Goal: Transaction & Acquisition: Purchase product/service

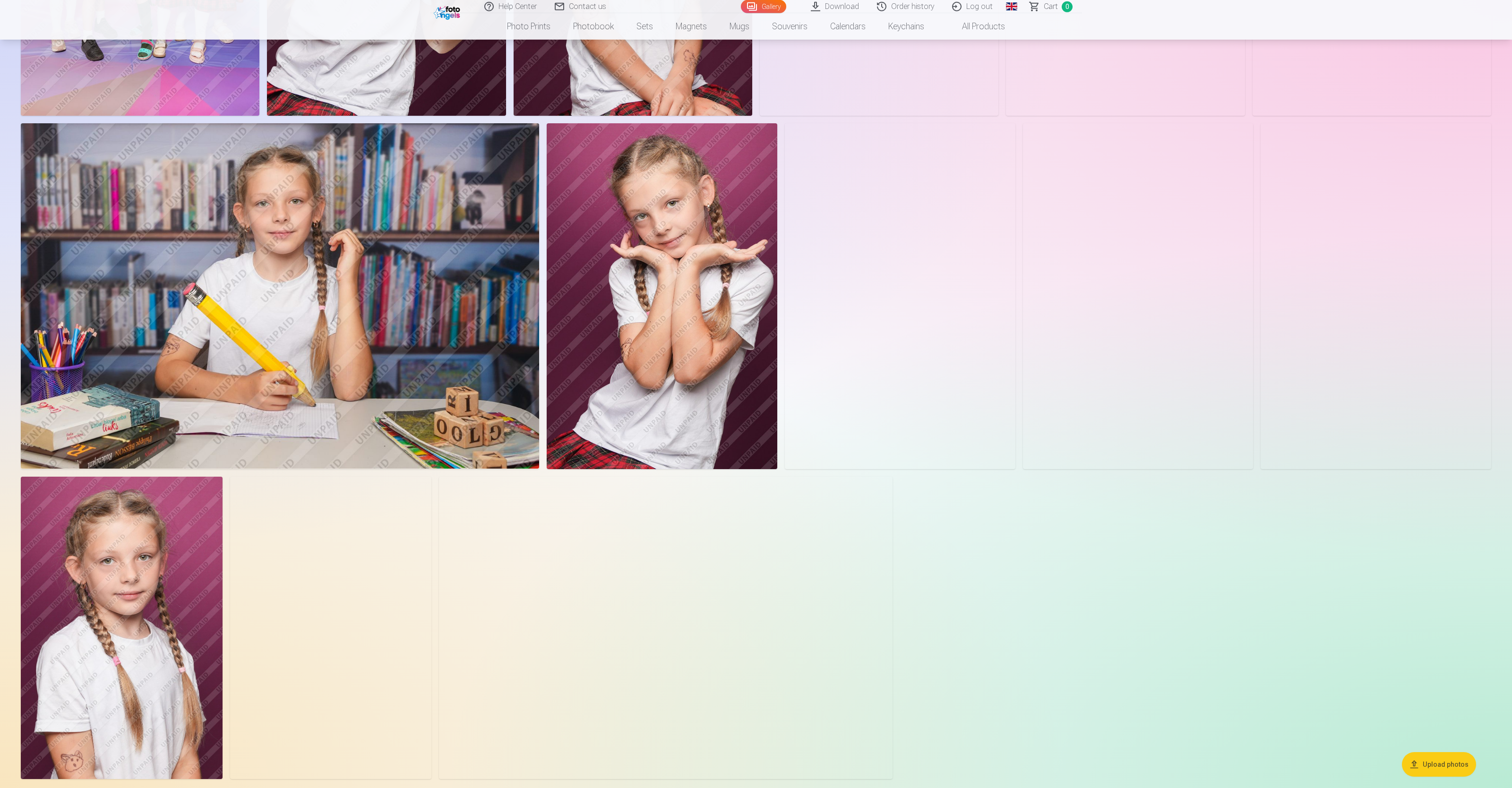
scroll to position [698, 0]
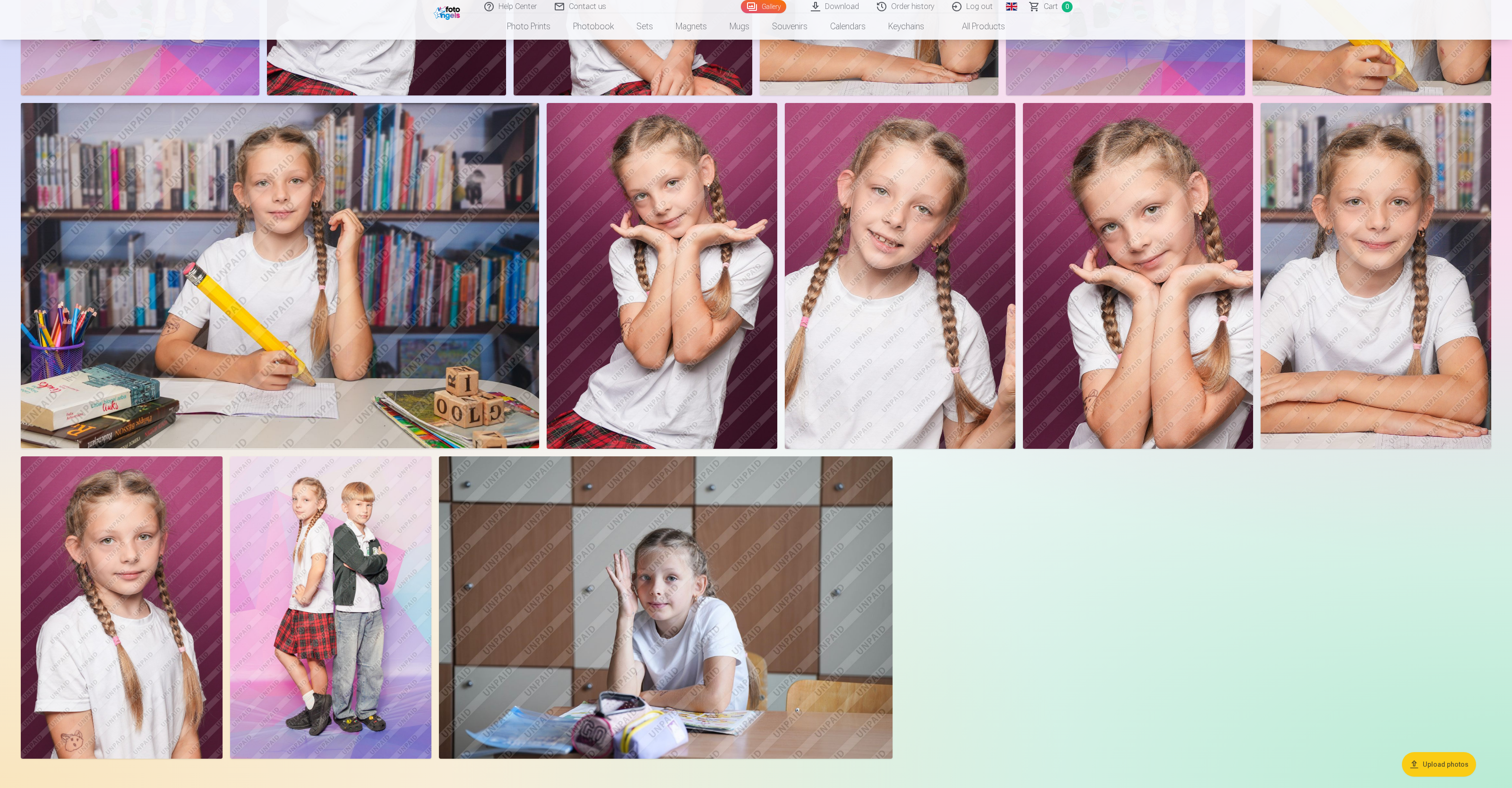
click at [299, 314] on img at bounding box center [331, 607] width 202 height 302
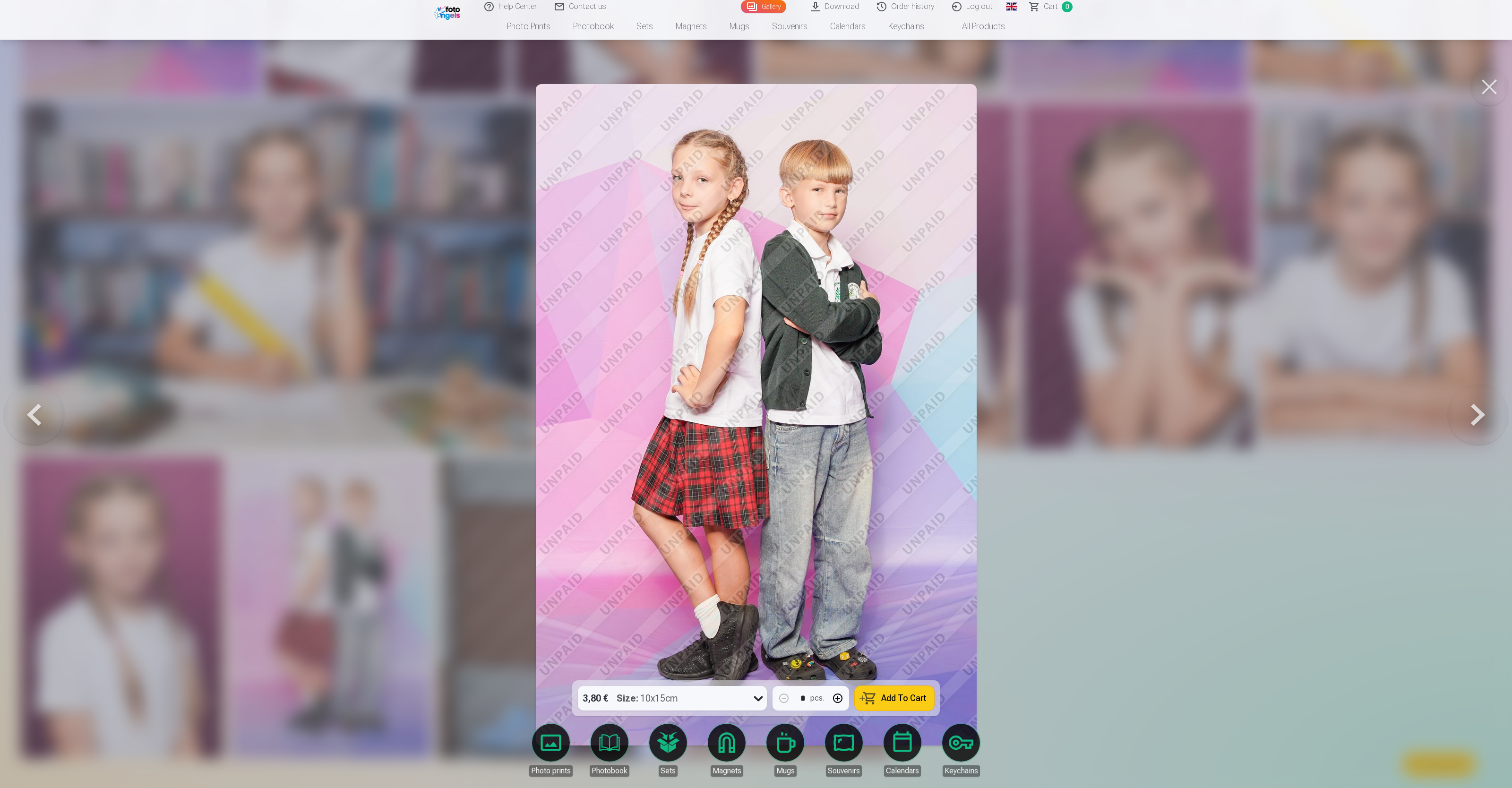
click at [605, 314] on button at bounding box center [1478, 414] width 60 height 512
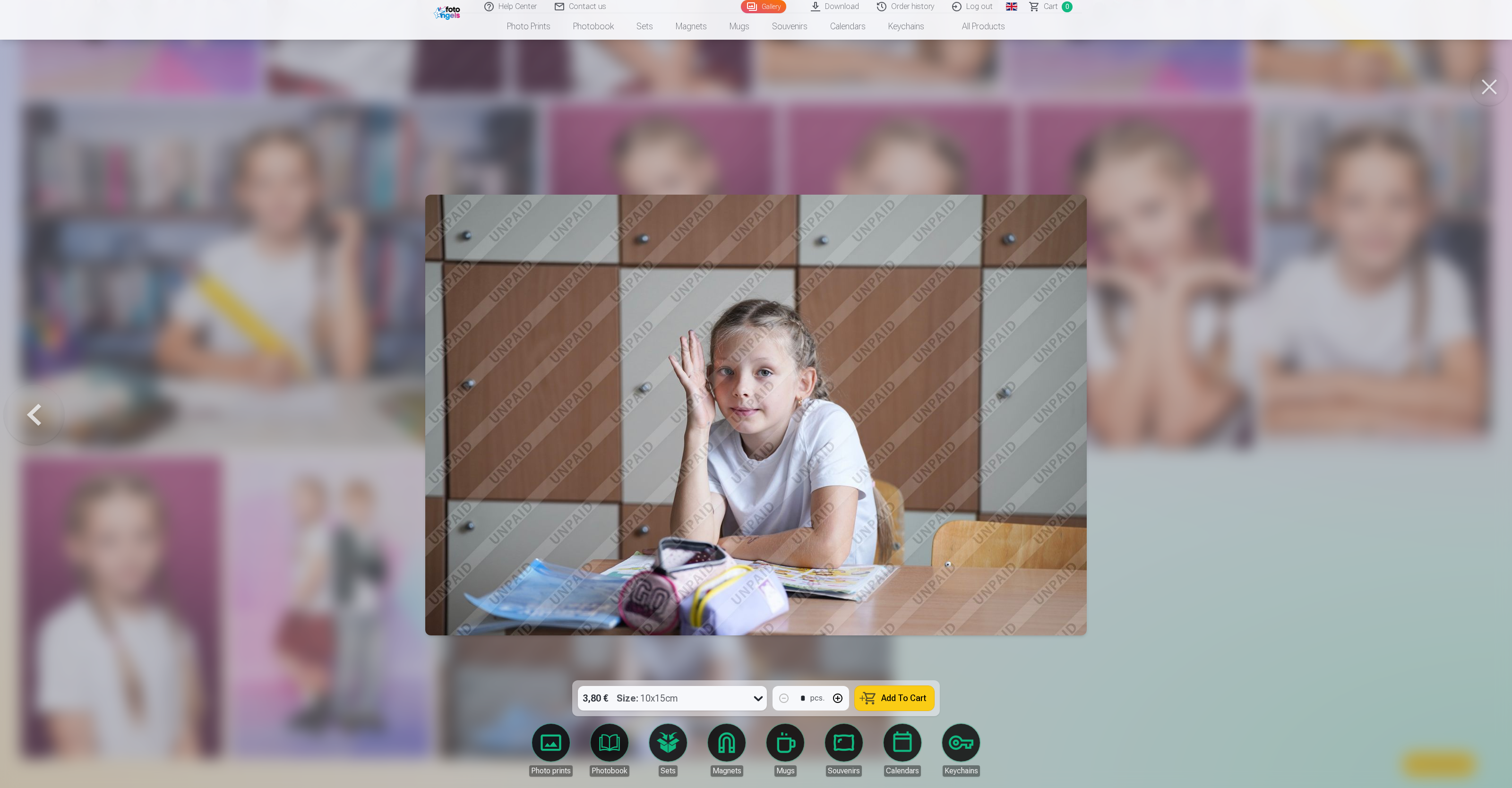
click at [605, 85] on button at bounding box center [1489, 87] width 38 height 38
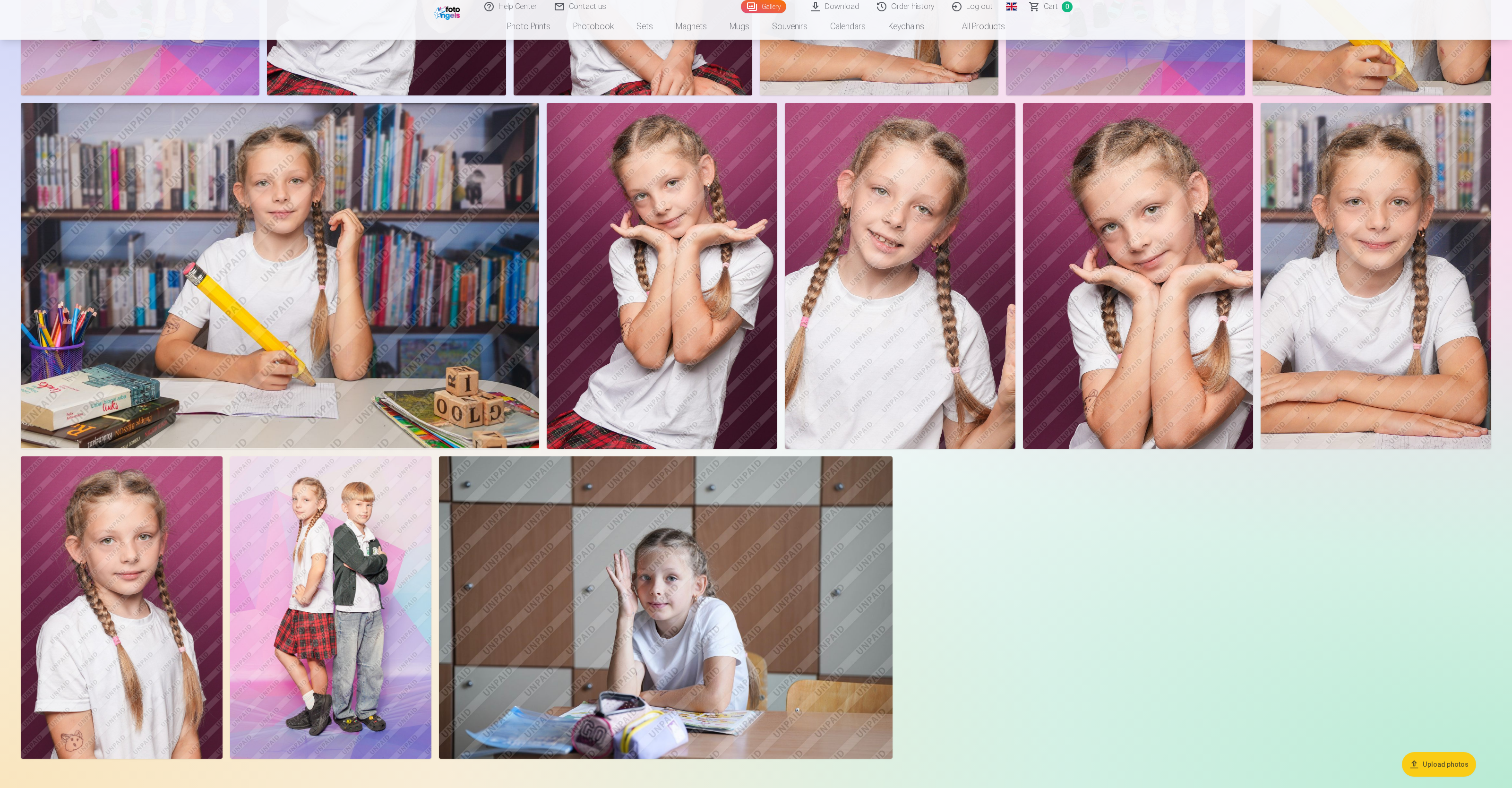
click at [122, 314] on img at bounding box center [122, 607] width 202 height 302
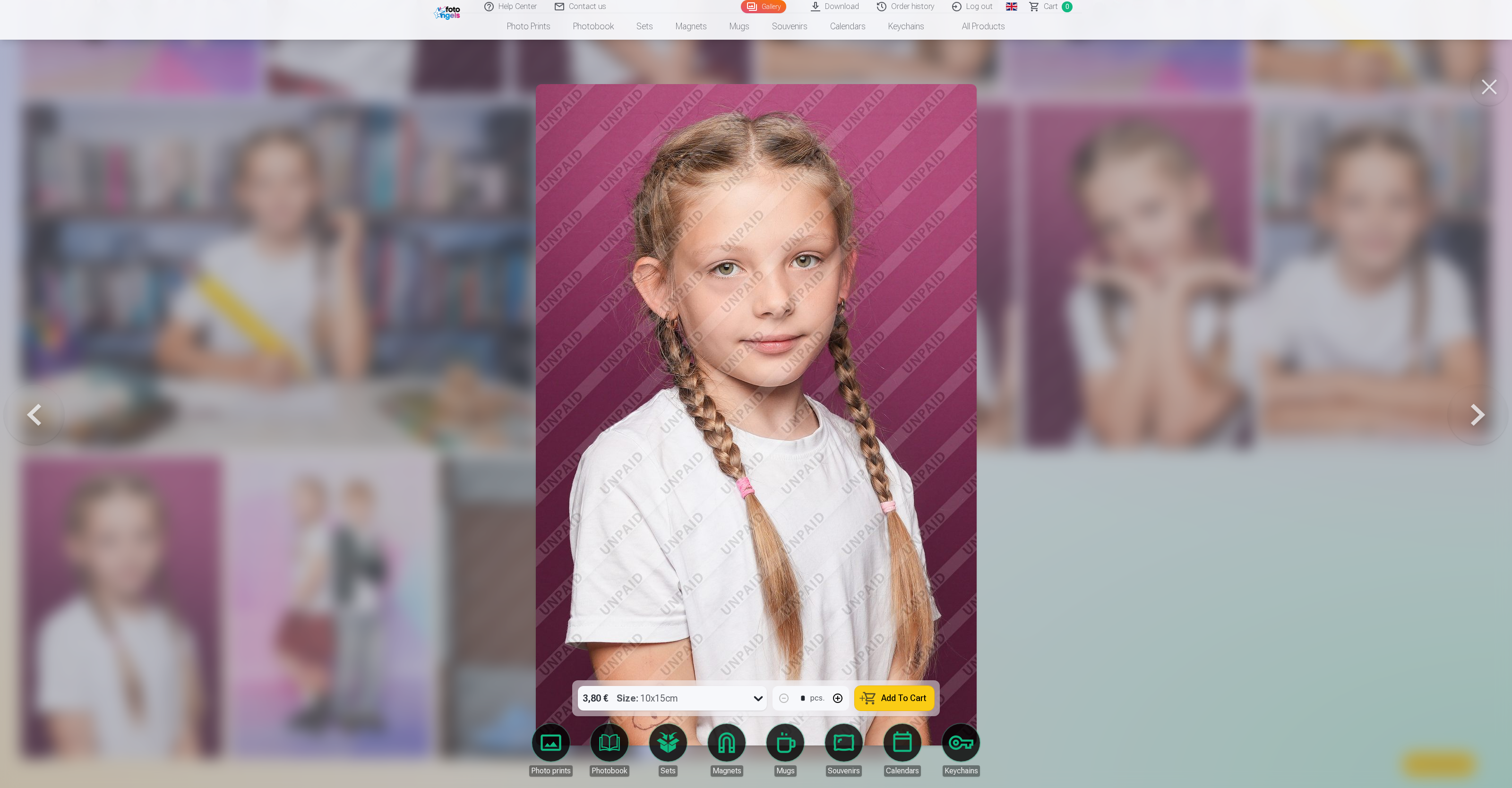
click at [605, 85] on button at bounding box center [1489, 87] width 38 height 38
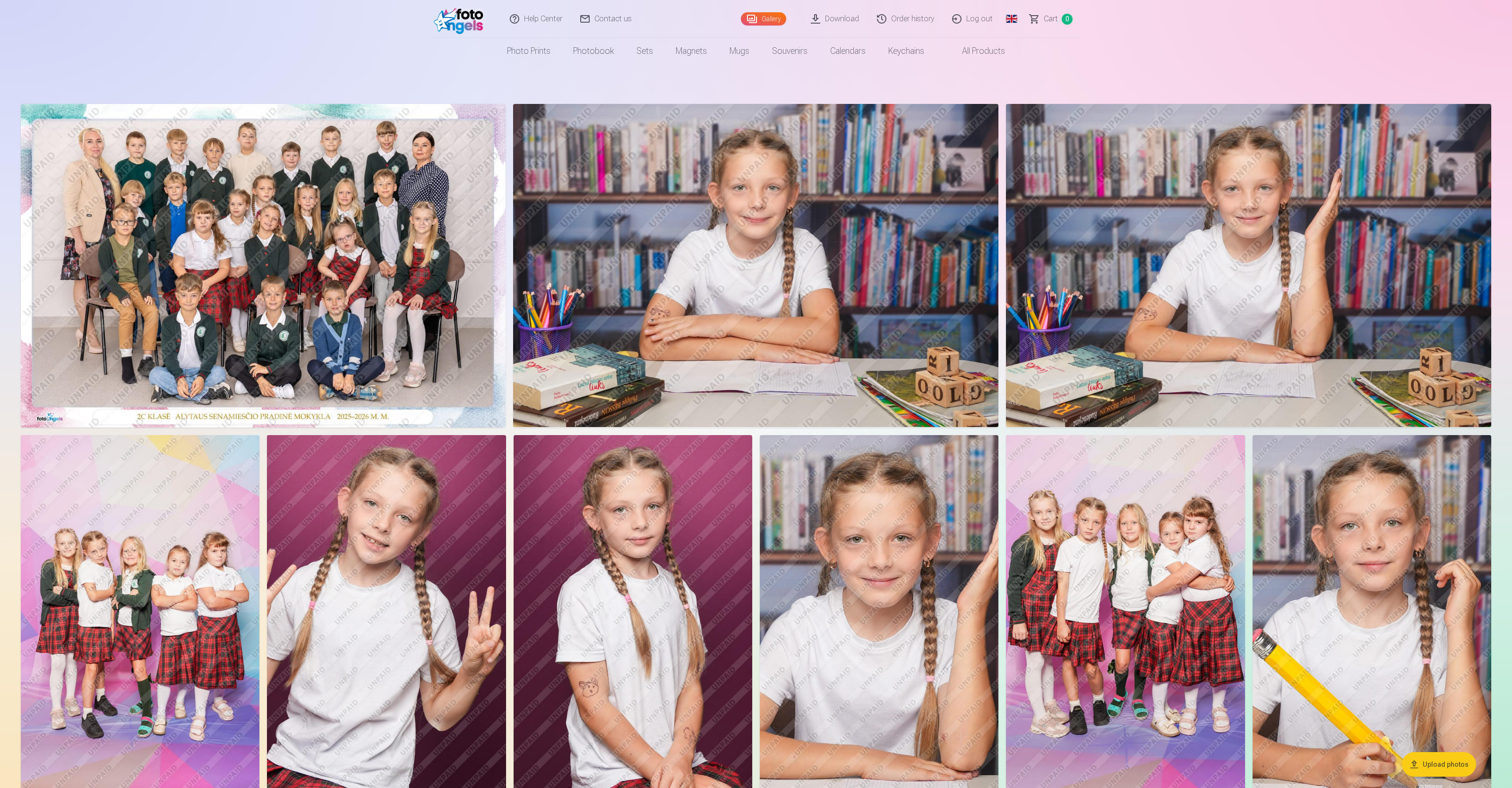
click at [605, 253] on img at bounding box center [1248, 265] width 485 height 323
click at [605, 252] on img at bounding box center [755, 265] width 485 height 323
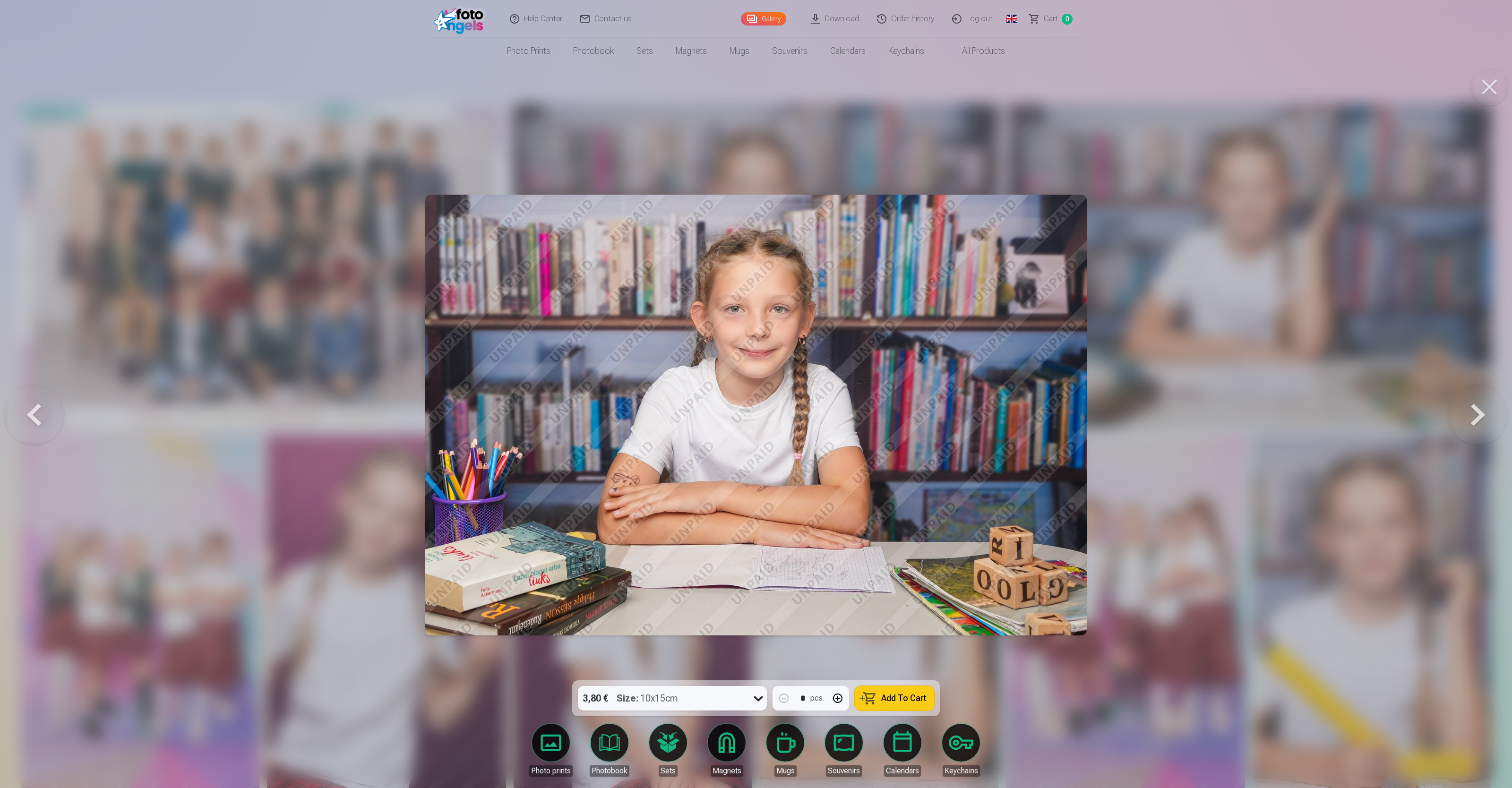
click at [605, 314] on button at bounding box center [1478, 414] width 60 height 512
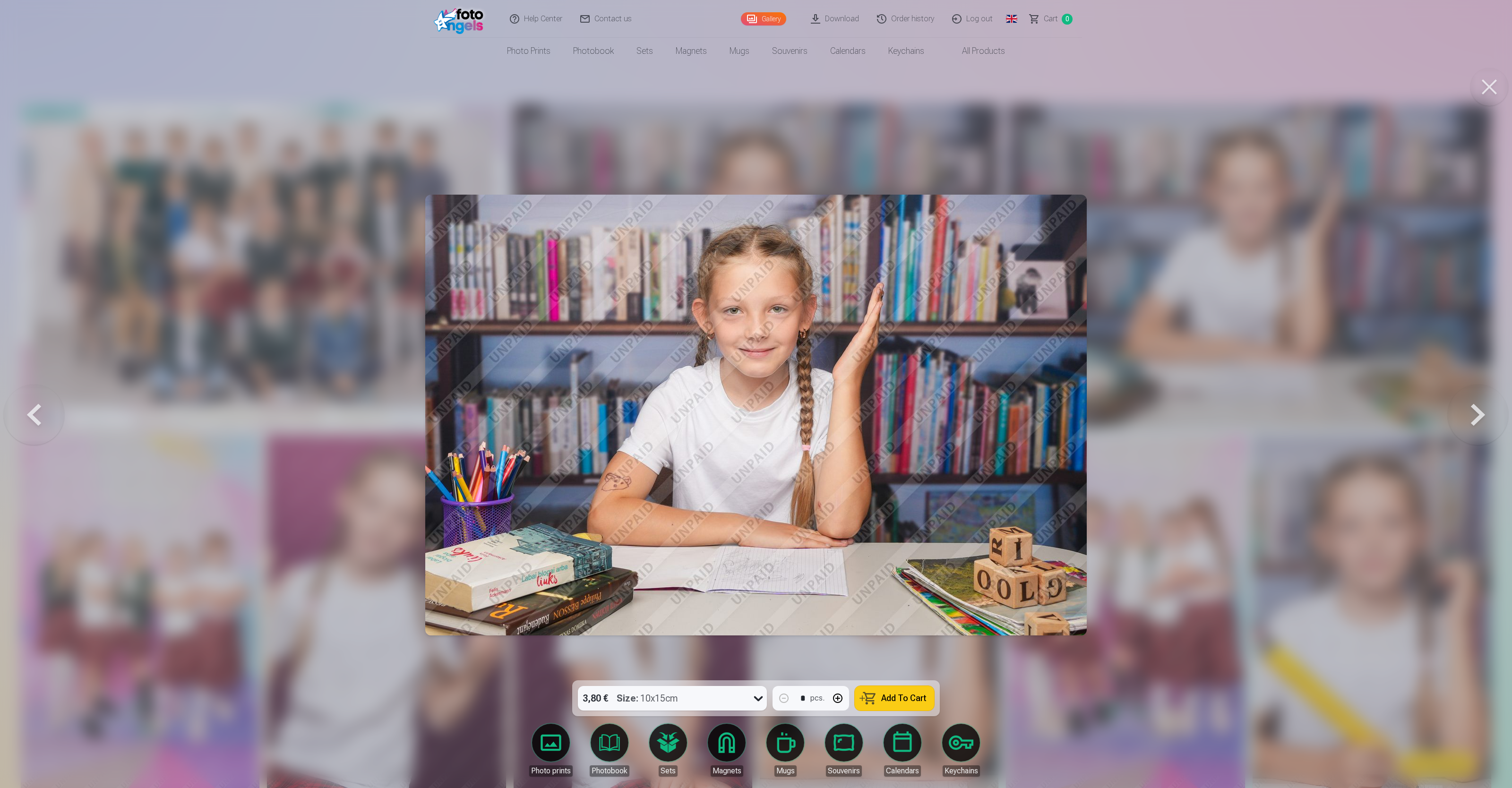
click at [605, 314] on button at bounding box center [1478, 414] width 60 height 512
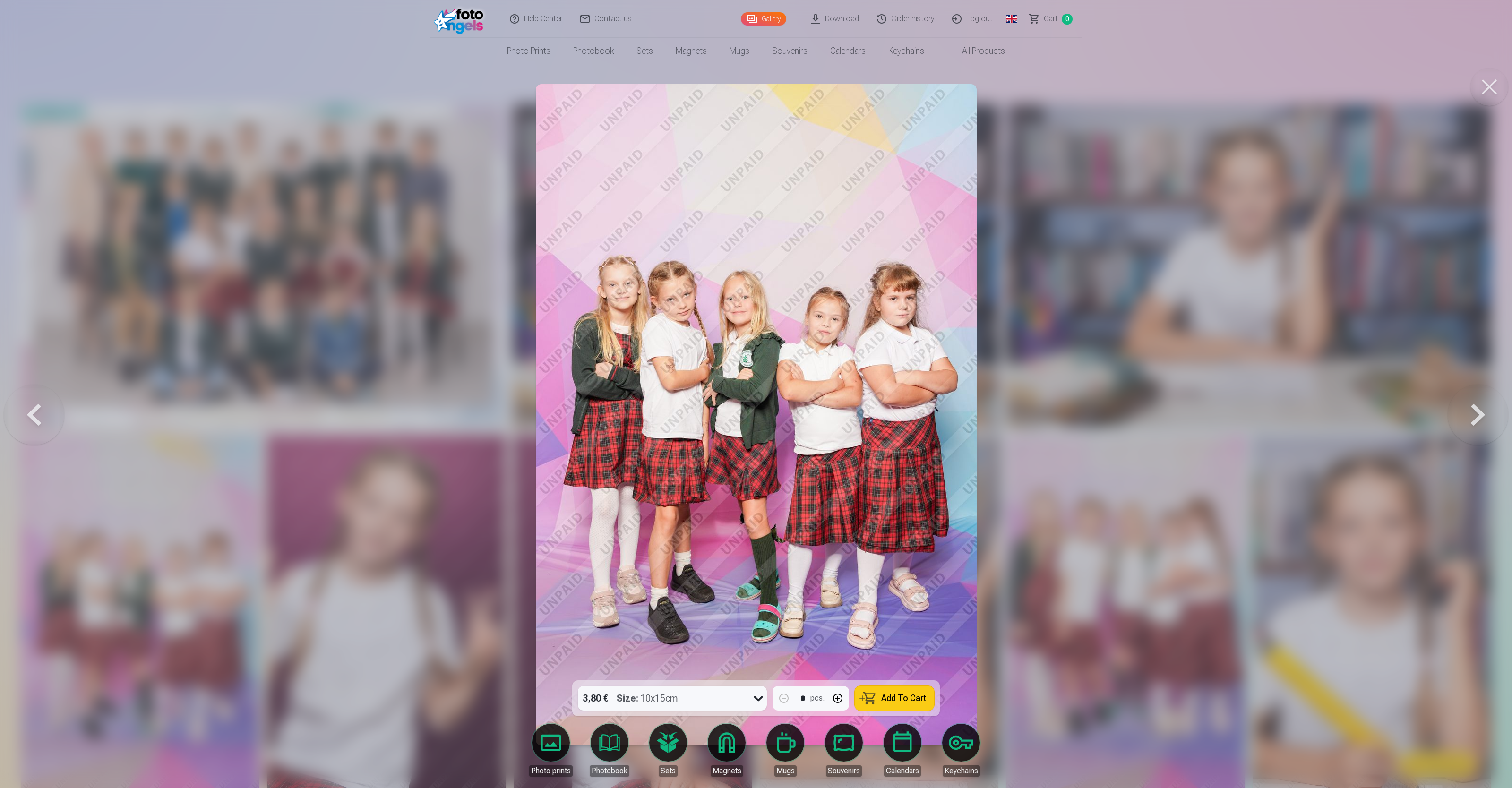
click at [605, 314] on button at bounding box center [1478, 414] width 60 height 512
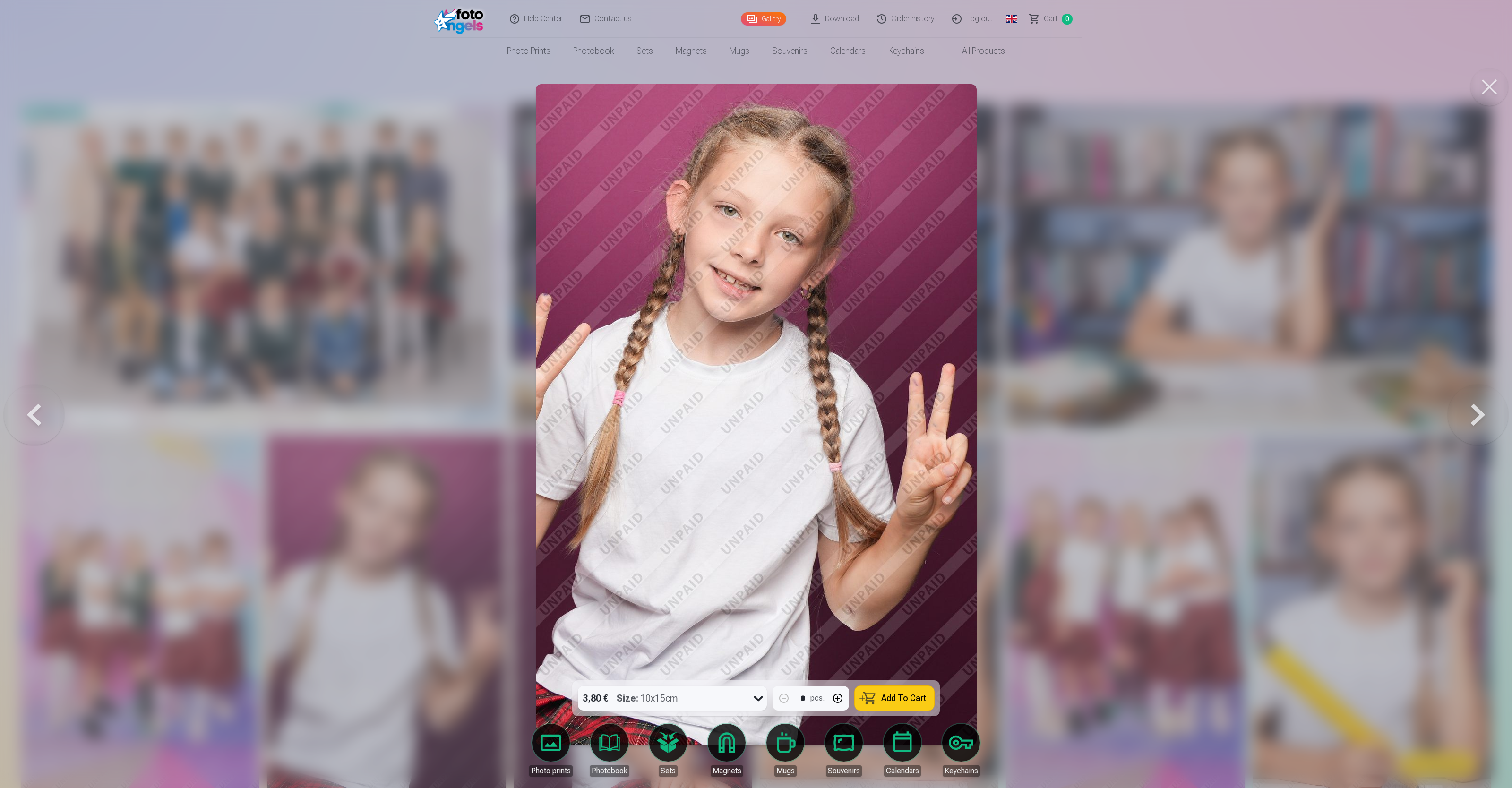
click at [605, 314] on button at bounding box center [1478, 414] width 60 height 512
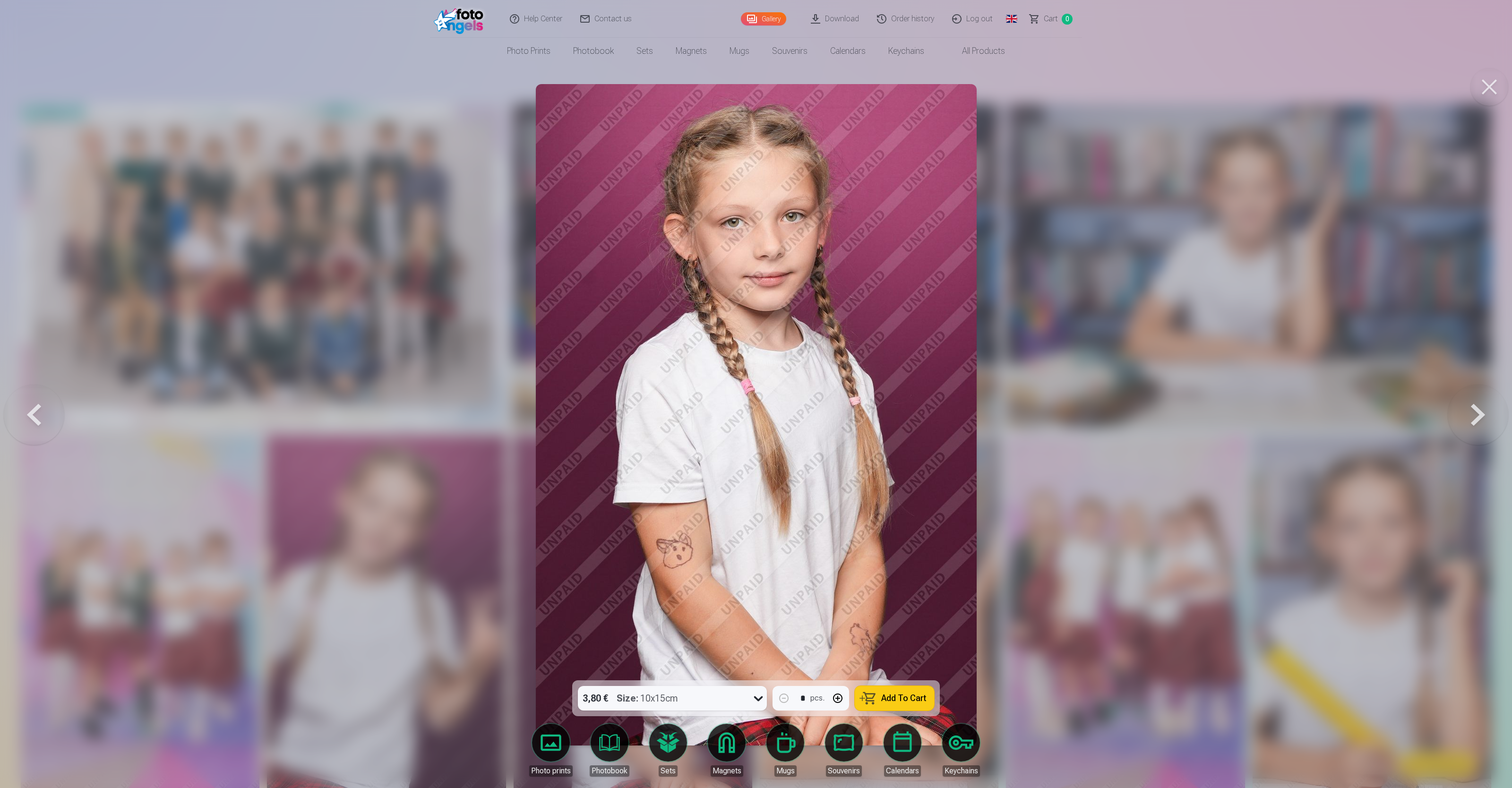
click at [605, 314] on button at bounding box center [1478, 414] width 60 height 512
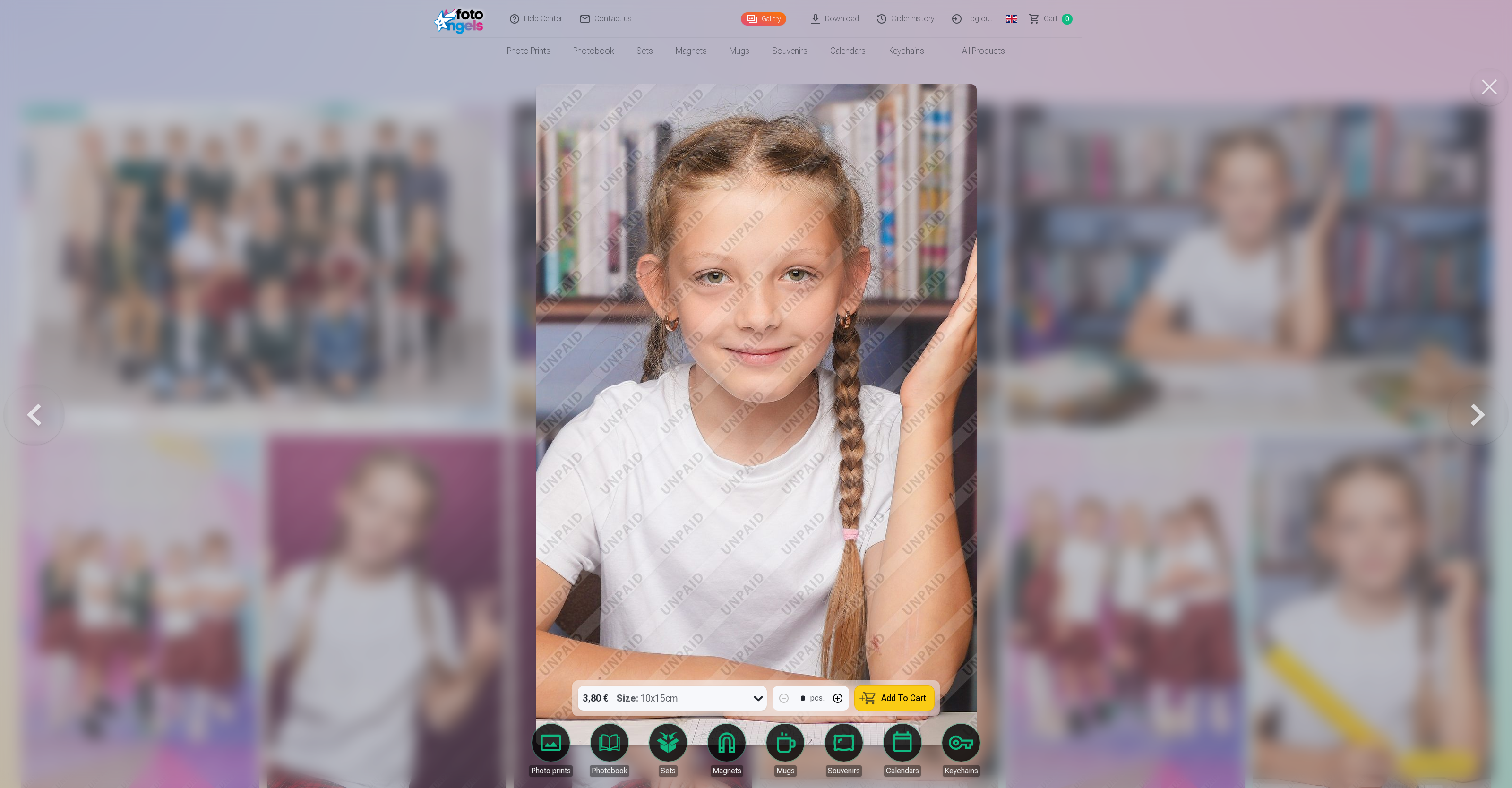
click at [605, 314] on button at bounding box center [1478, 414] width 60 height 512
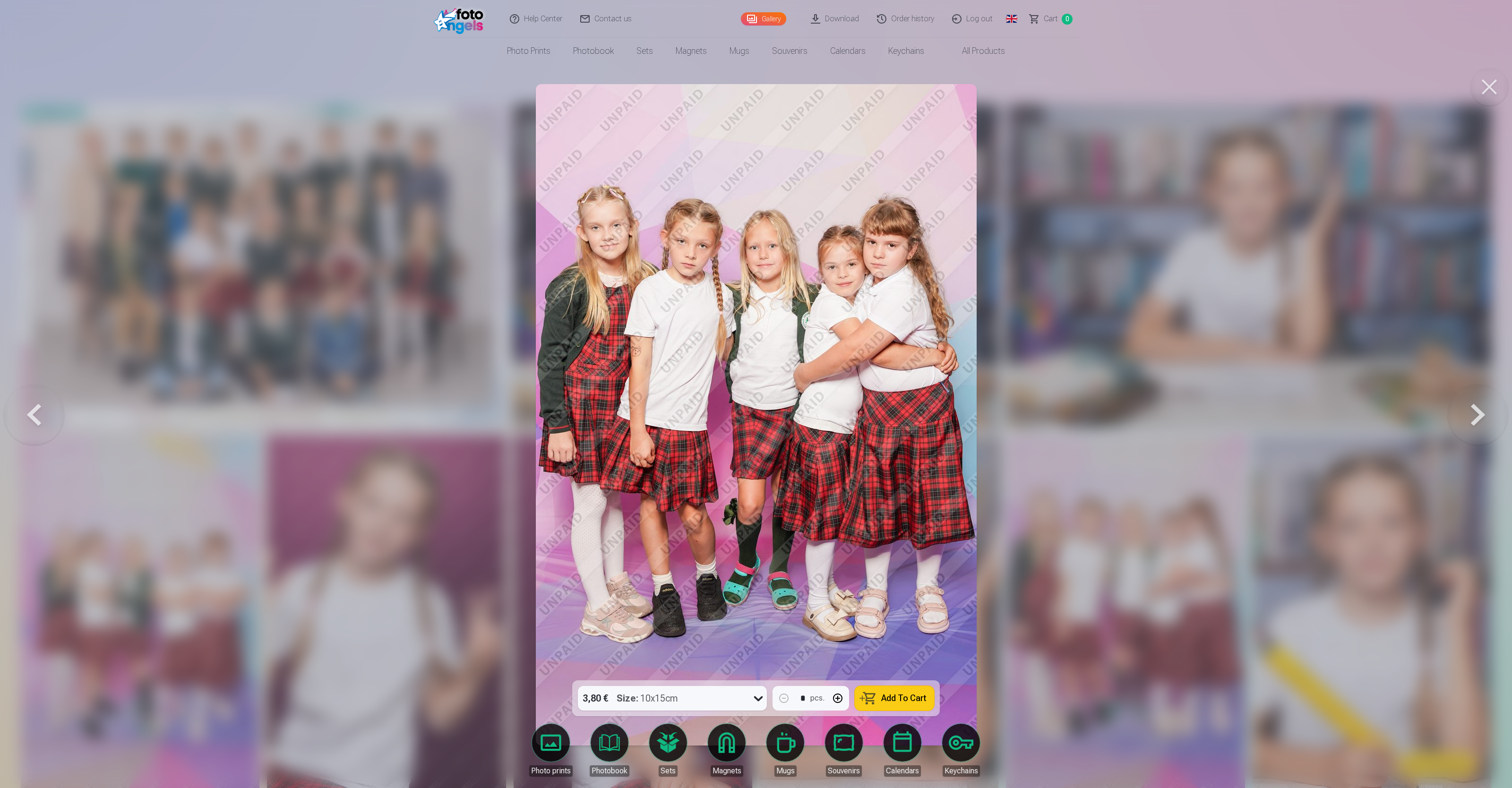
click at [605, 314] on button at bounding box center [1478, 414] width 60 height 512
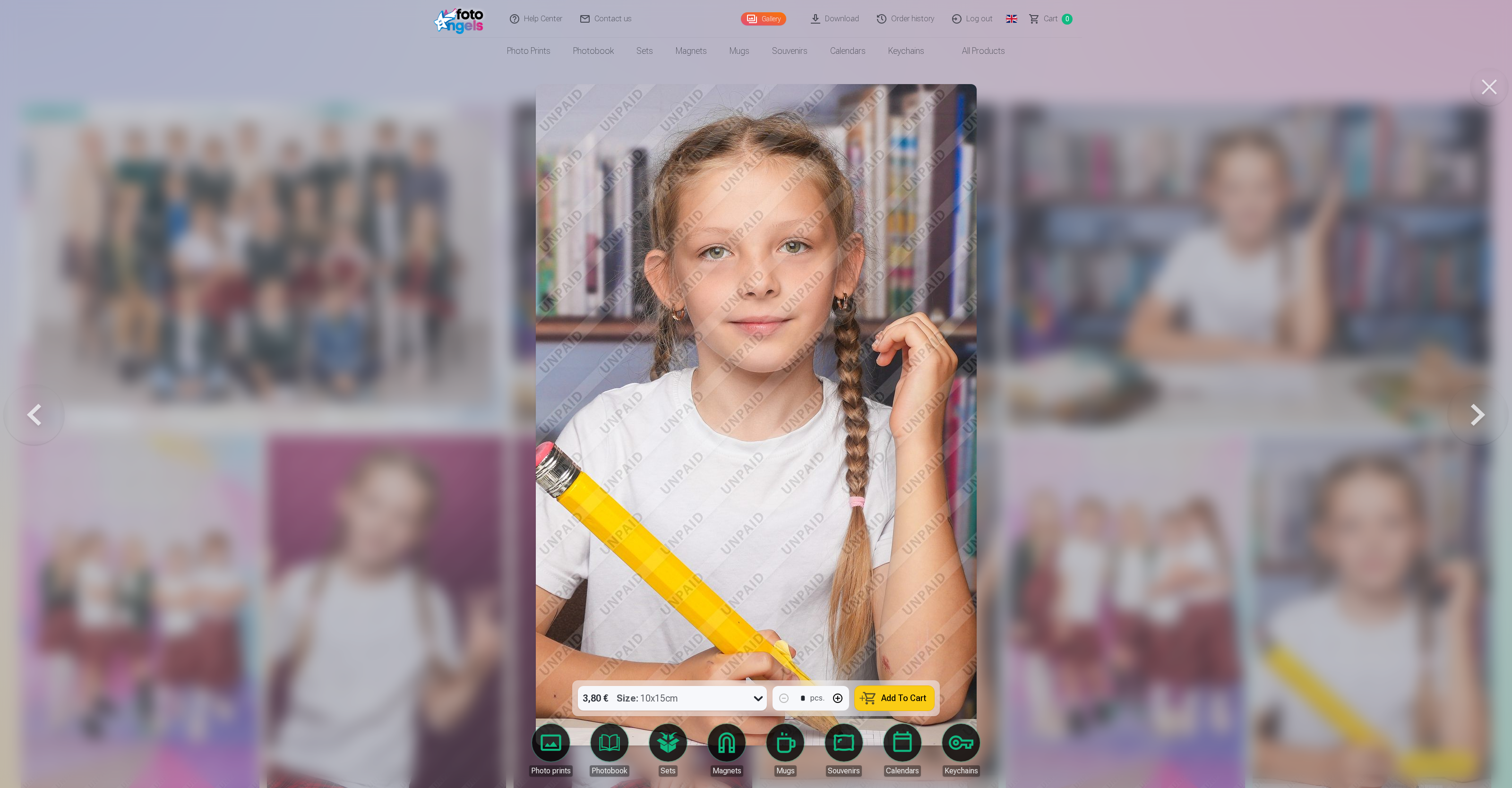
click at [605, 314] on button at bounding box center [1478, 414] width 60 height 512
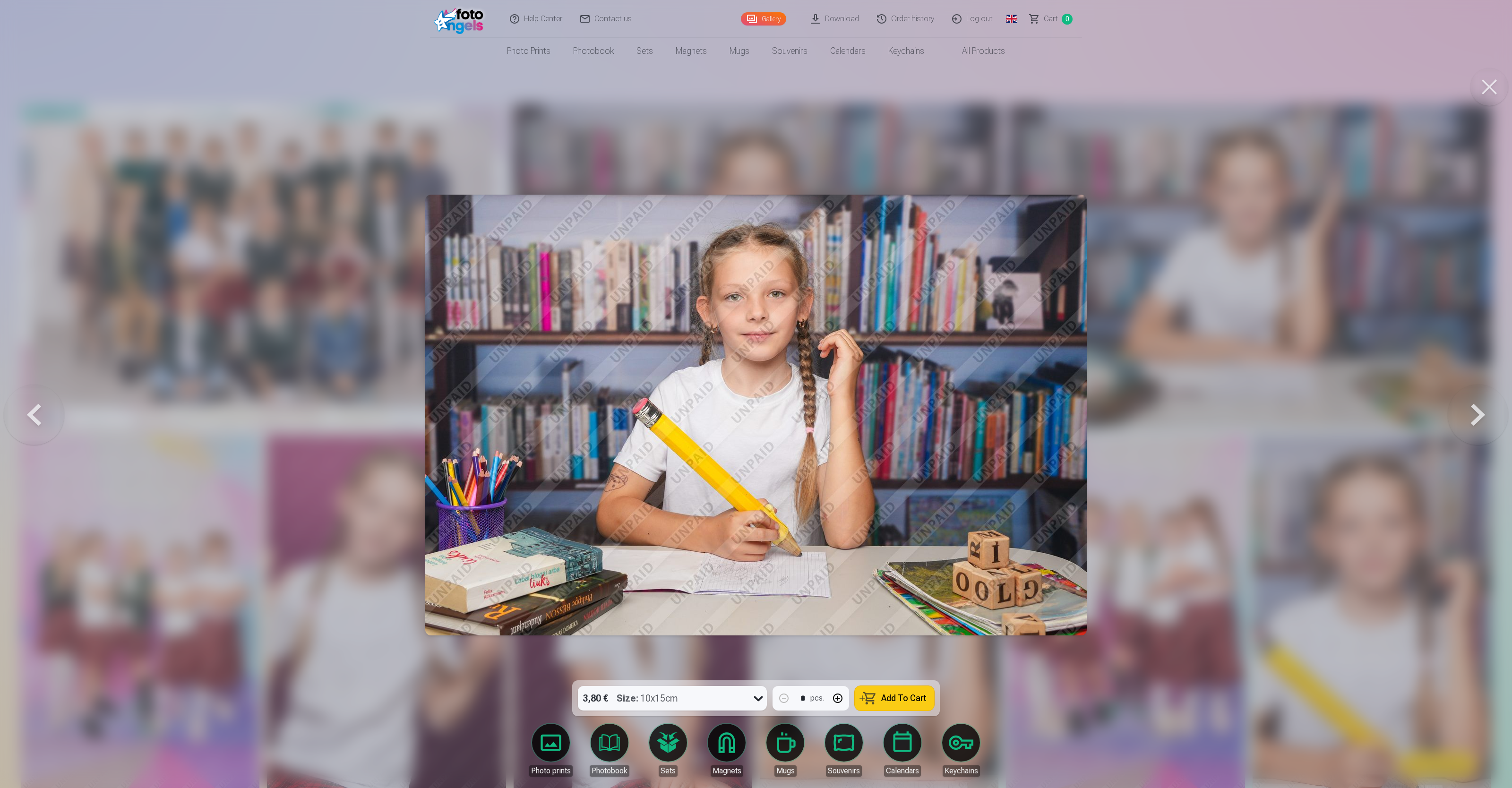
click at [16, 314] on button at bounding box center [33, 414] width 60 height 512
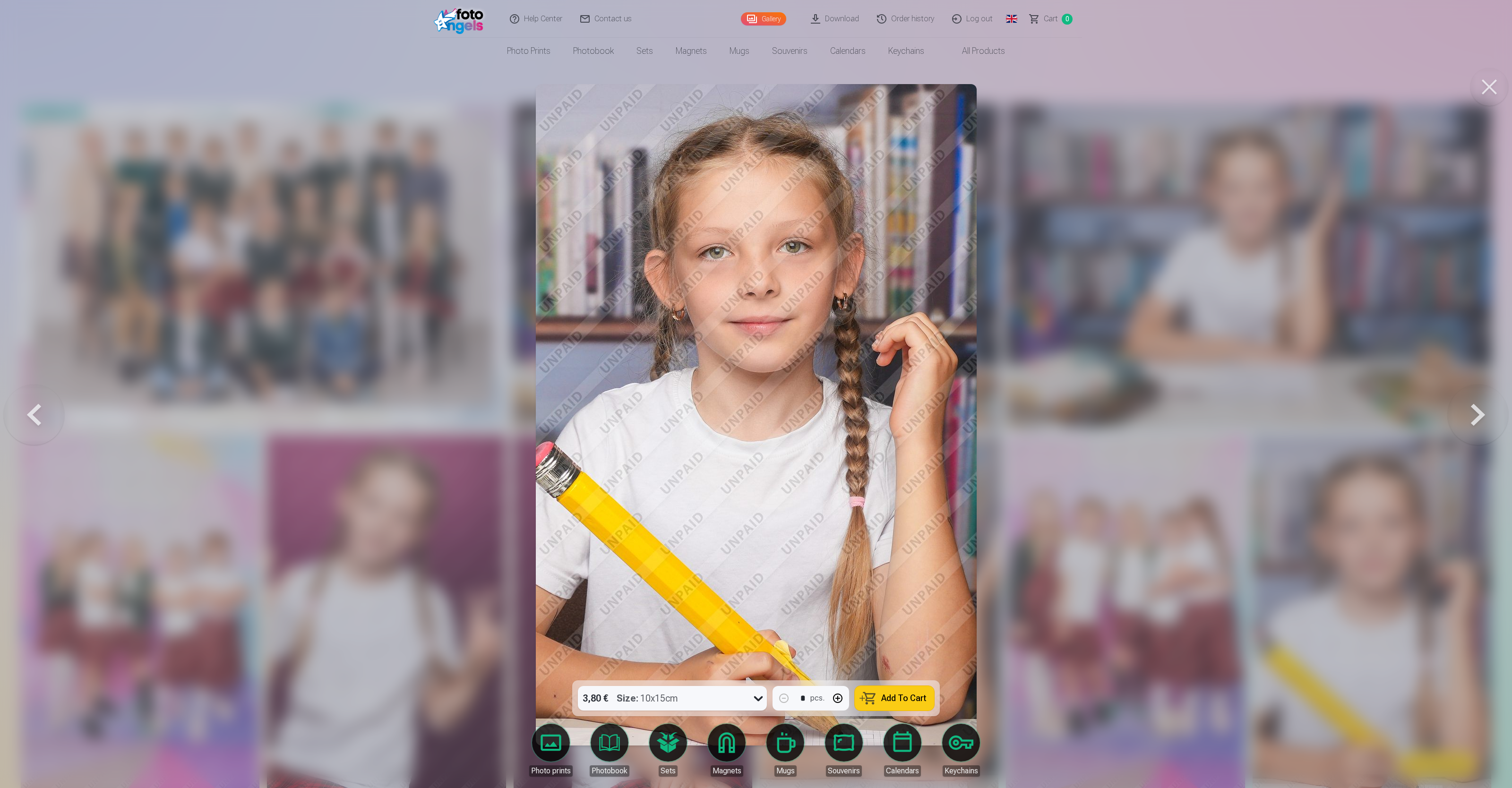
click at [8, 314] on button at bounding box center [33, 414] width 60 height 512
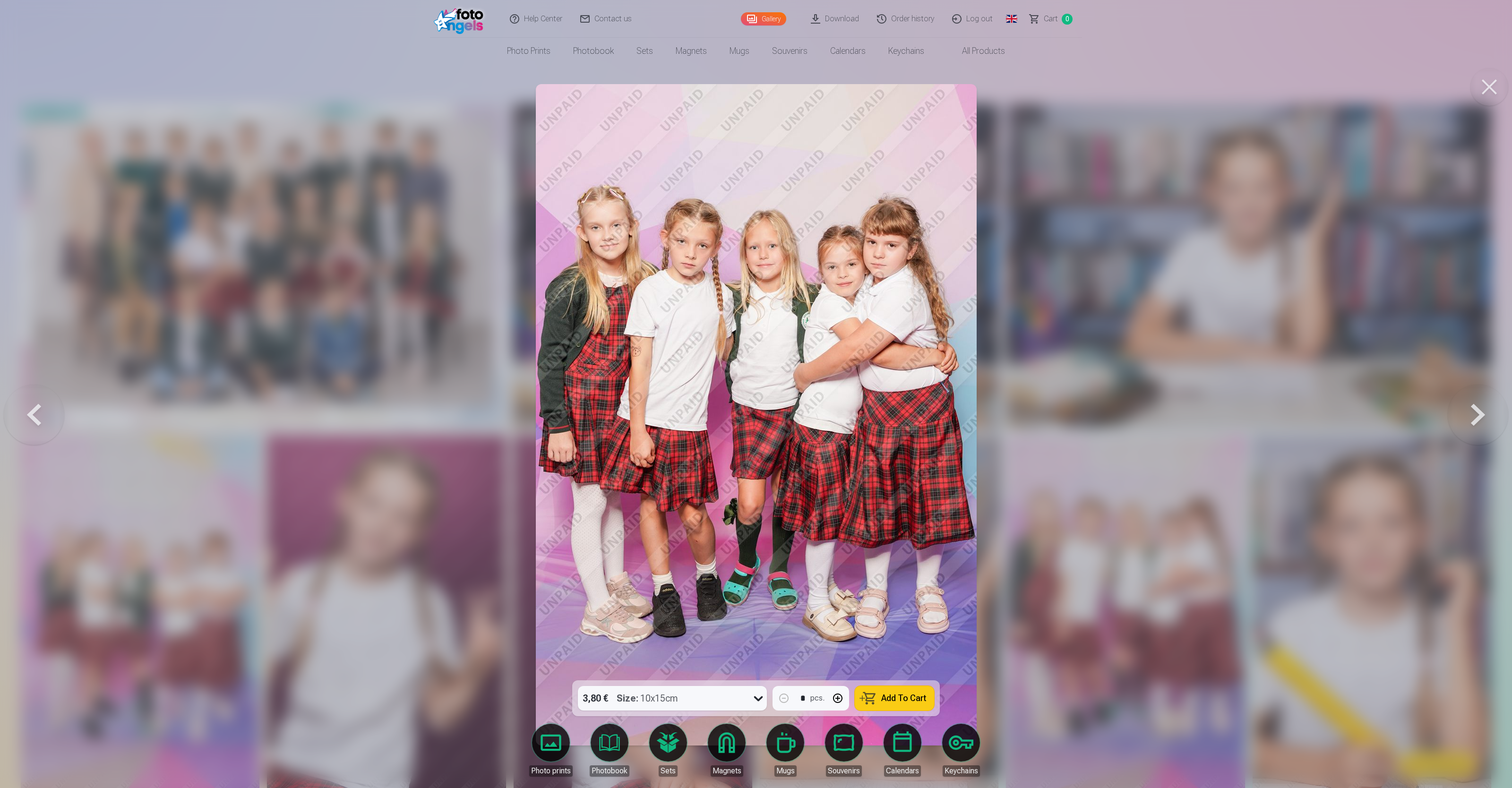
click at [605, 314] on button at bounding box center [1478, 414] width 60 height 512
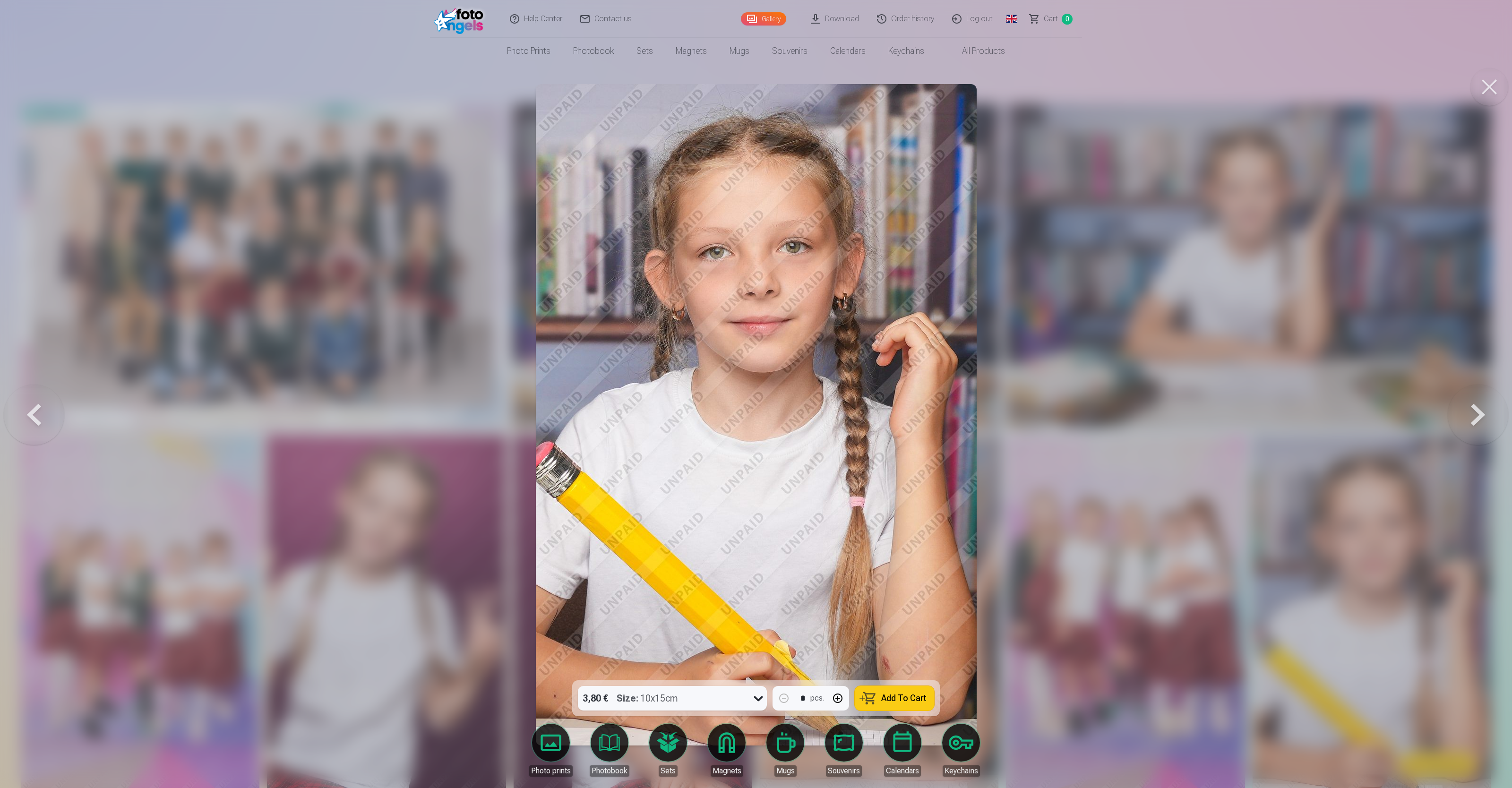
click at [605, 314] on button at bounding box center [1478, 414] width 60 height 512
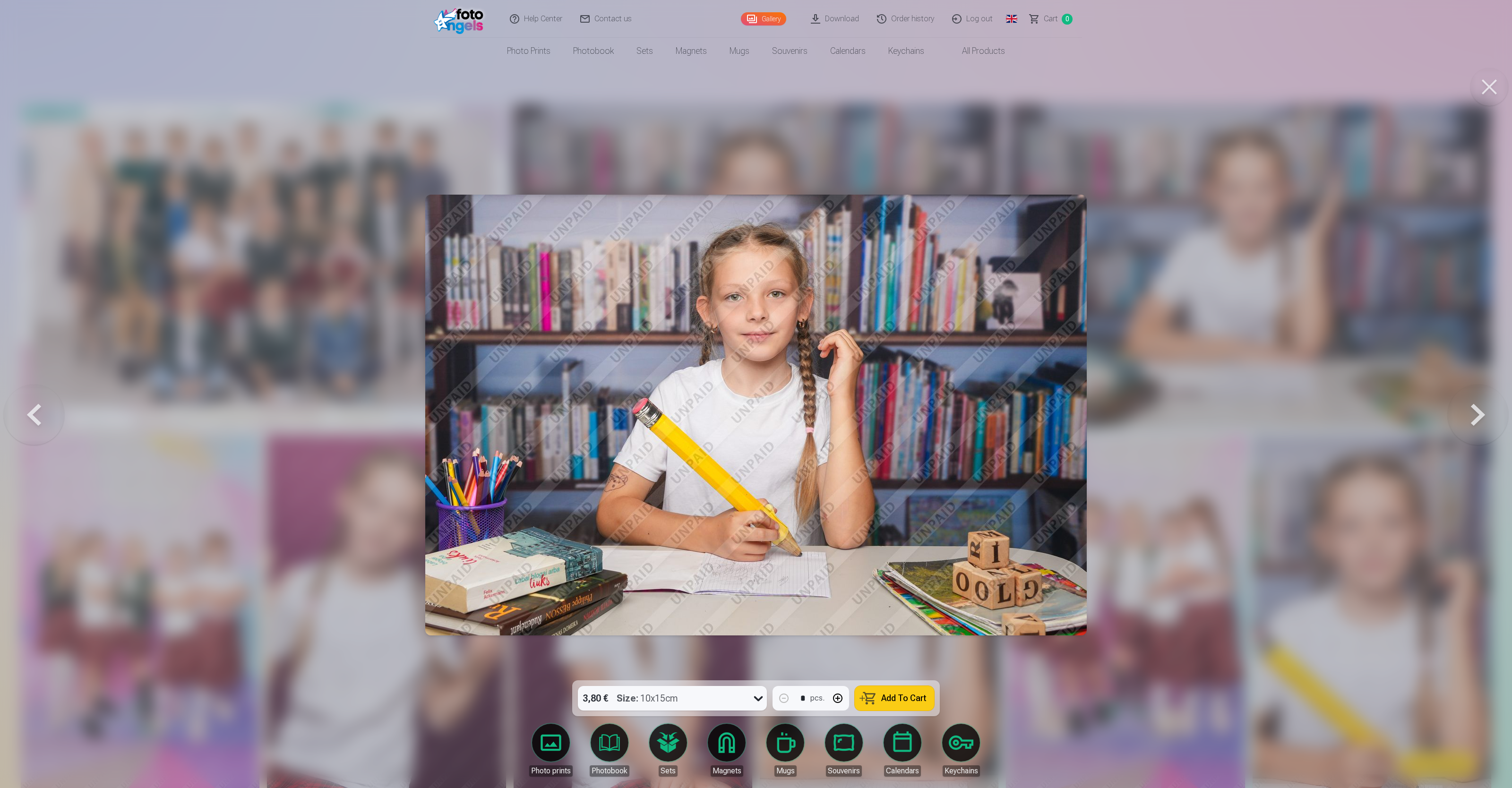
click at [605, 314] on button at bounding box center [1478, 414] width 60 height 512
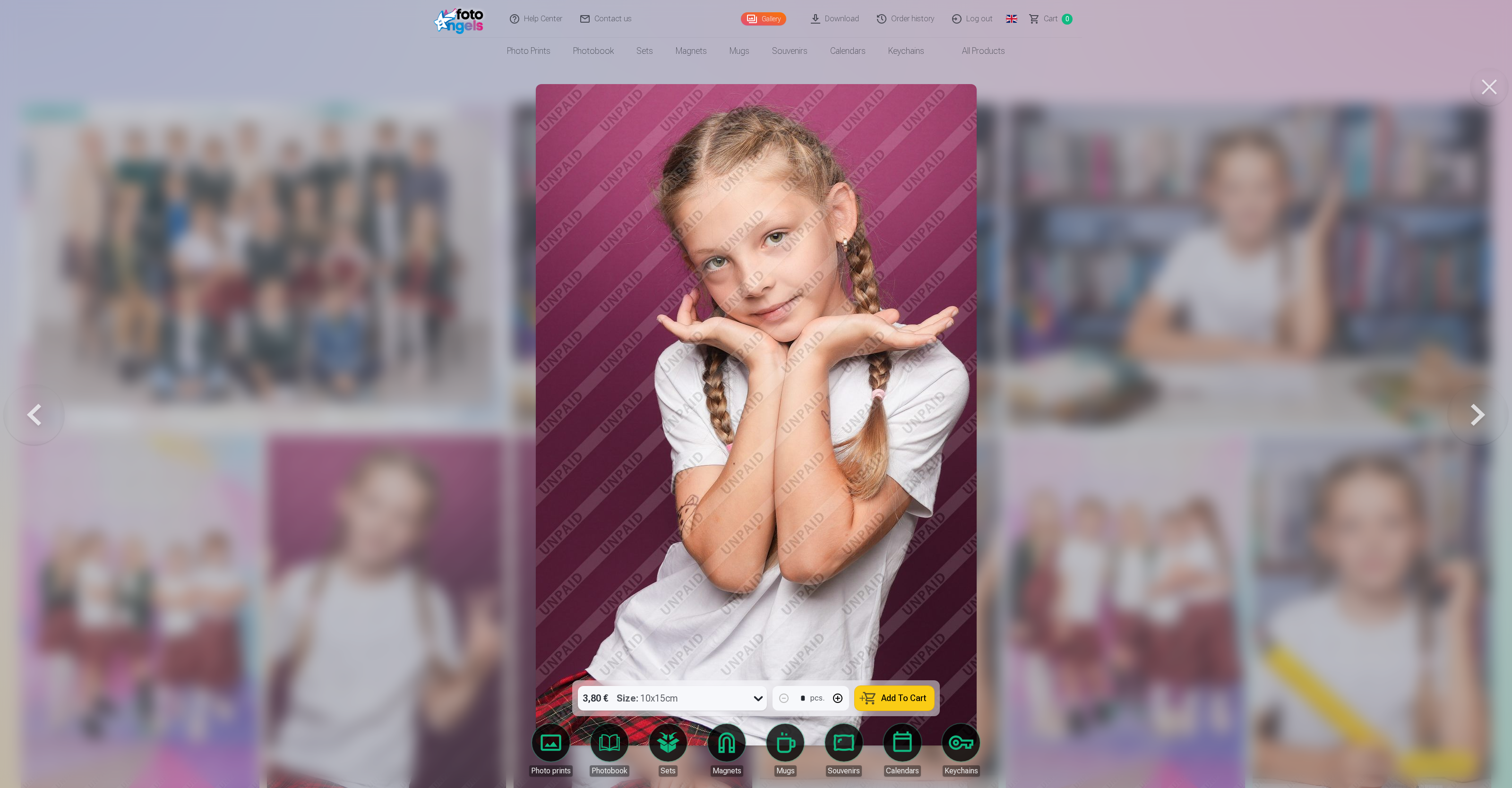
click at [605, 314] on button at bounding box center [1478, 414] width 60 height 512
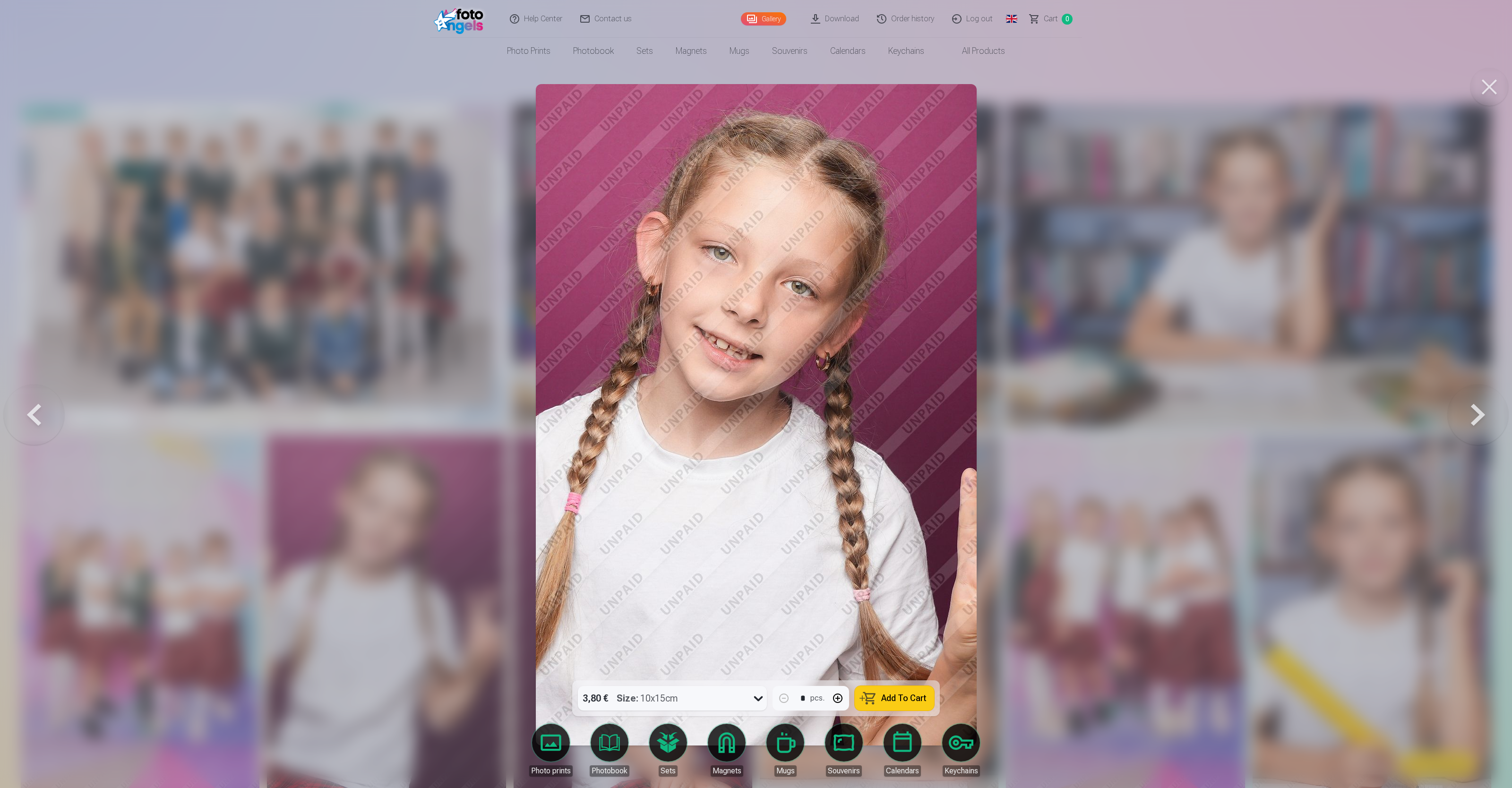
click at [605, 314] on button at bounding box center [1478, 414] width 60 height 512
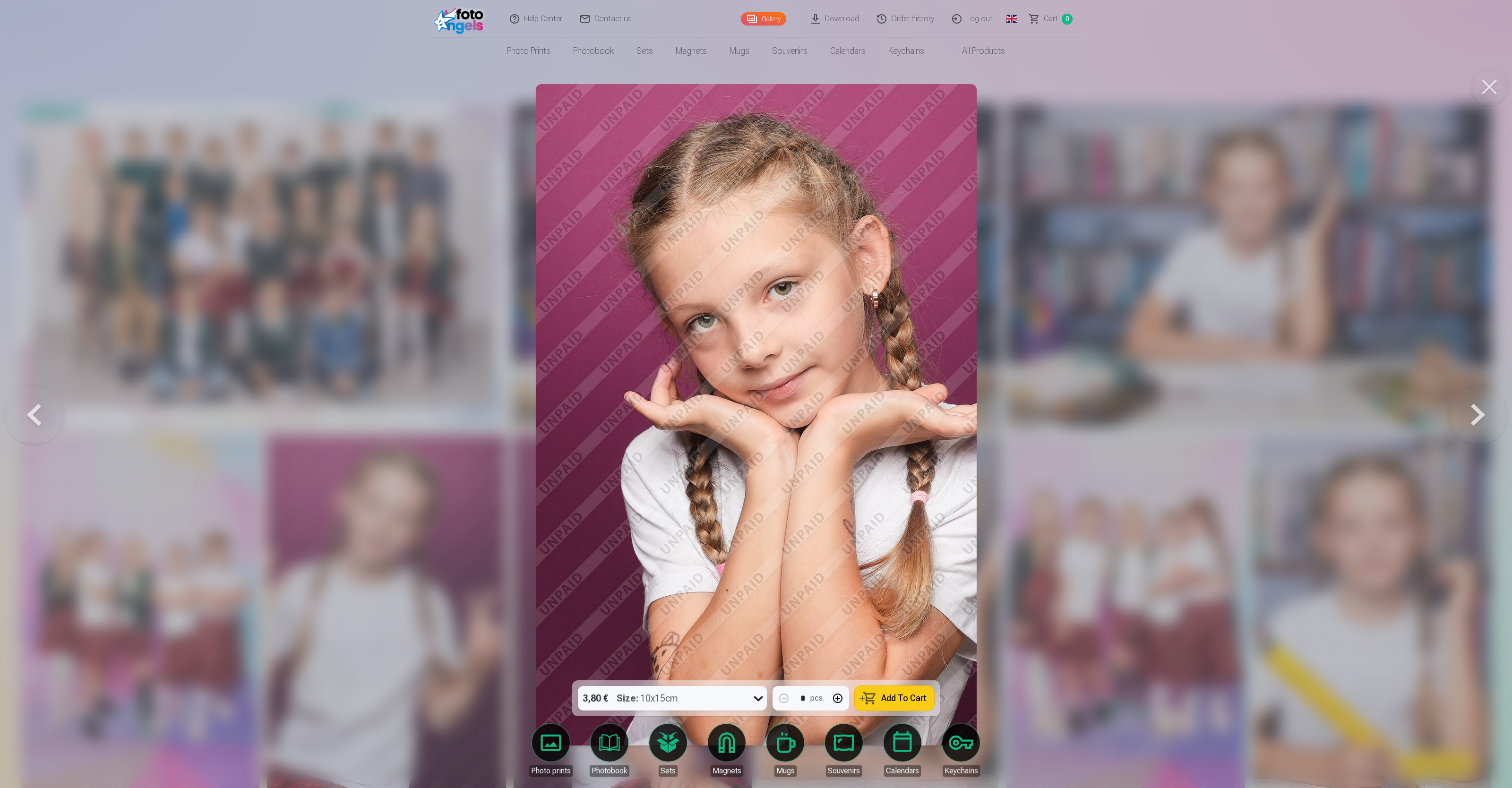
click at [605, 314] on button at bounding box center [1478, 414] width 60 height 512
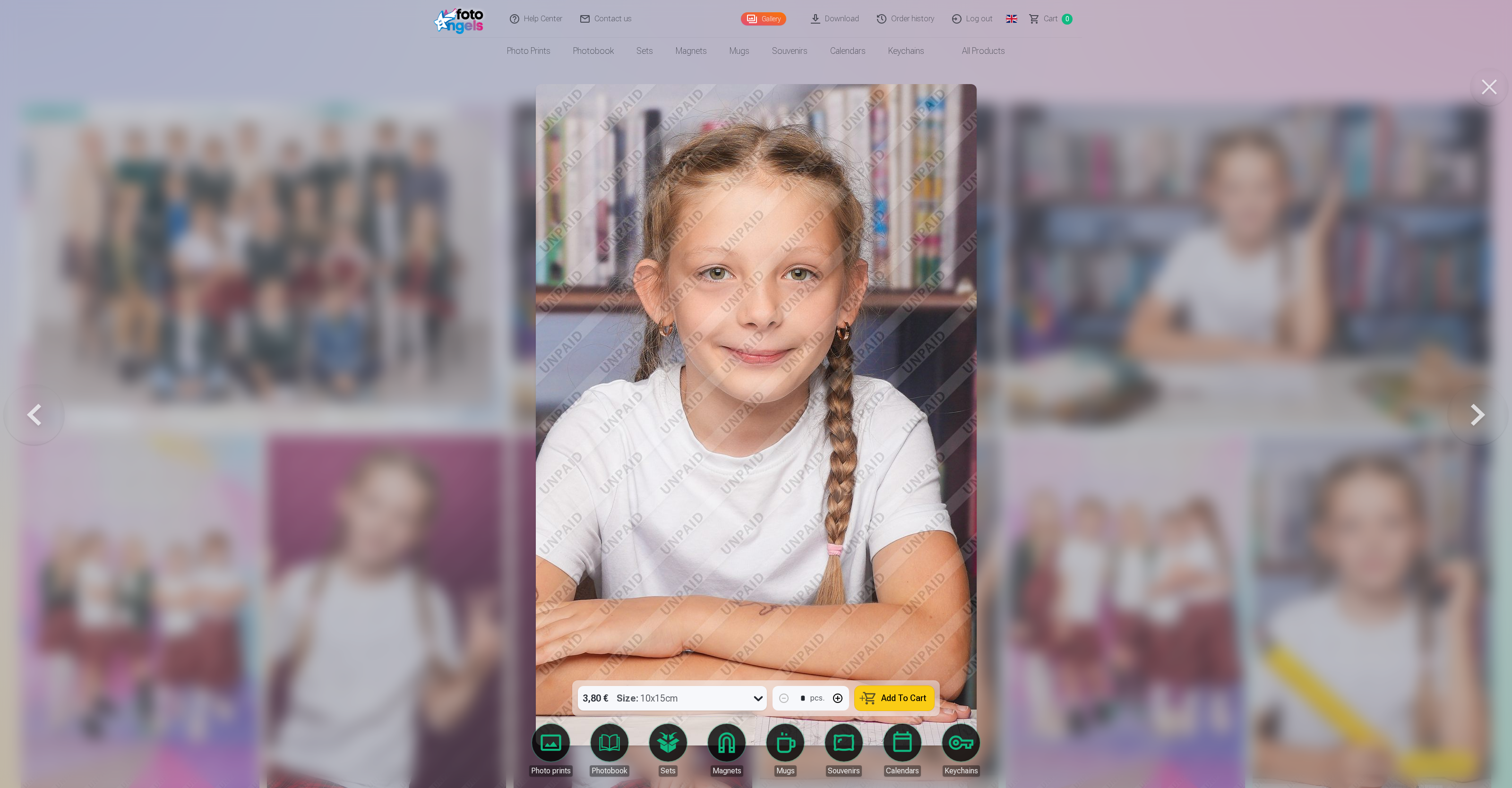
click at [605, 314] on button at bounding box center [1478, 414] width 60 height 512
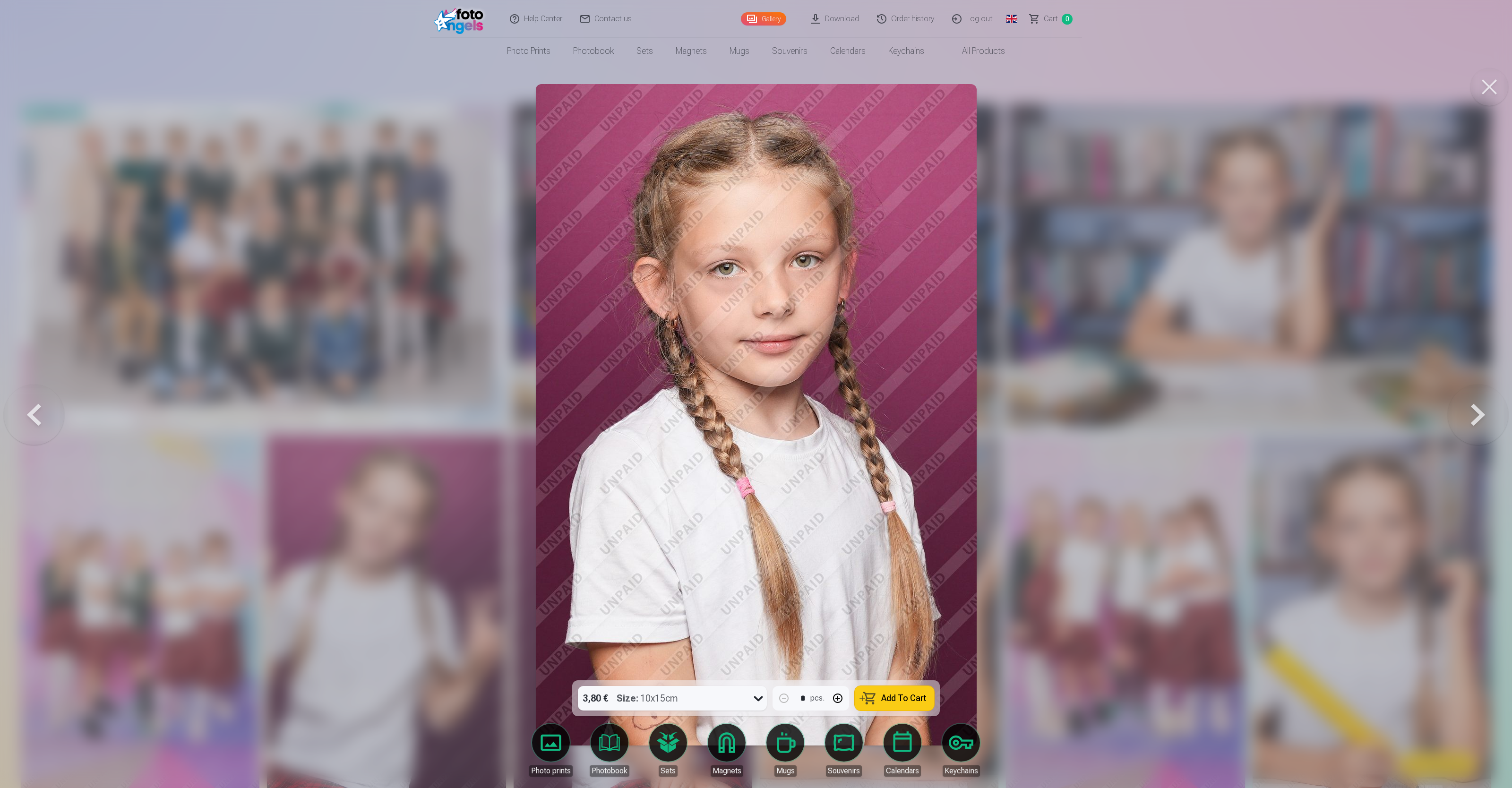
click at [605, 314] on button at bounding box center [1478, 414] width 60 height 512
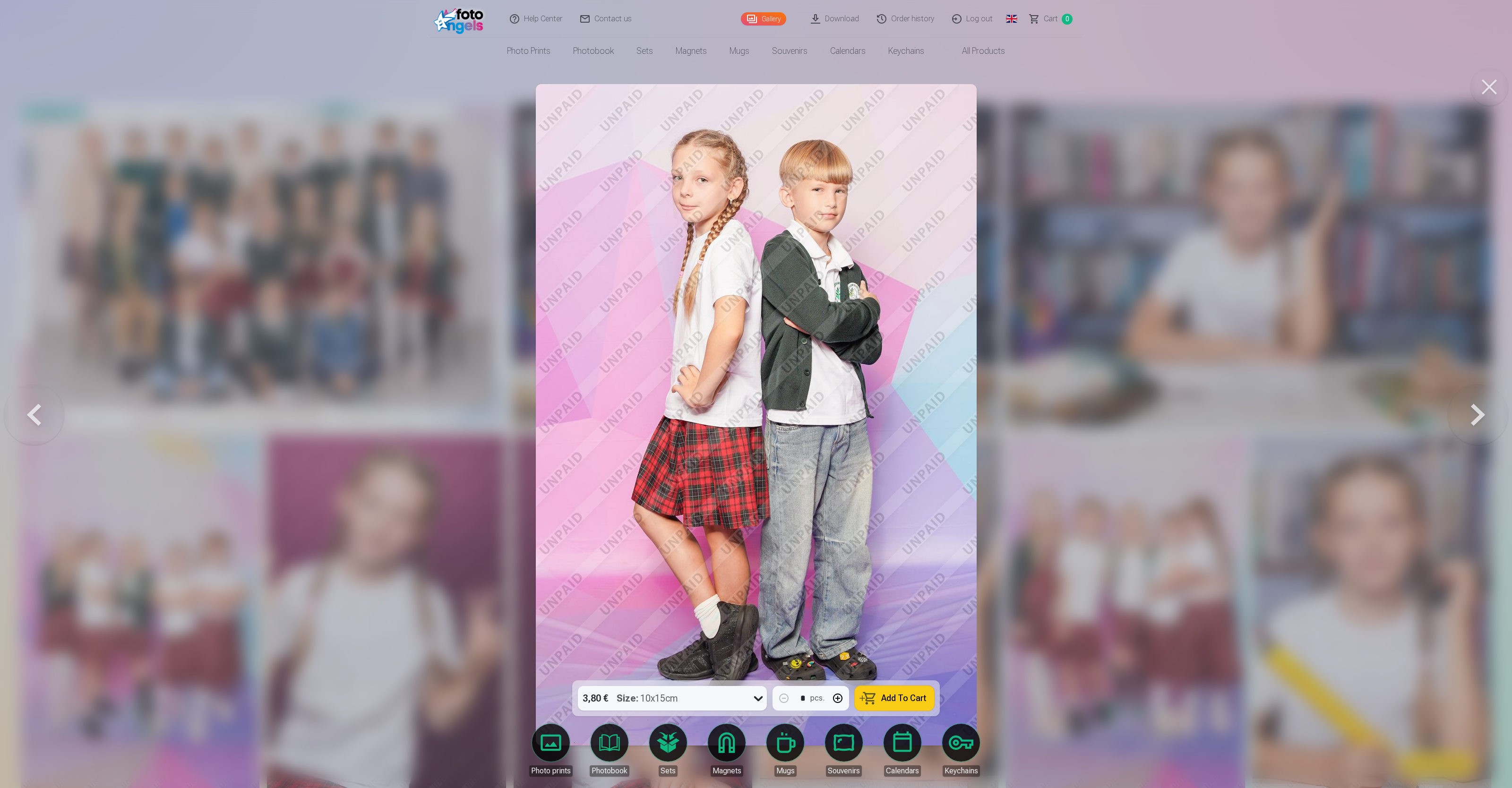
click at [605, 314] on button at bounding box center [1478, 414] width 60 height 512
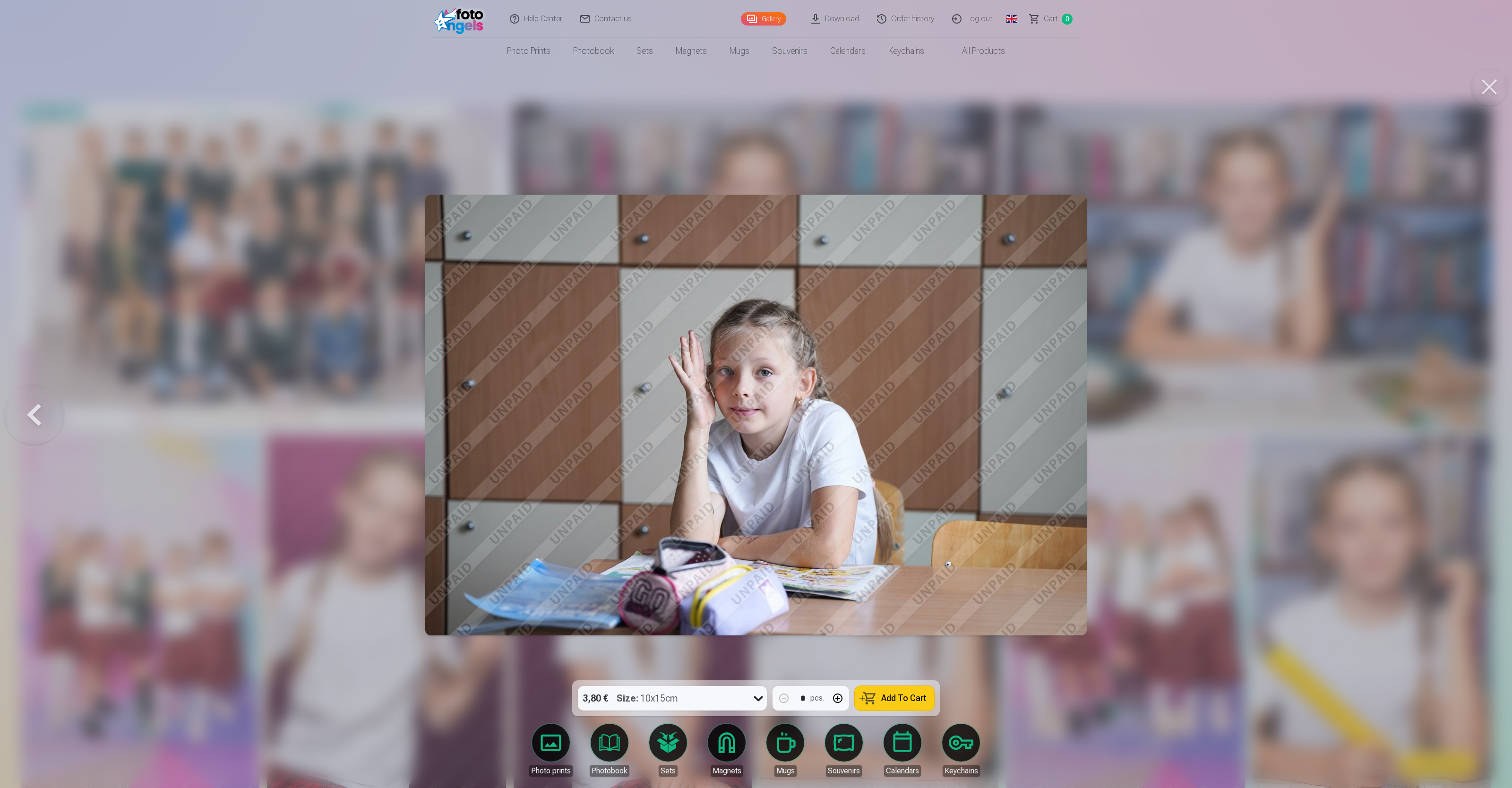
click at [605, 314] on div at bounding box center [756, 394] width 1512 height 788
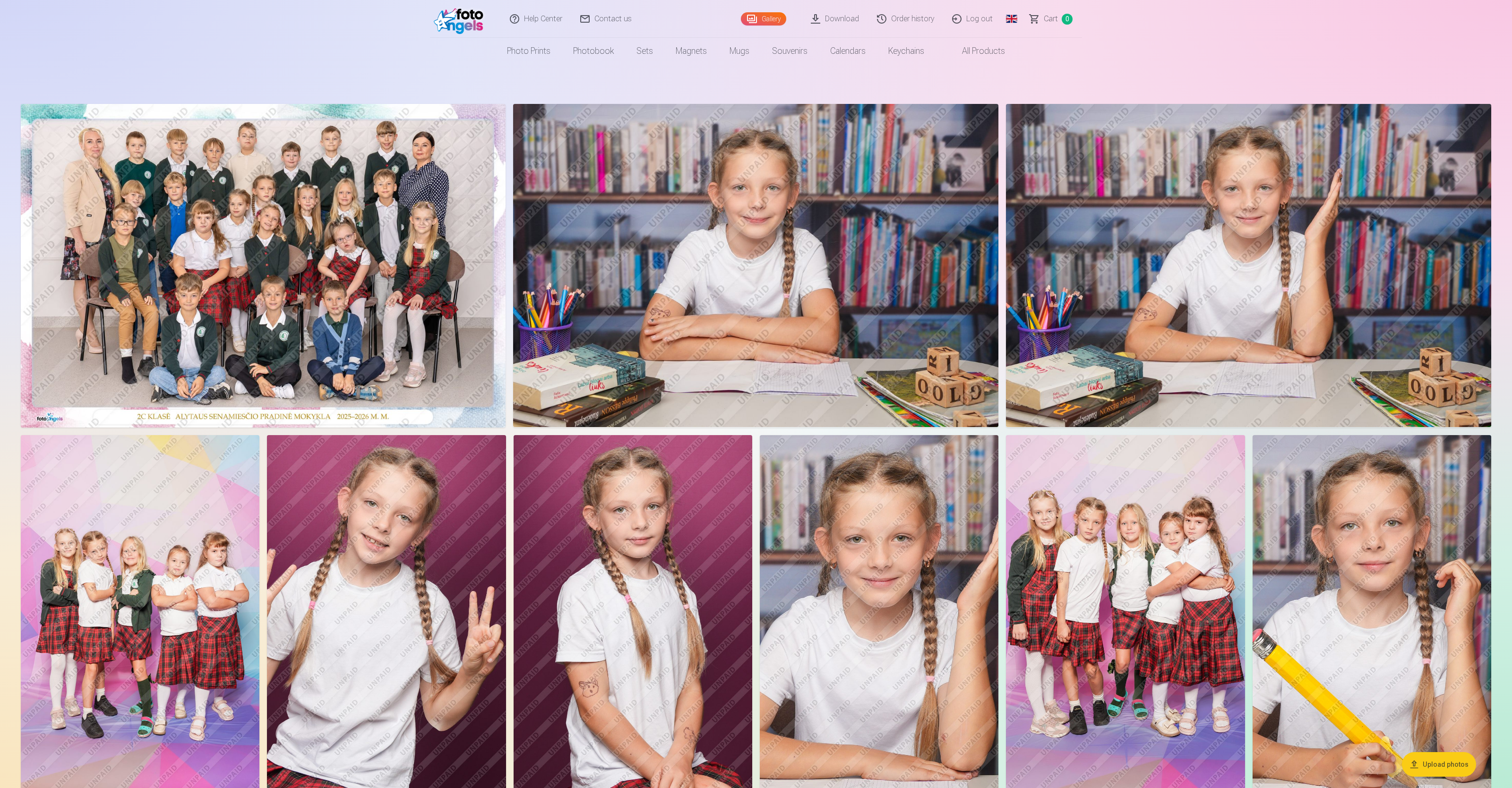
click at [236, 234] on img at bounding box center [263, 265] width 485 height 323
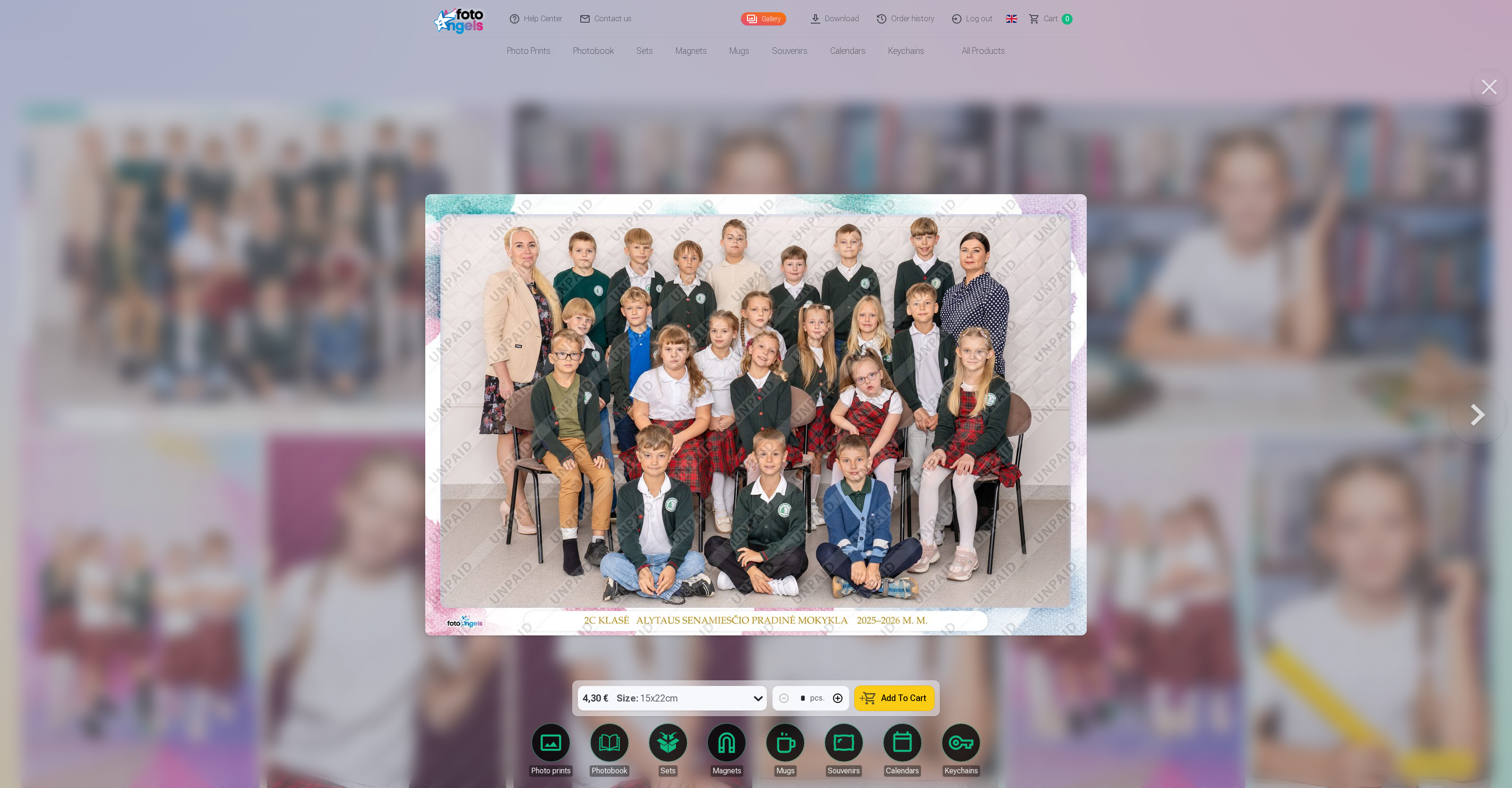
click at [605, 314] on span "Add To Cart" at bounding box center [903, 698] width 45 height 8
click at [605, 314] on button at bounding box center [1478, 414] width 60 height 512
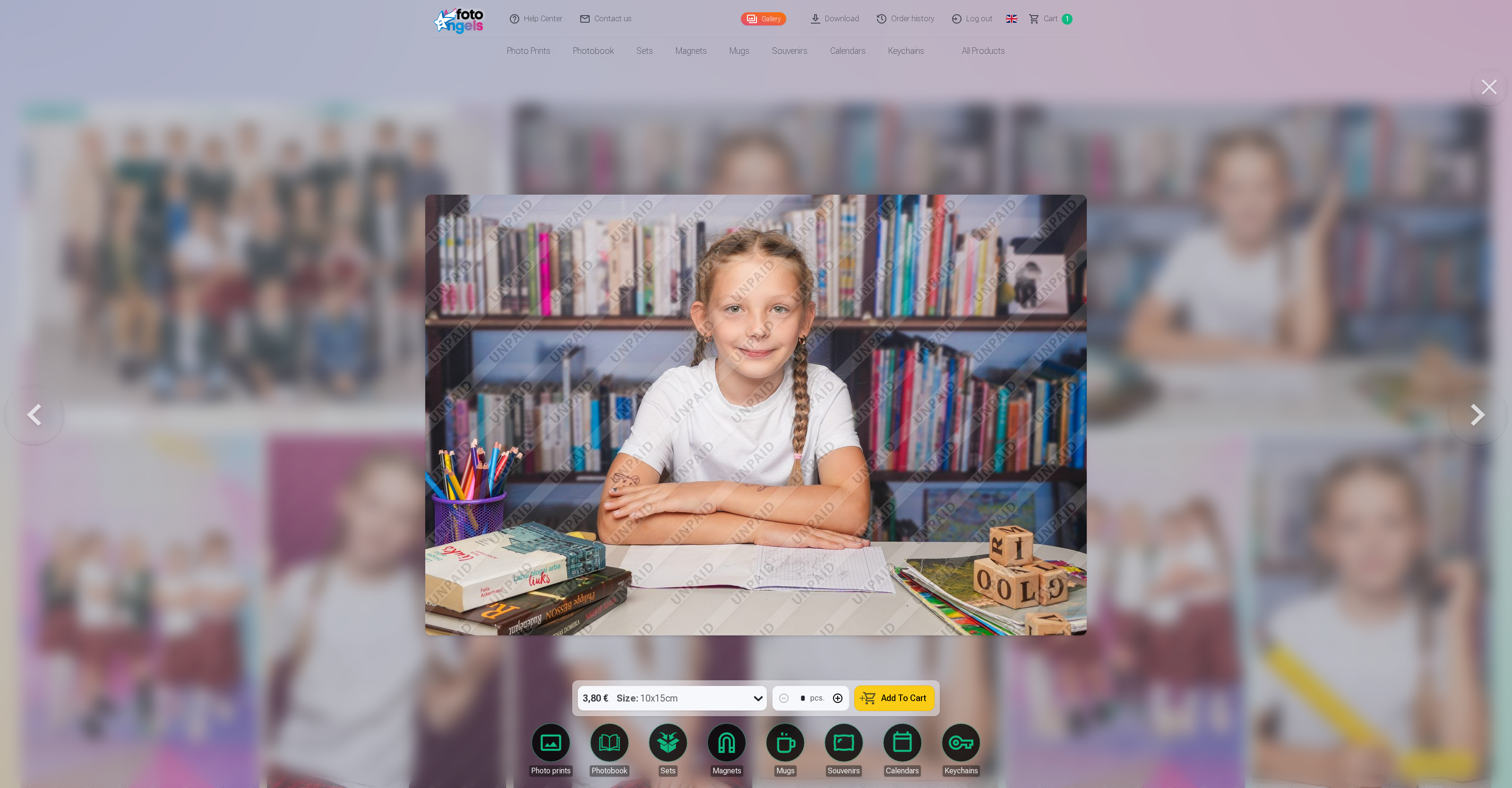
click at [605, 314] on button at bounding box center [1478, 414] width 60 height 512
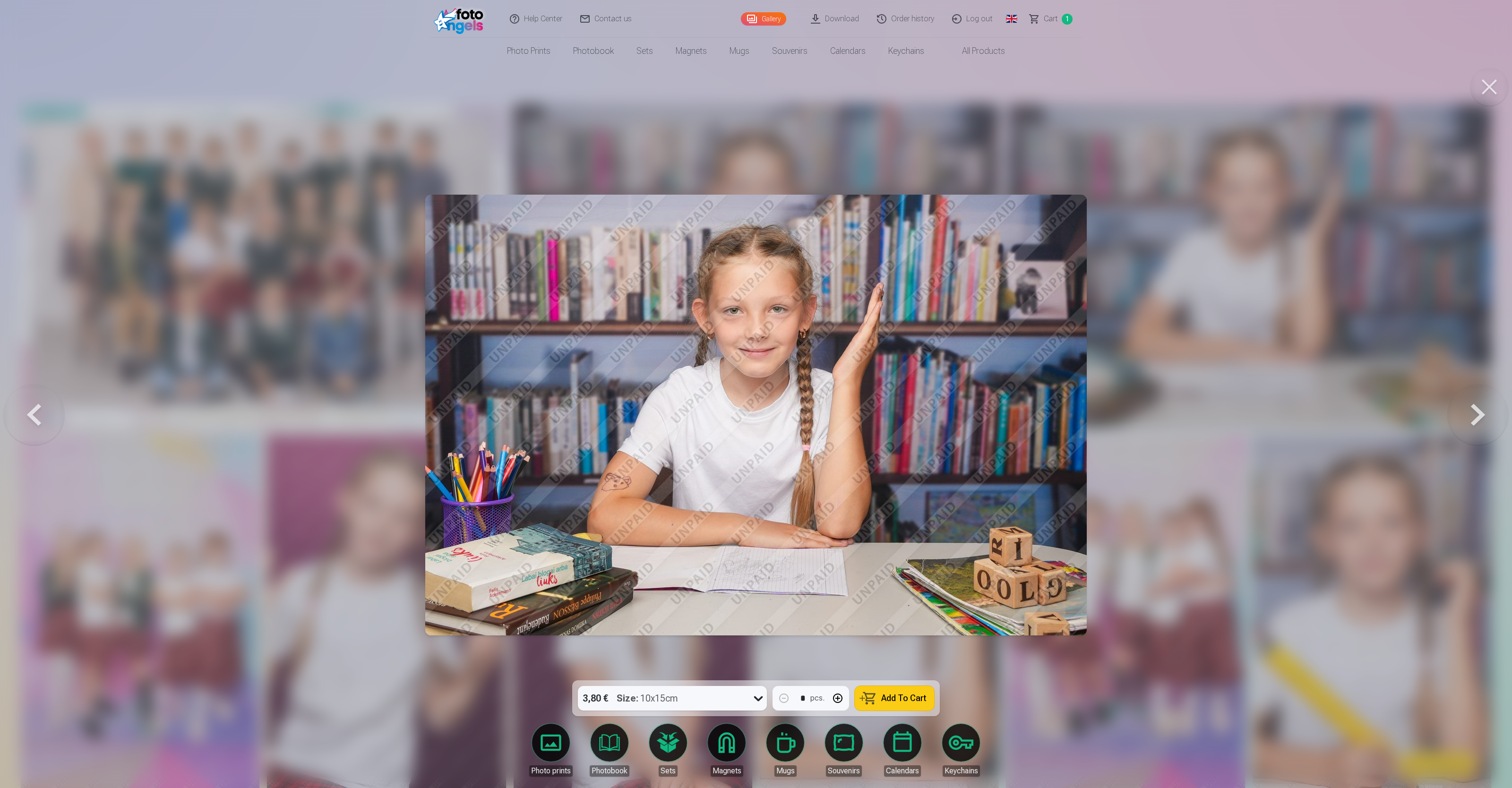
click at [605, 314] on button at bounding box center [1478, 414] width 60 height 512
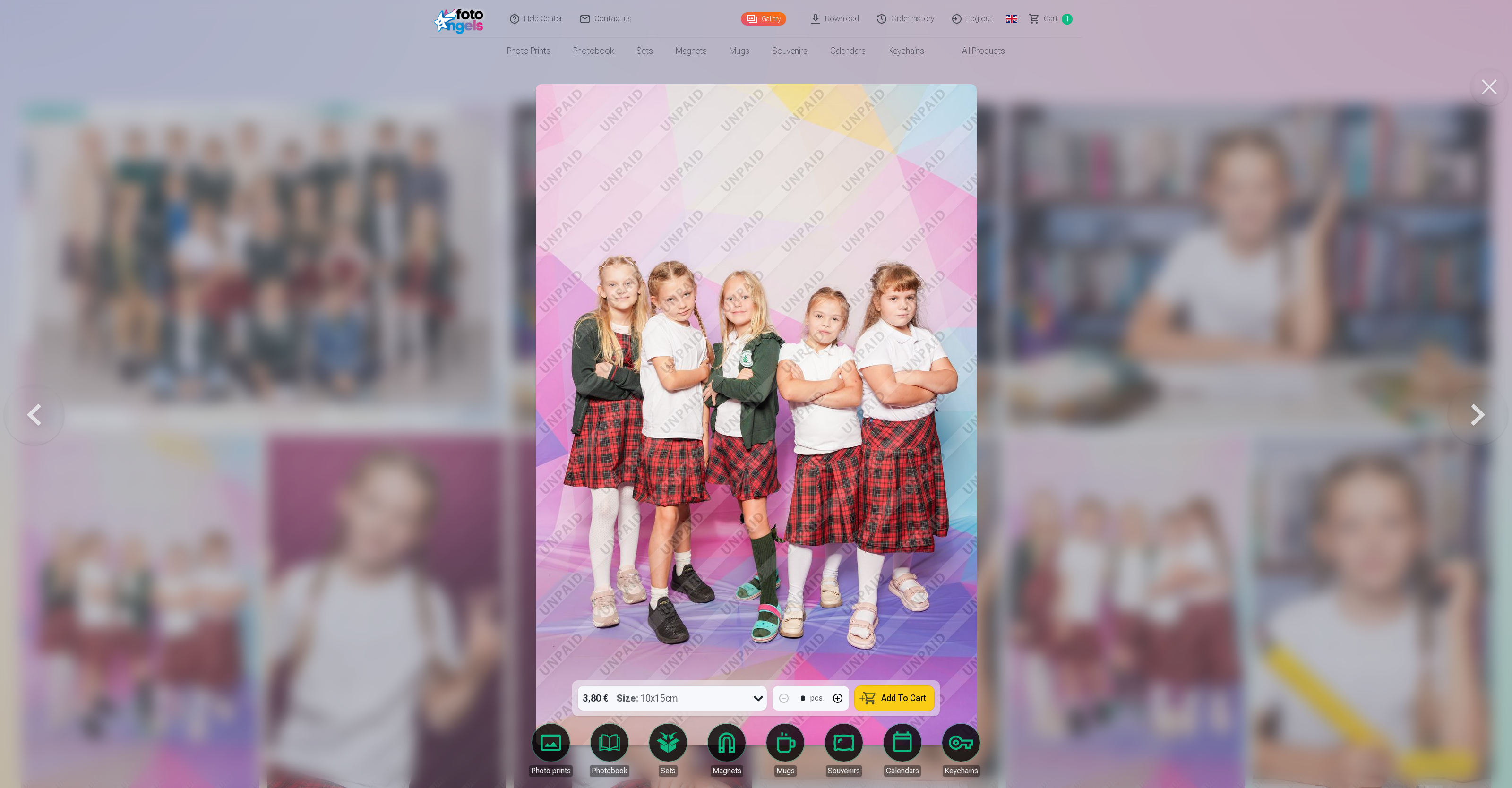
click at [605, 314] on button at bounding box center [1478, 414] width 60 height 512
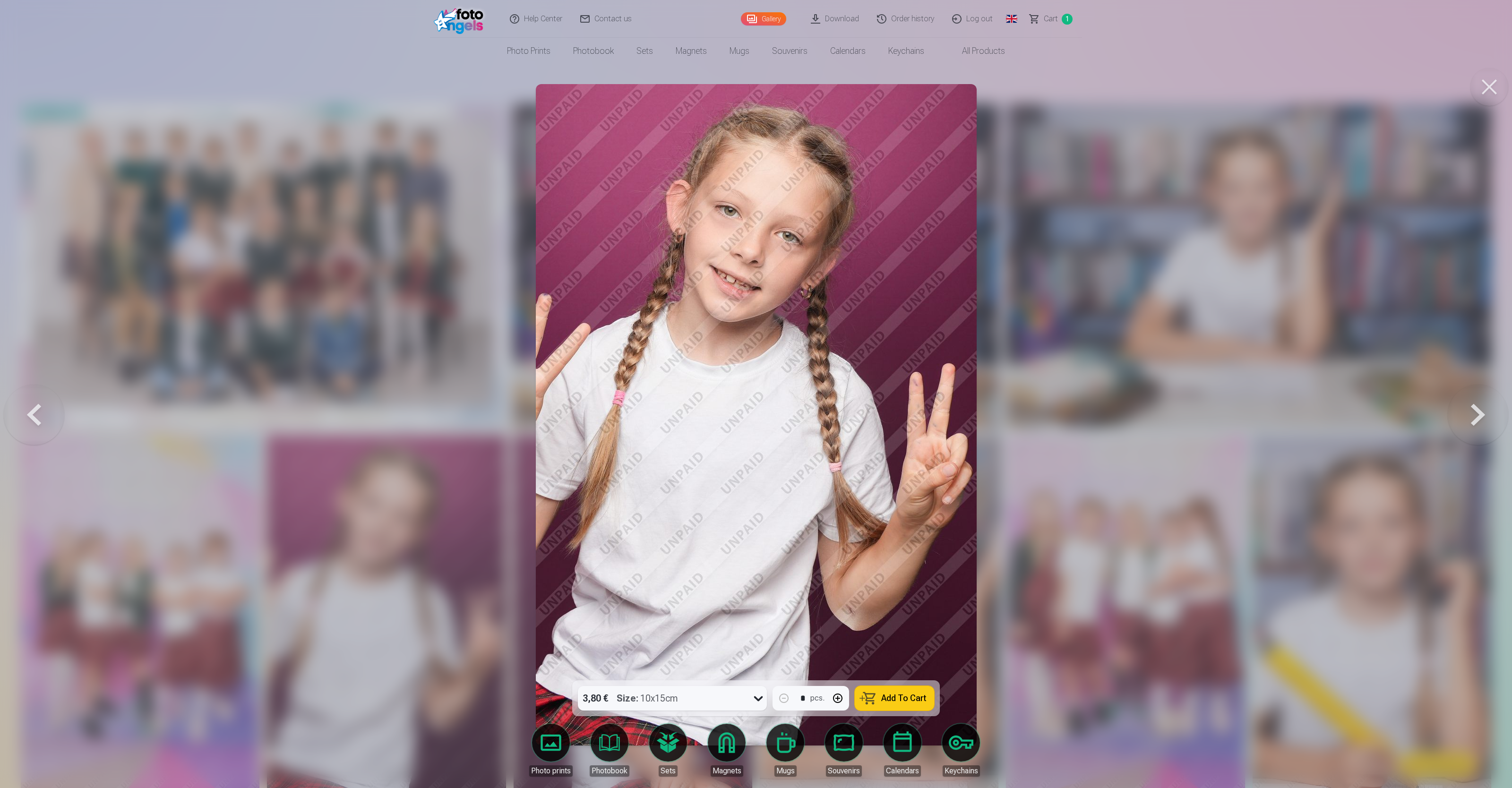
click at [605, 314] on button at bounding box center [1478, 414] width 60 height 512
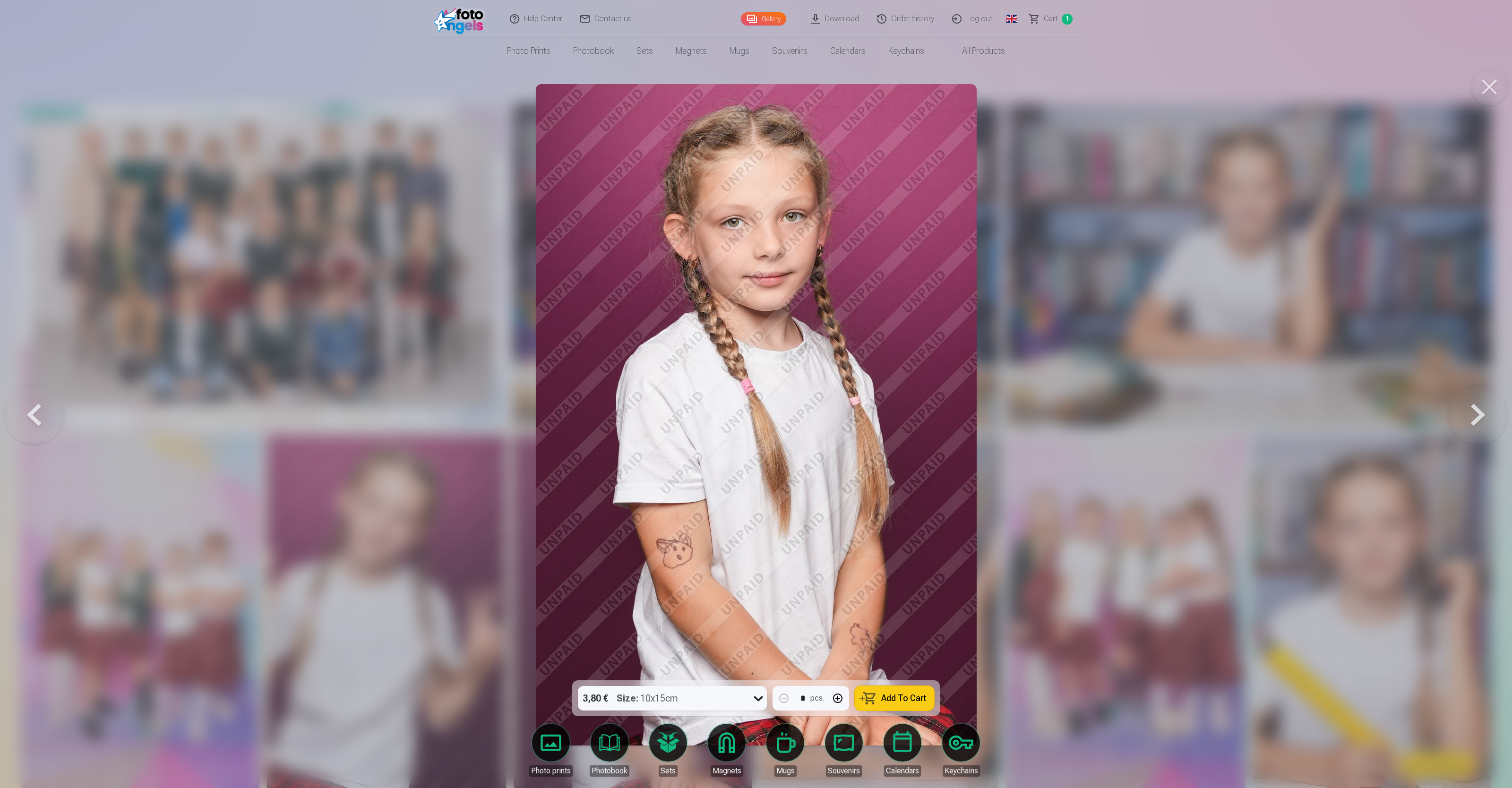
click at [605, 314] on button at bounding box center [1478, 414] width 60 height 512
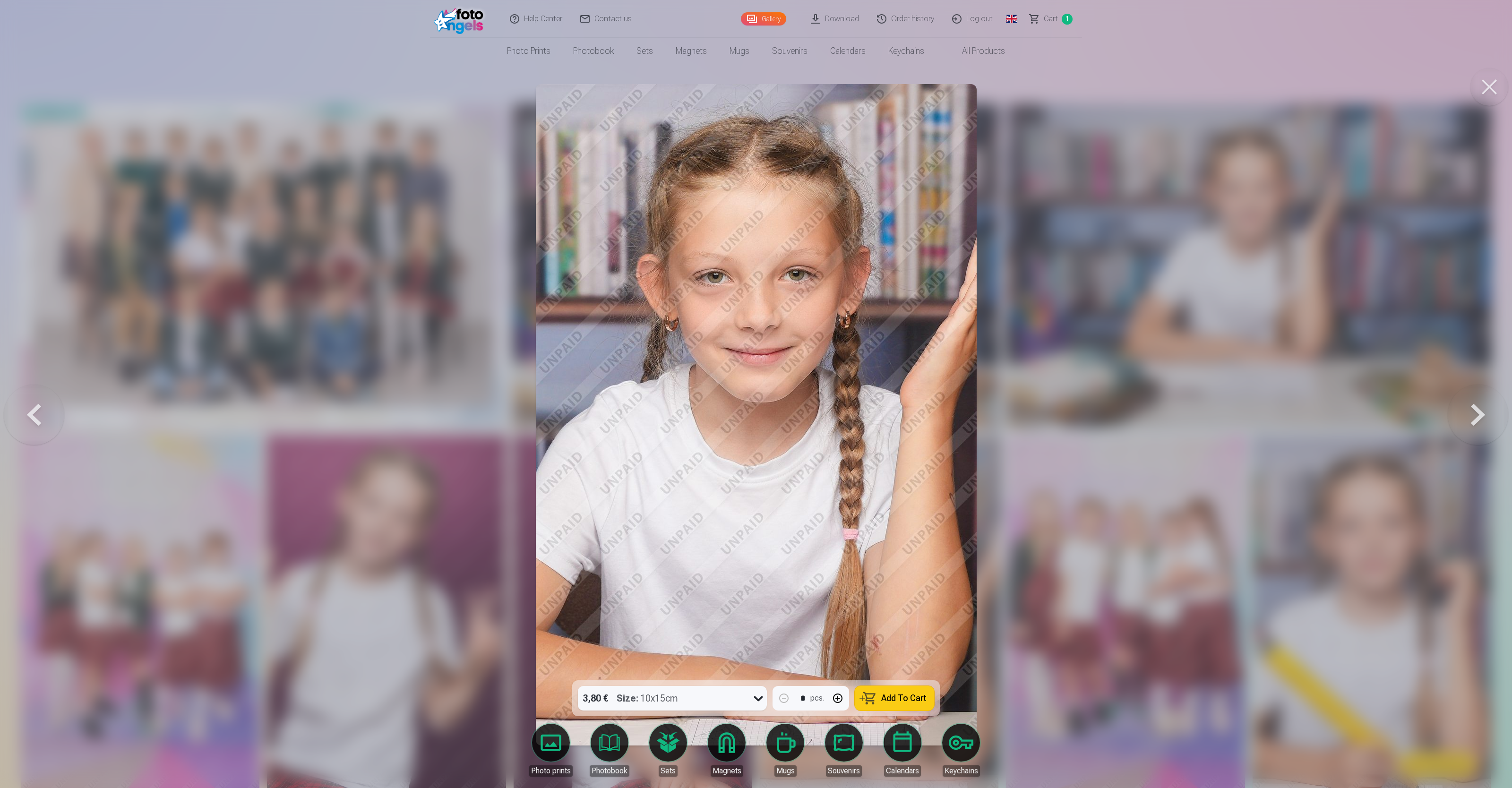
click at [605, 314] on button at bounding box center [1478, 414] width 60 height 512
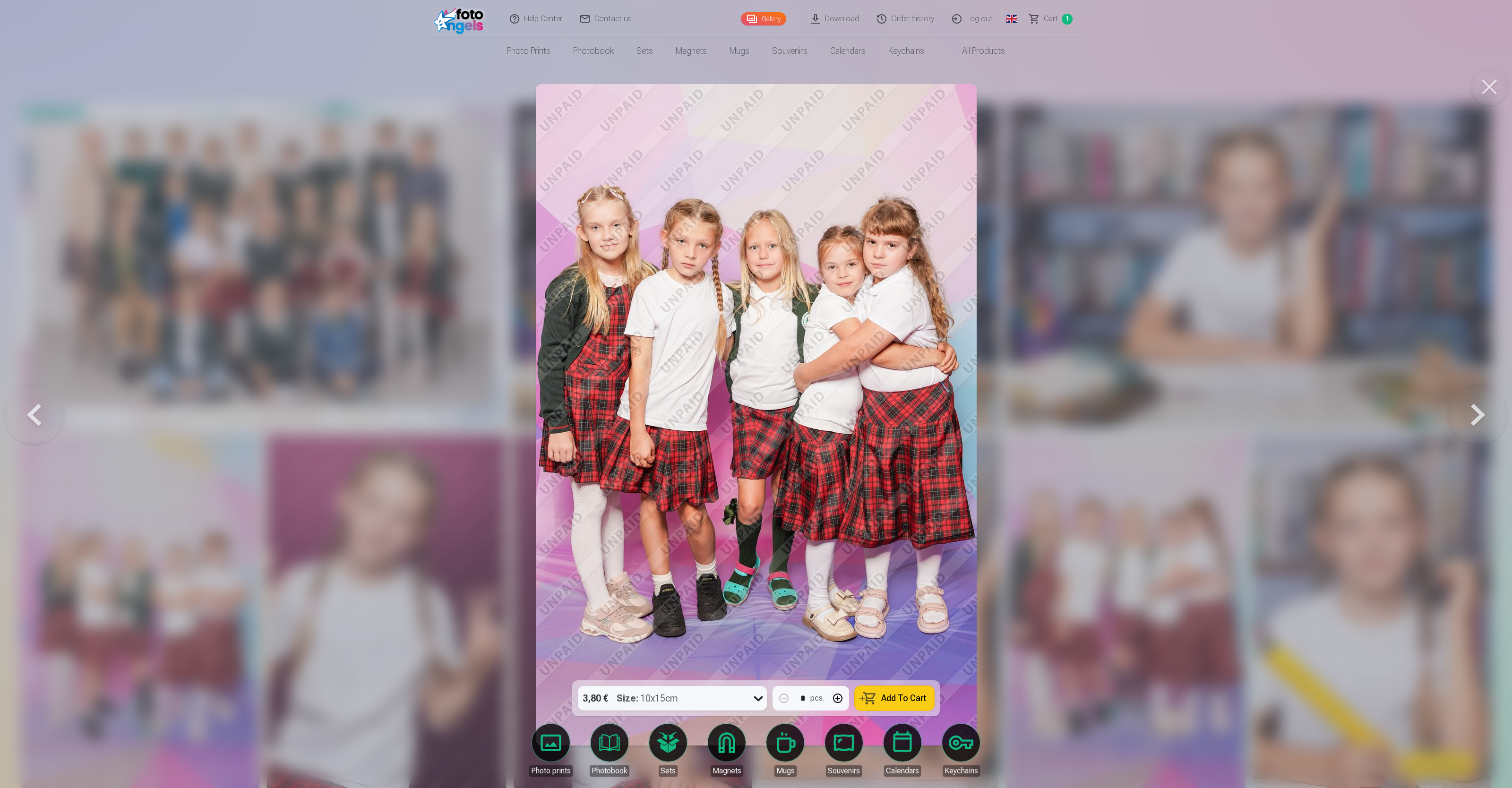
click at [605, 314] on span "Add To Cart" at bounding box center [903, 698] width 45 height 8
click at [605, 314] on button at bounding box center [1478, 414] width 60 height 512
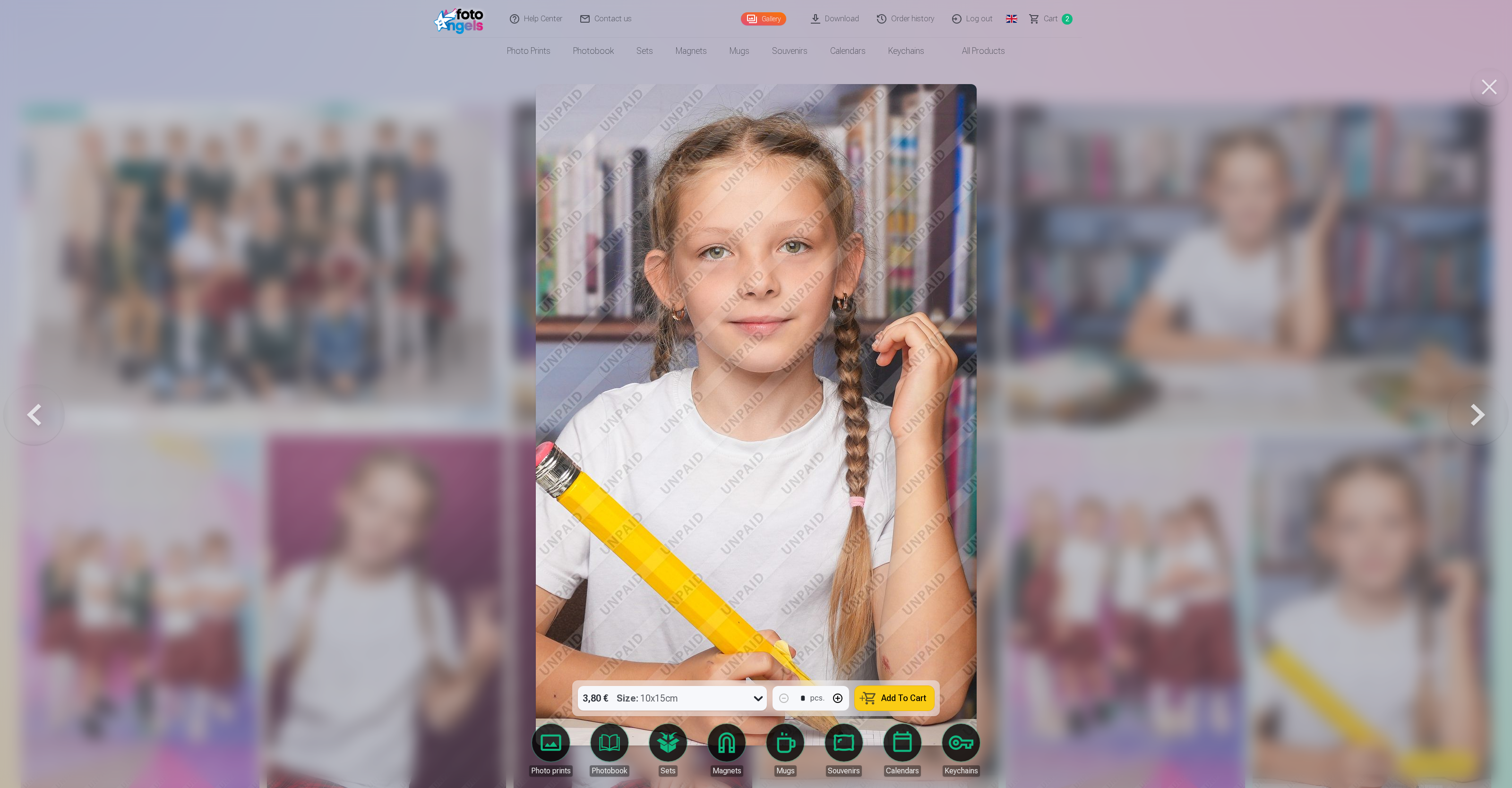
click at [605, 314] on button at bounding box center [1478, 414] width 60 height 512
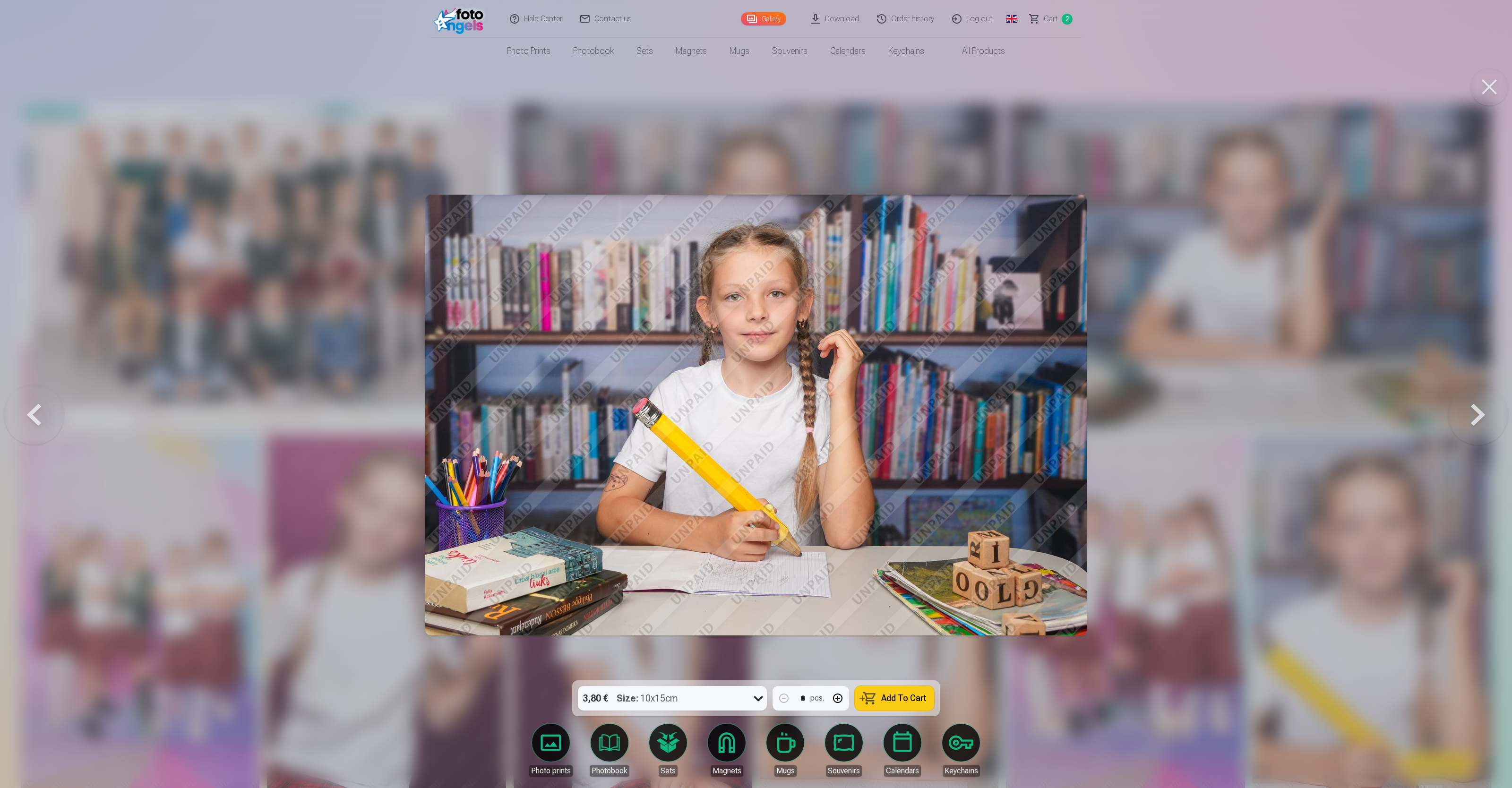
click at [605, 314] on button at bounding box center [1478, 414] width 60 height 512
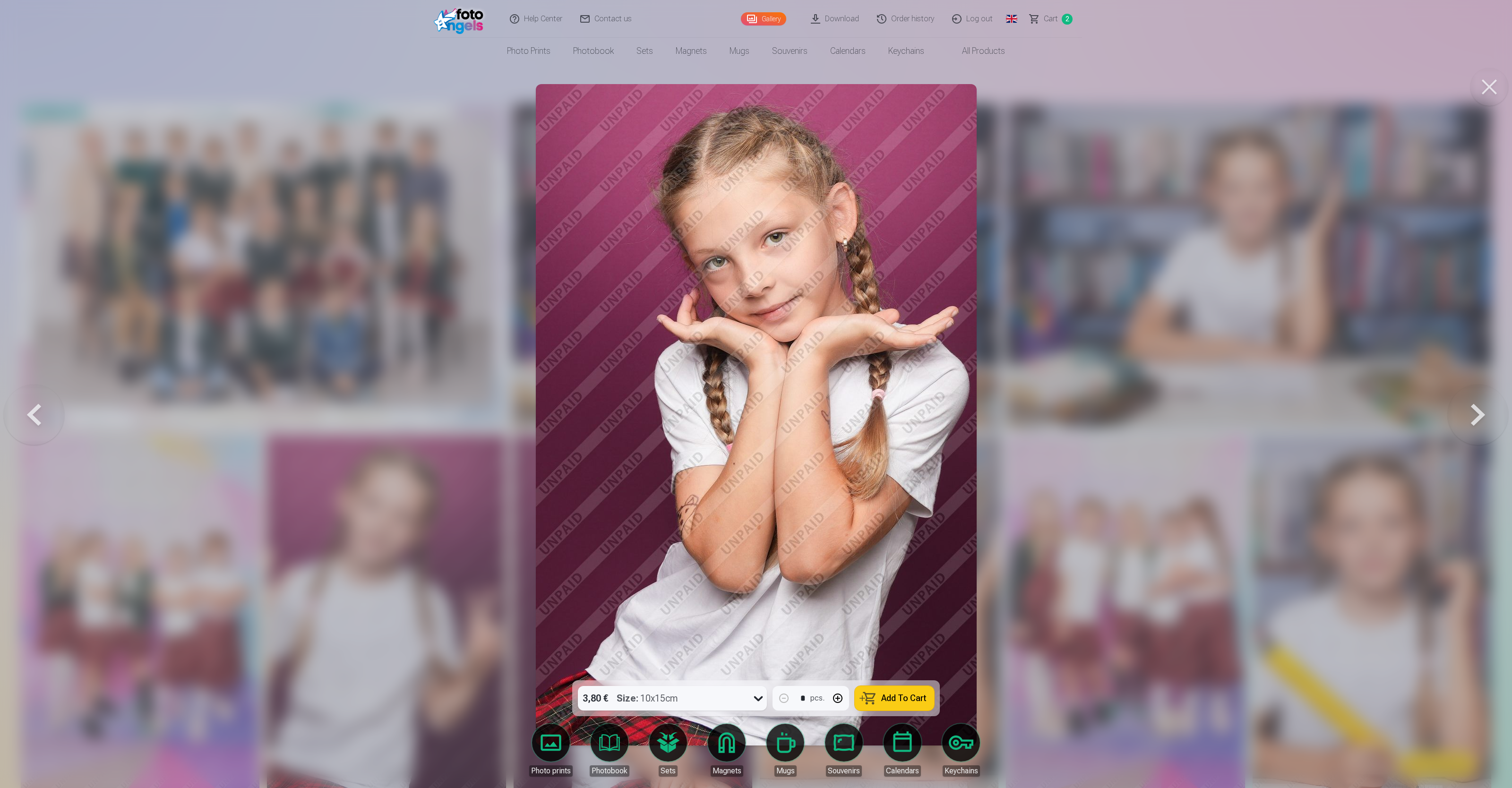
click at [605, 314] on button at bounding box center [1478, 414] width 60 height 512
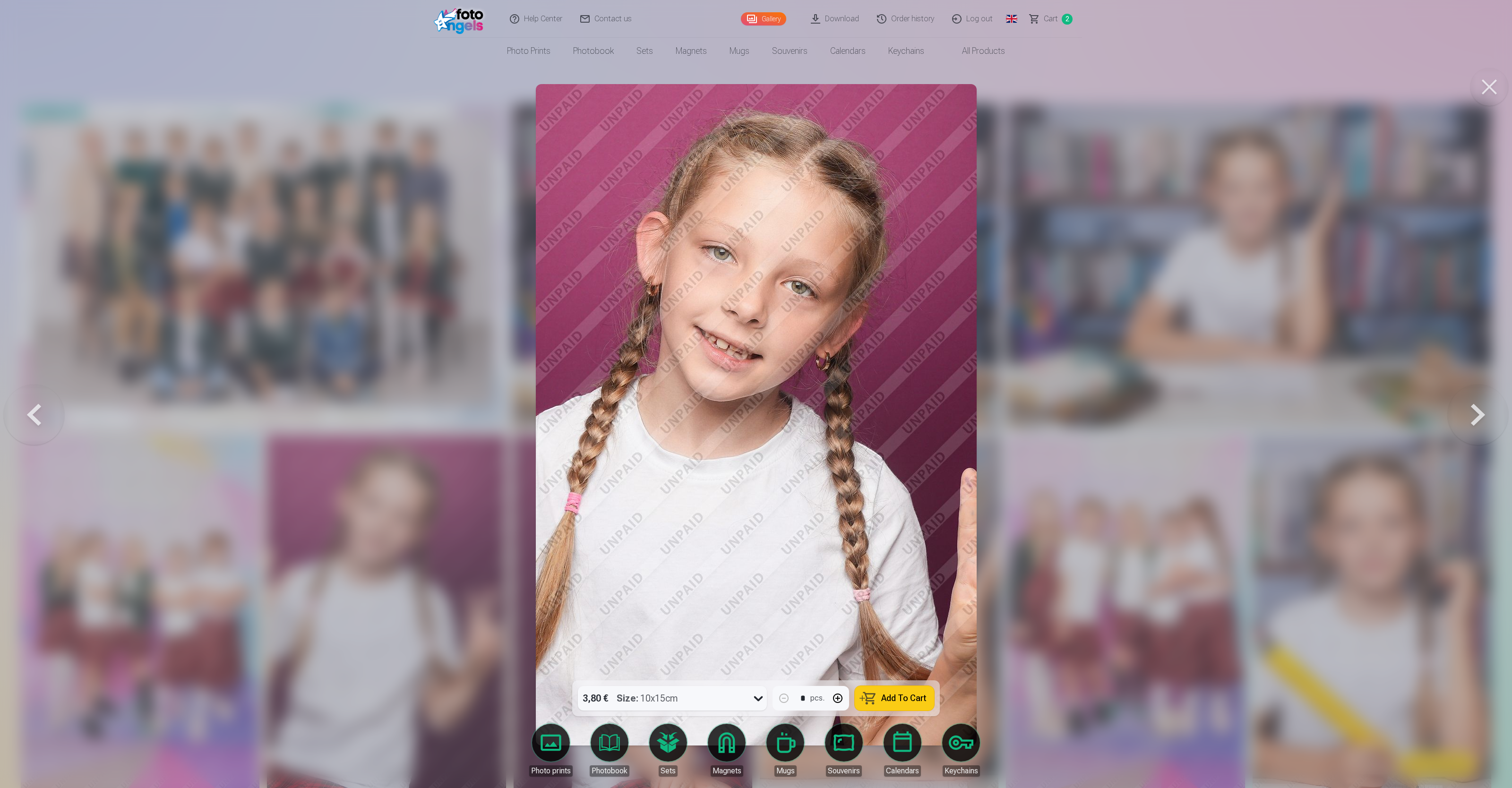
click at [605, 314] on button at bounding box center [1478, 414] width 60 height 512
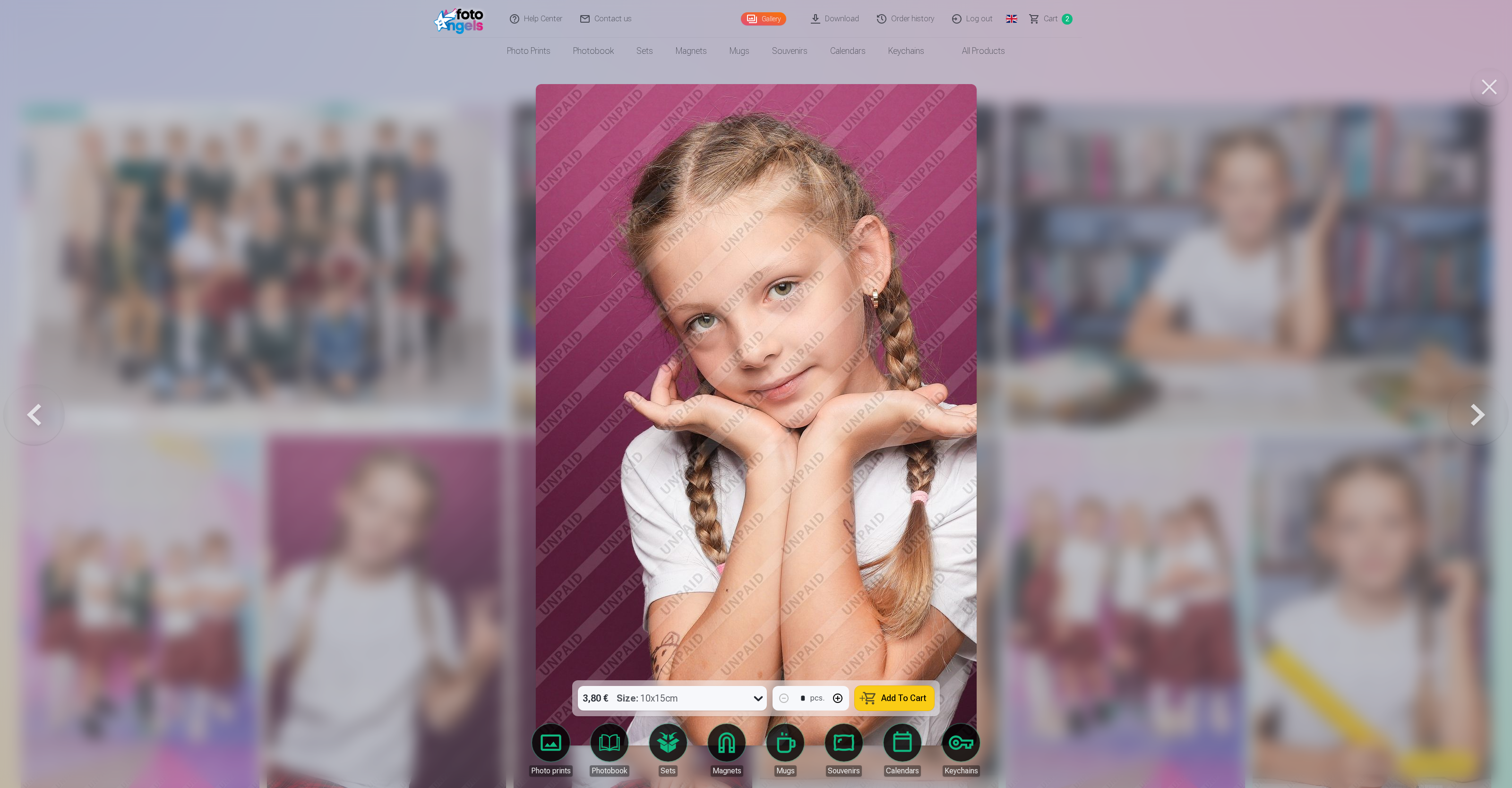
click at [605, 314] on span "Add To Cart" at bounding box center [903, 698] width 45 height 8
click at [605, 314] on button at bounding box center [1478, 414] width 60 height 512
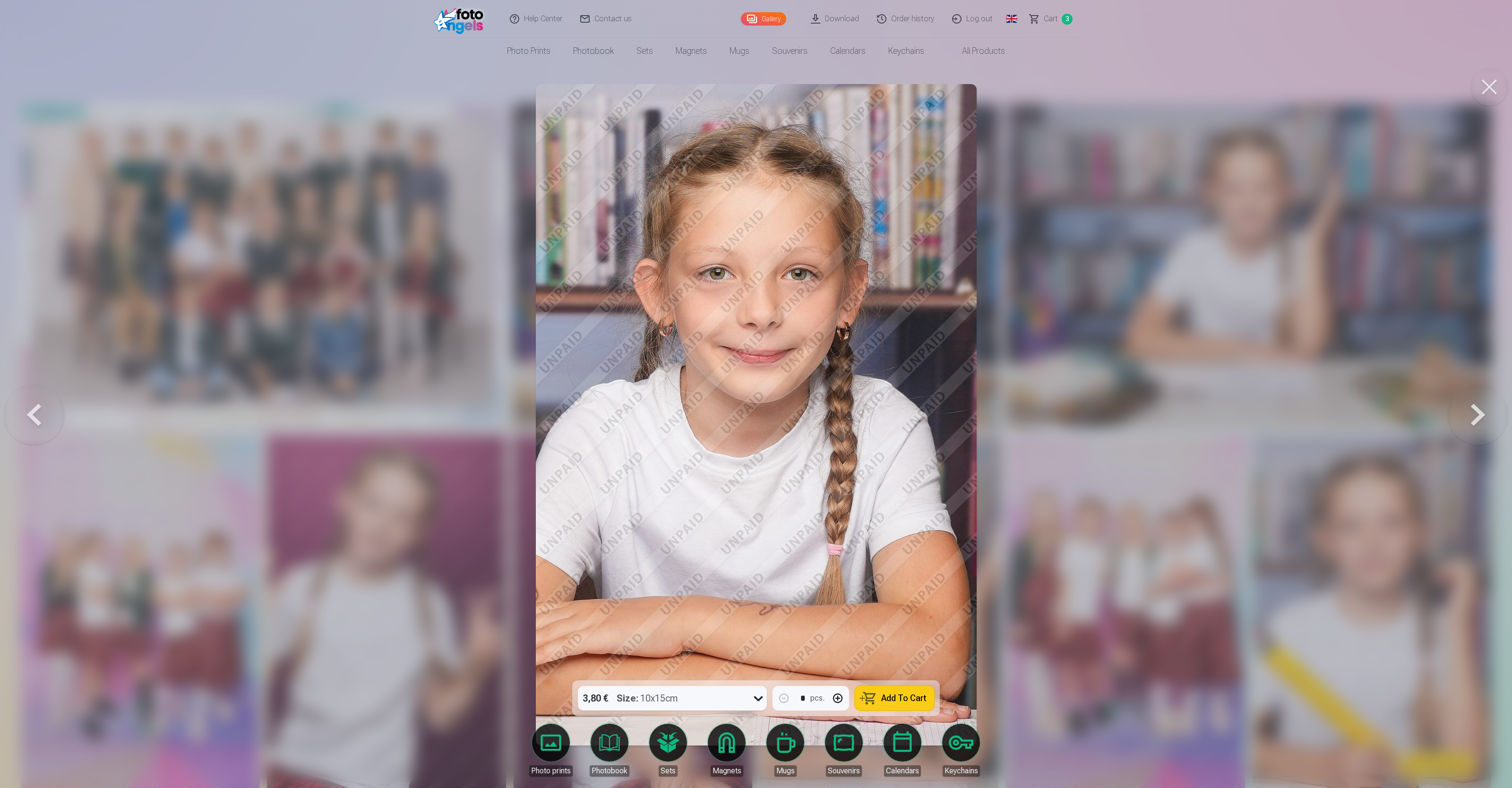
click at [605, 314] on button at bounding box center [1478, 414] width 60 height 512
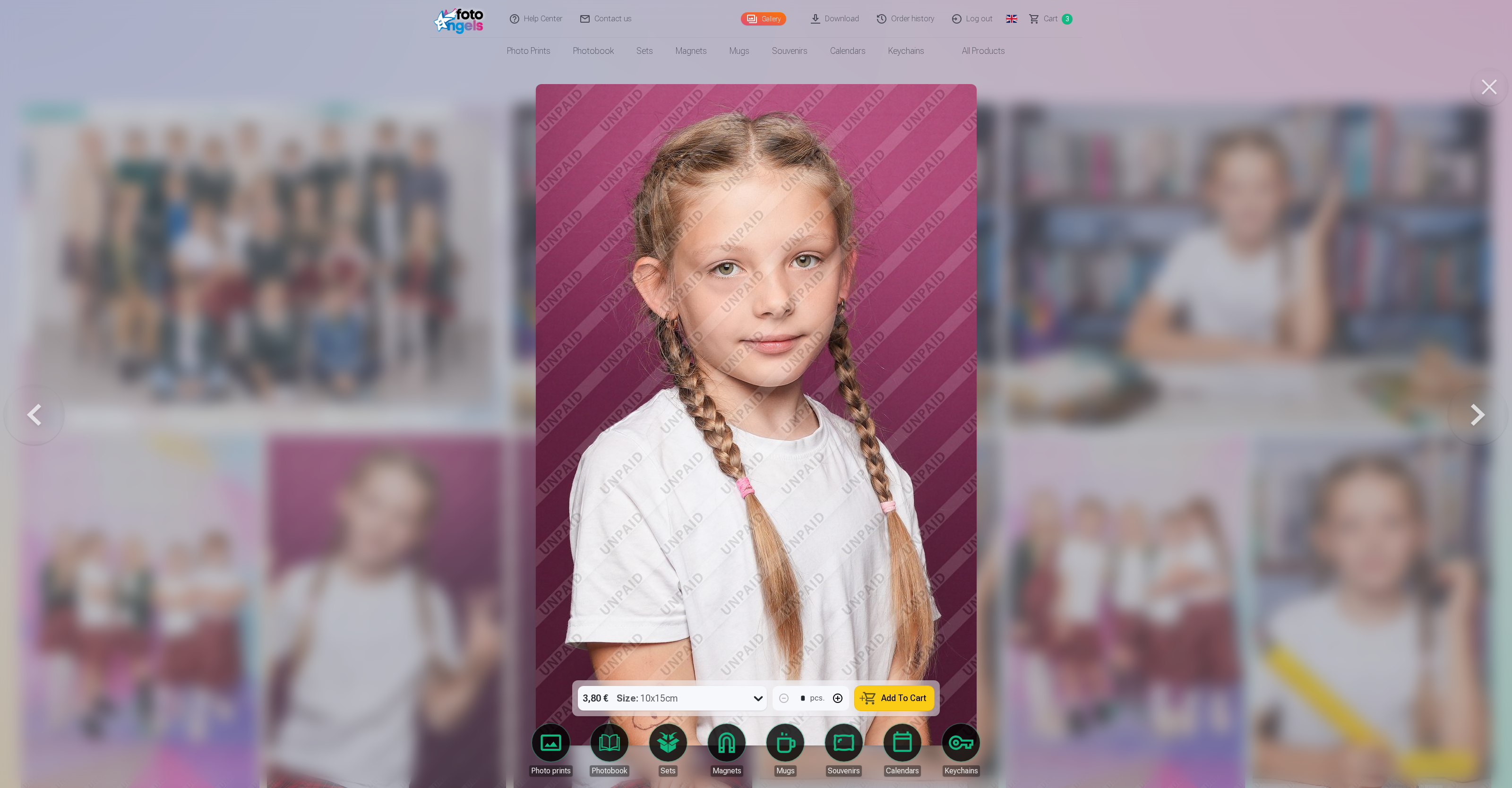
click at [605, 314] on button at bounding box center [1478, 414] width 60 height 512
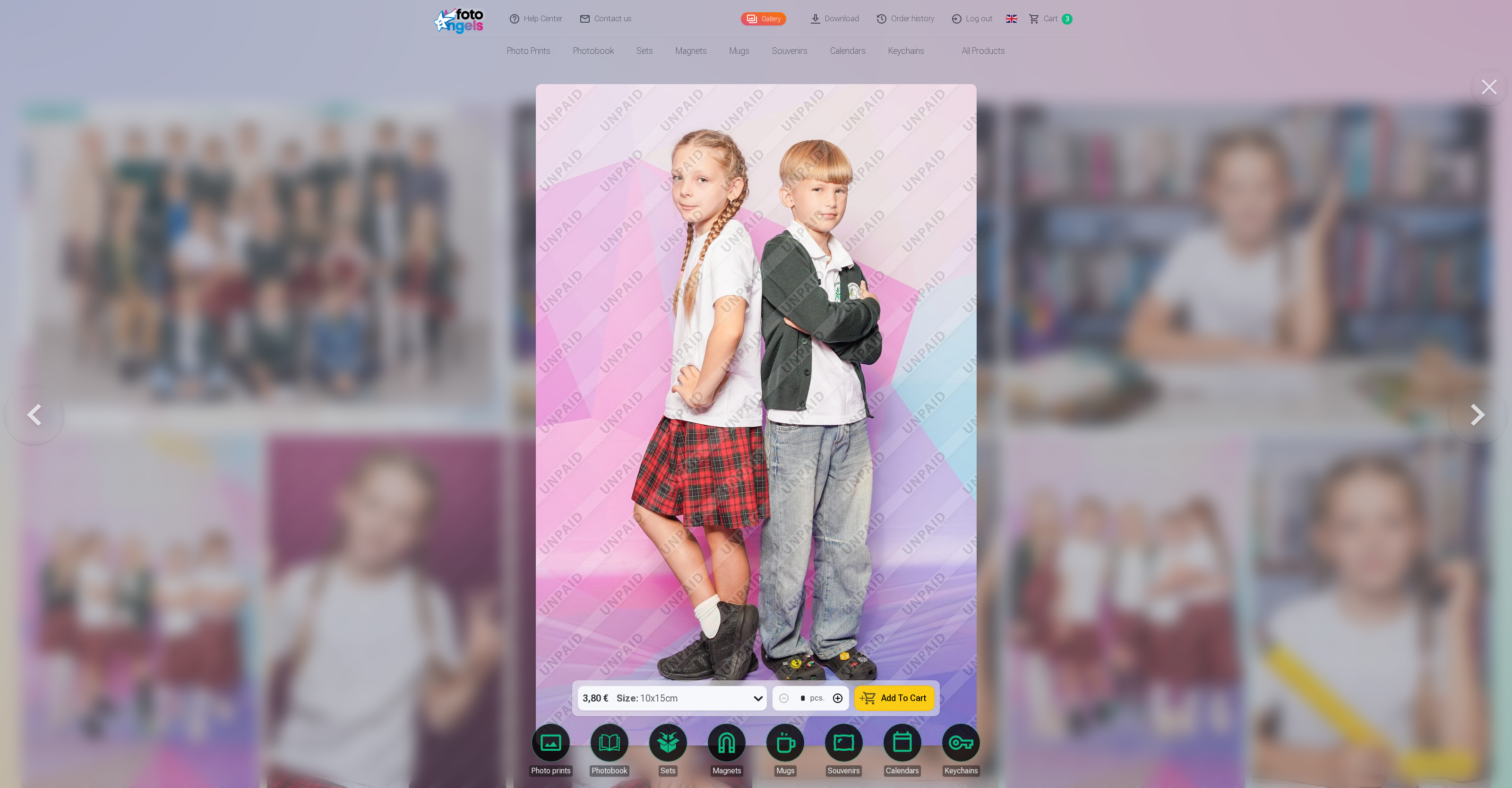
click at [605, 314] on button at bounding box center [1478, 414] width 60 height 512
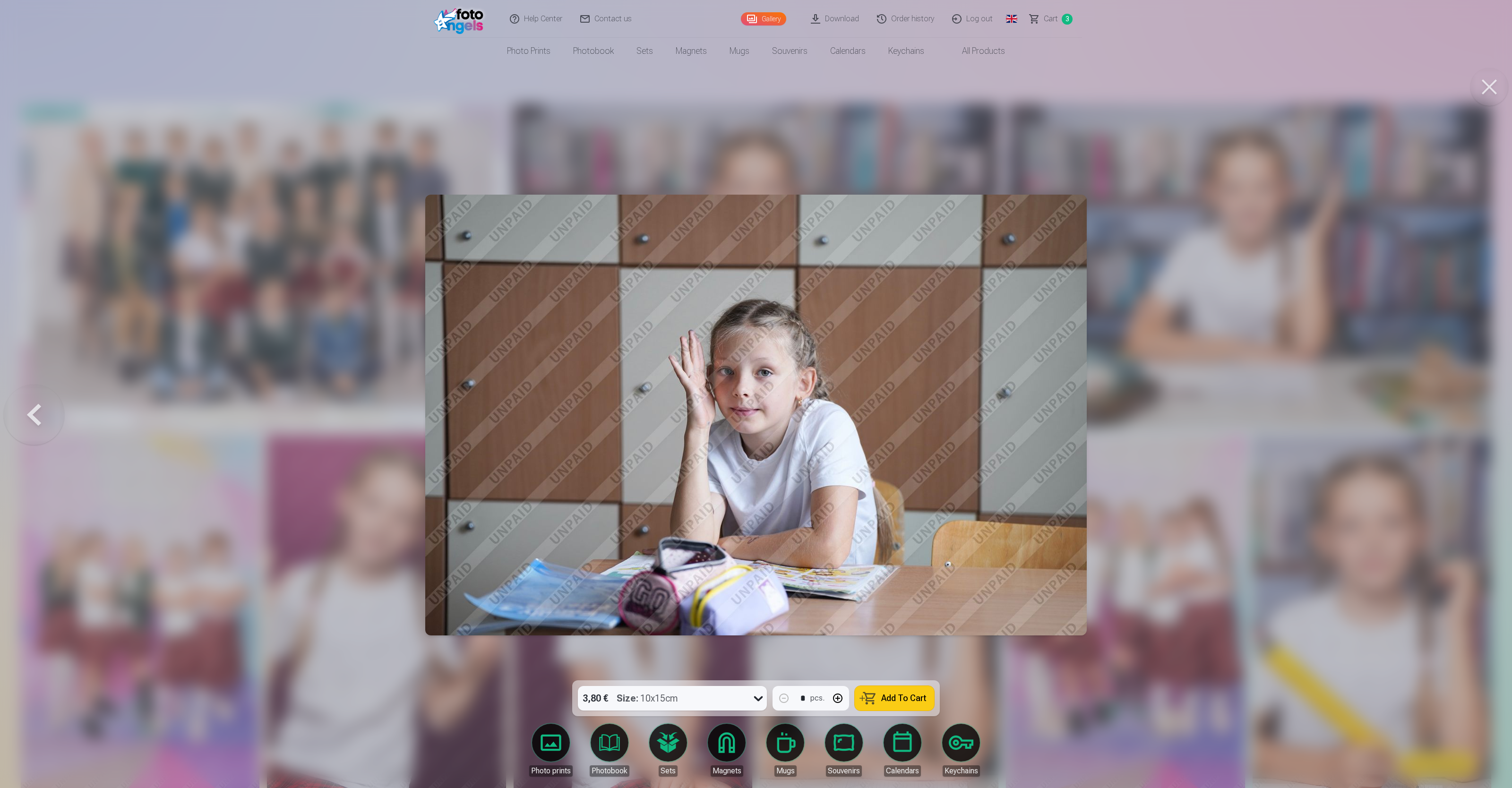
click at [605, 314] on div at bounding box center [756, 394] width 1512 height 788
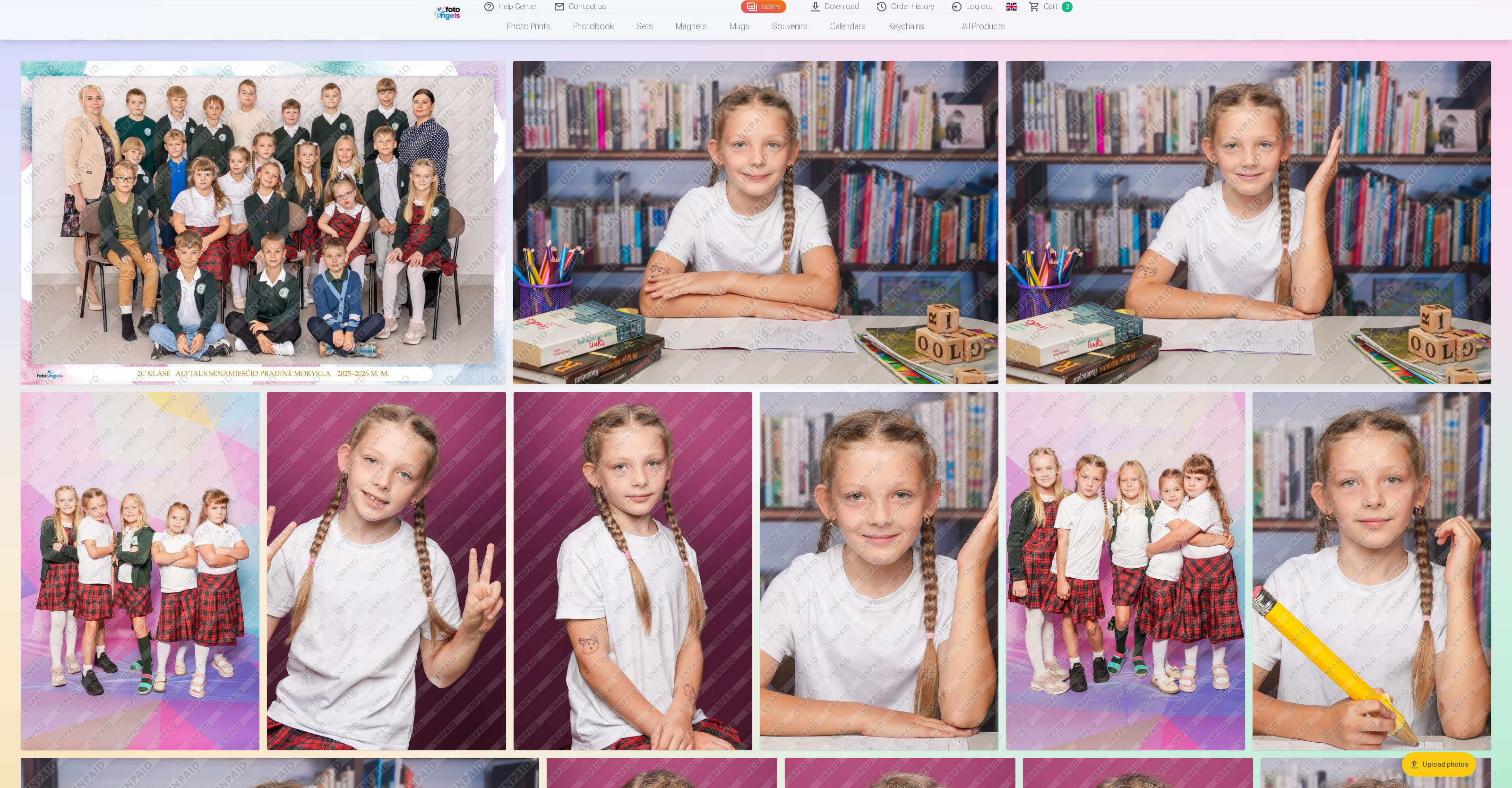
scroll to position [104, 0]
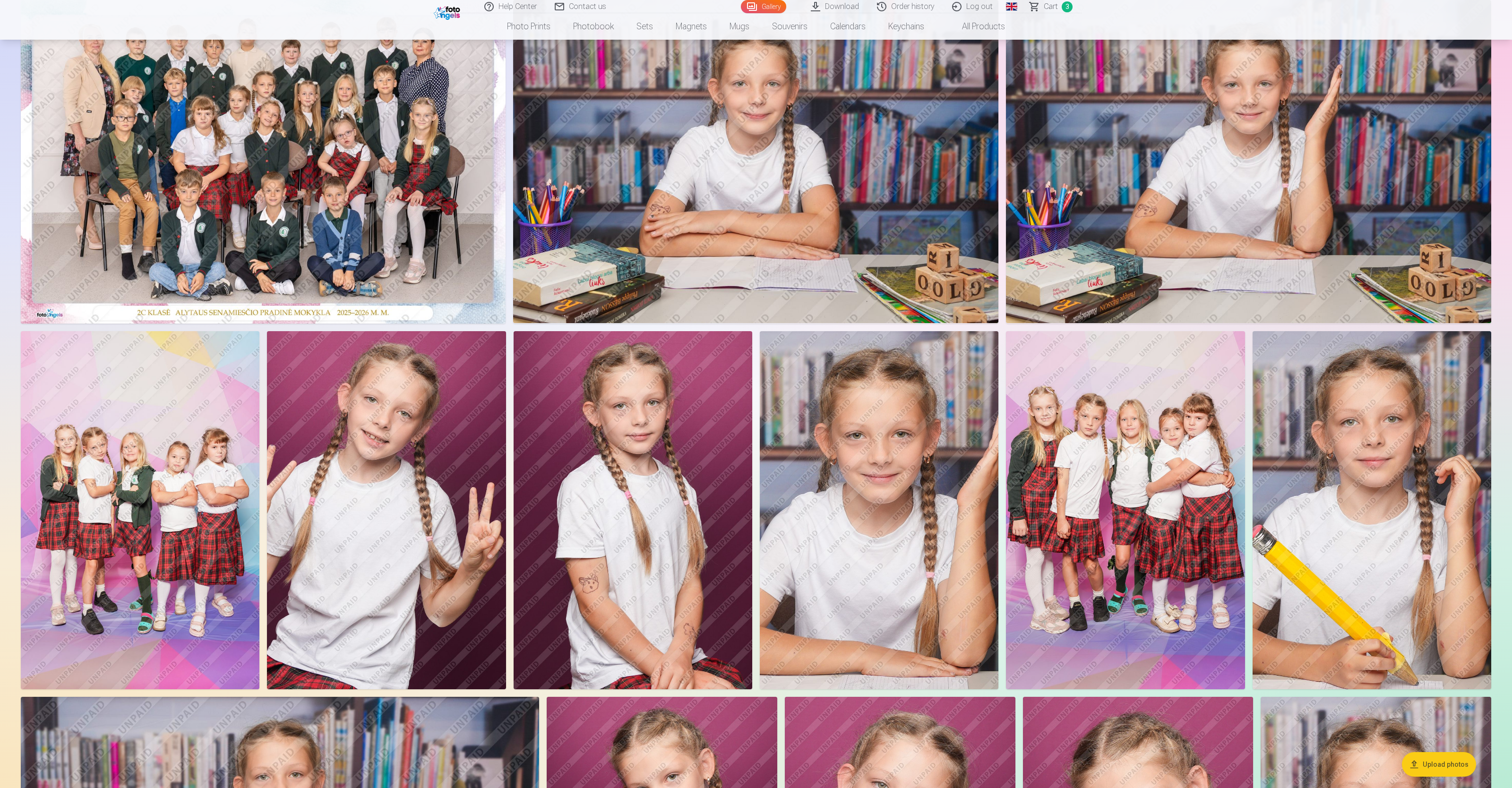
click at [605, 314] on img at bounding box center [1372, 510] width 239 height 358
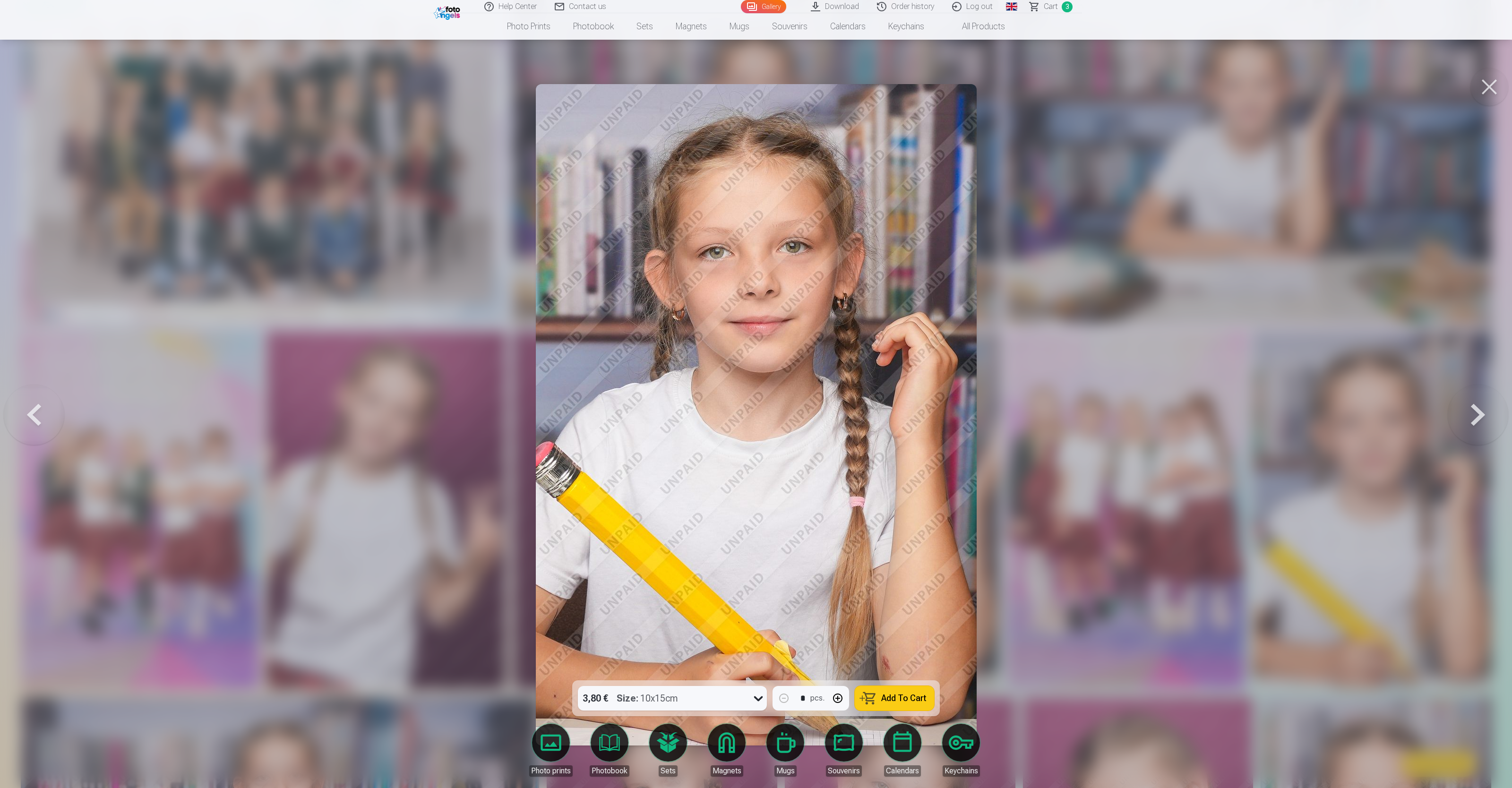
drag, startPoint x: 28, startPoint y: 410, endPoint x: 18, endPoint y: 417, distance: 12.2
click at [28, 314] on button at bounding box center [33, 414] width 60 height 512
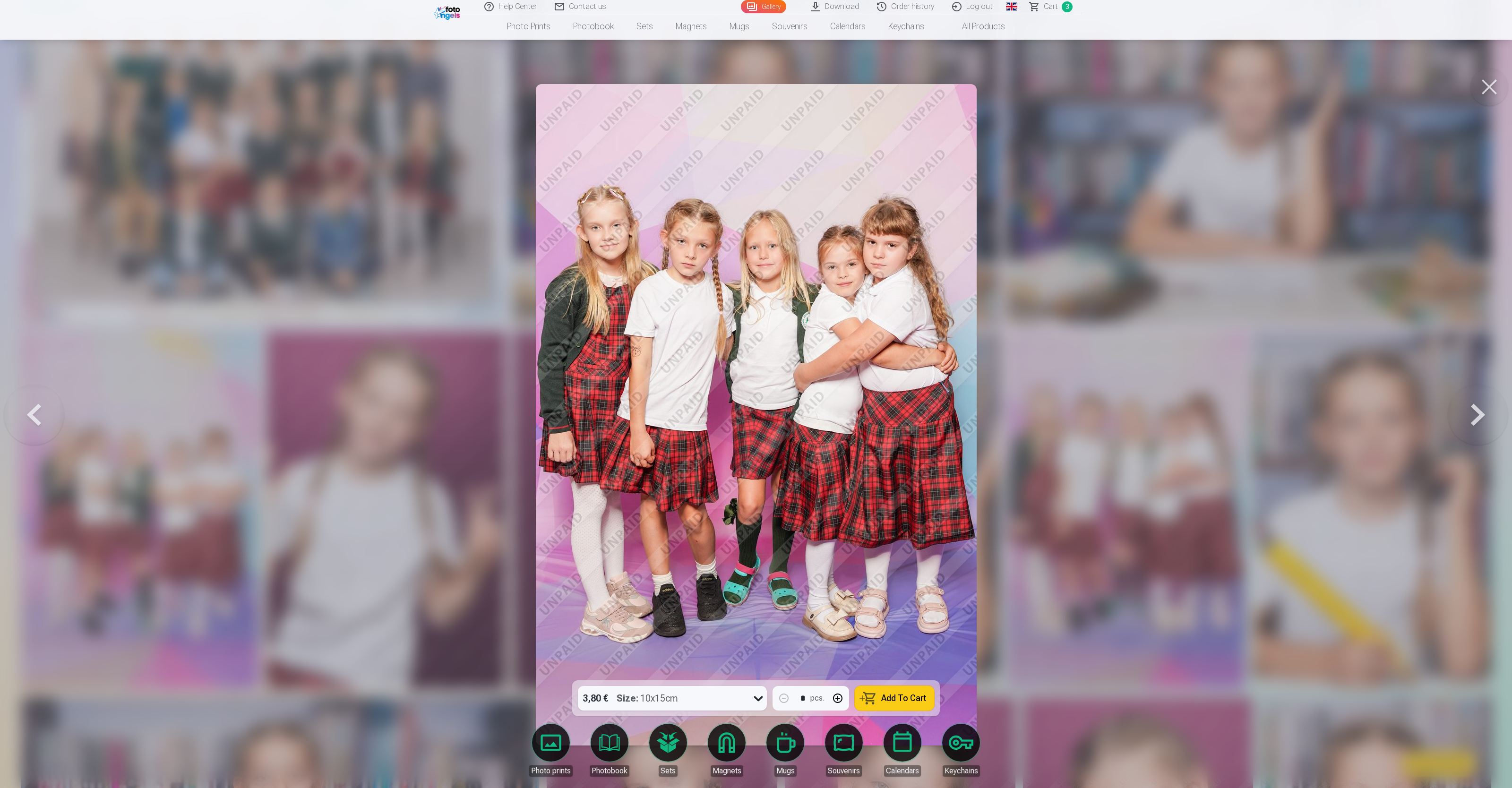
click at [605, 314] on button at bounding box center [1478, 414] width 60 height 512
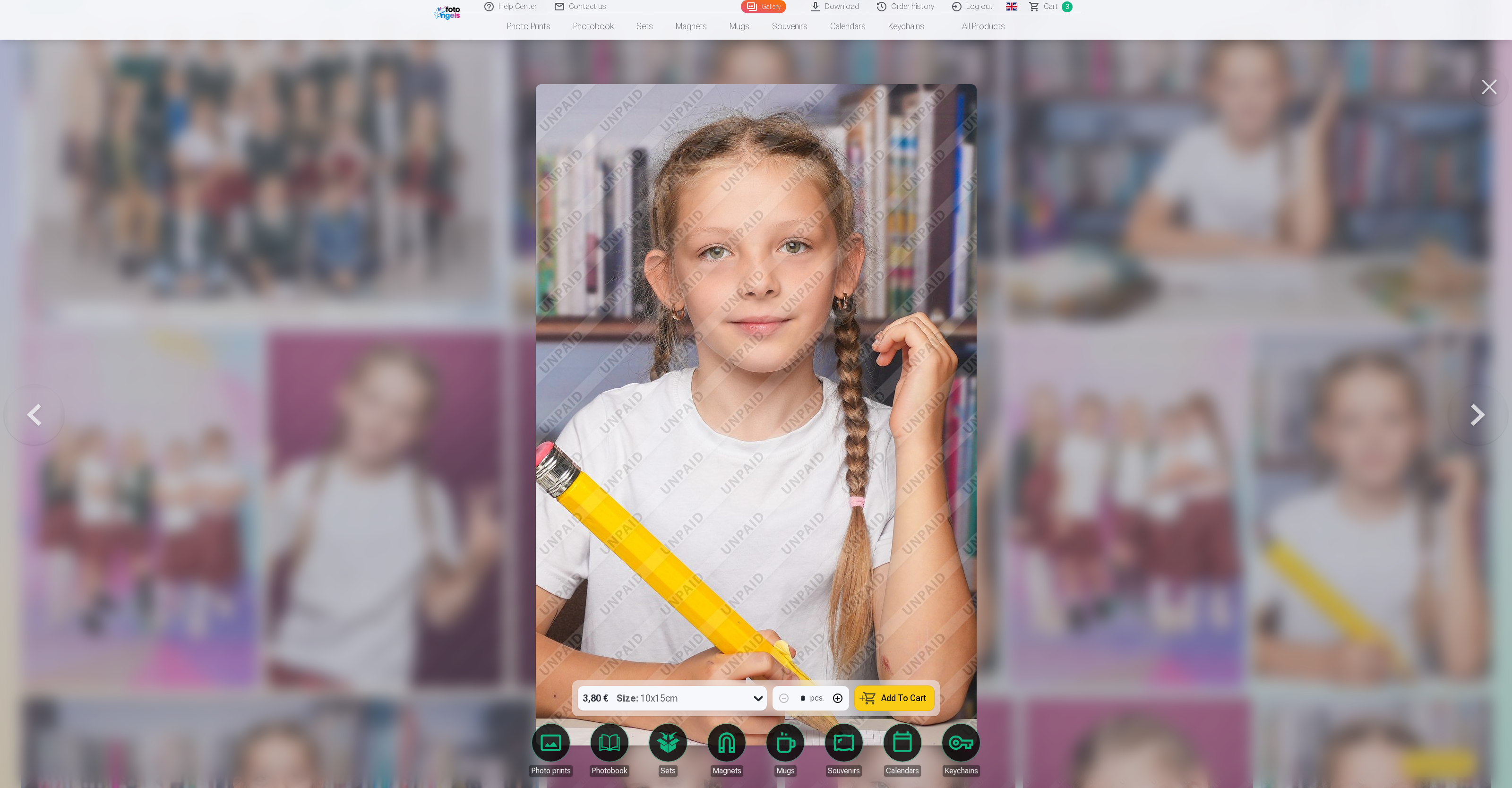
click at [605, 314] on div at bounding box center [756, 394] width 1512 height 788
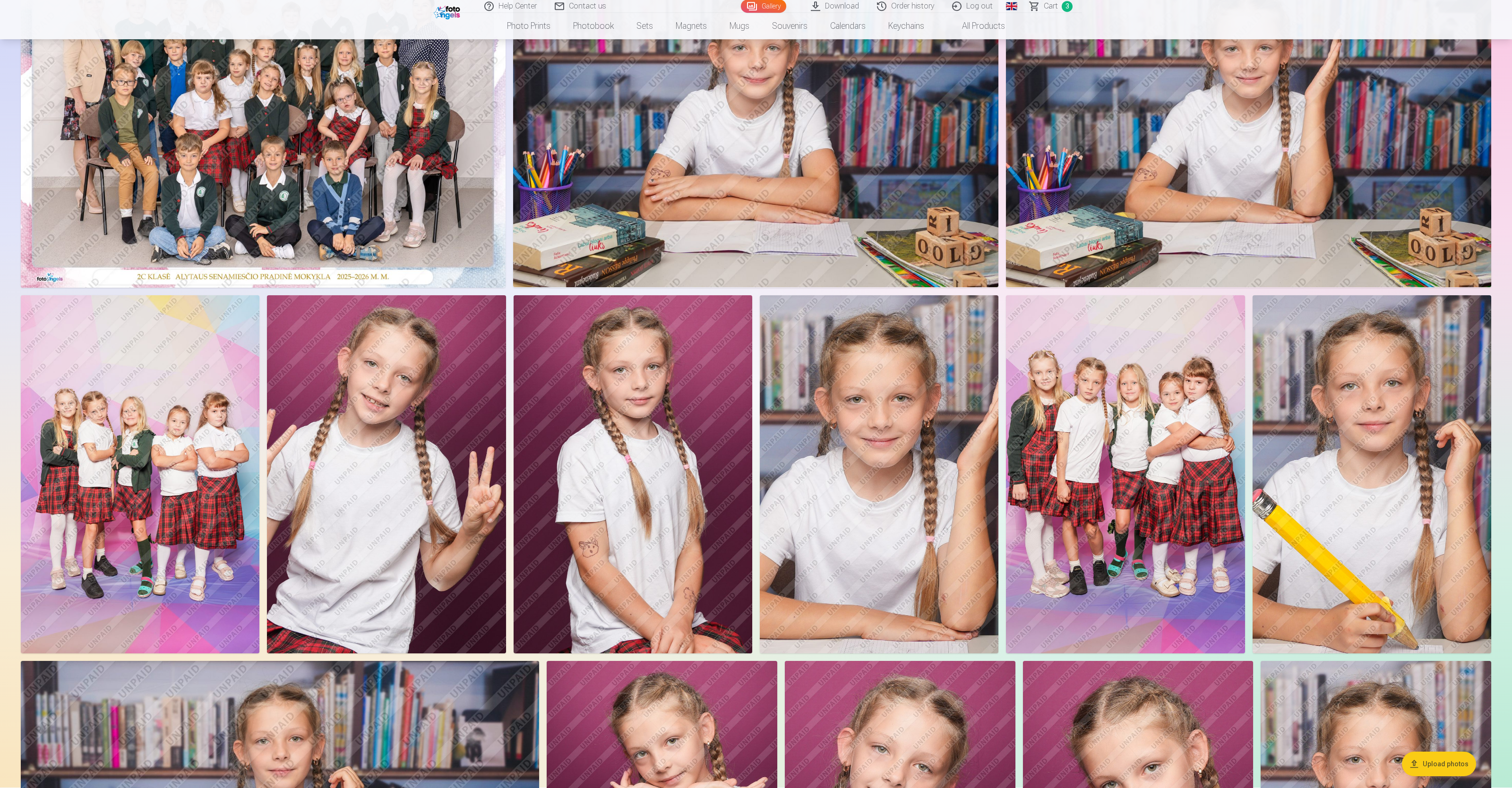
scroll to position [156, 0]
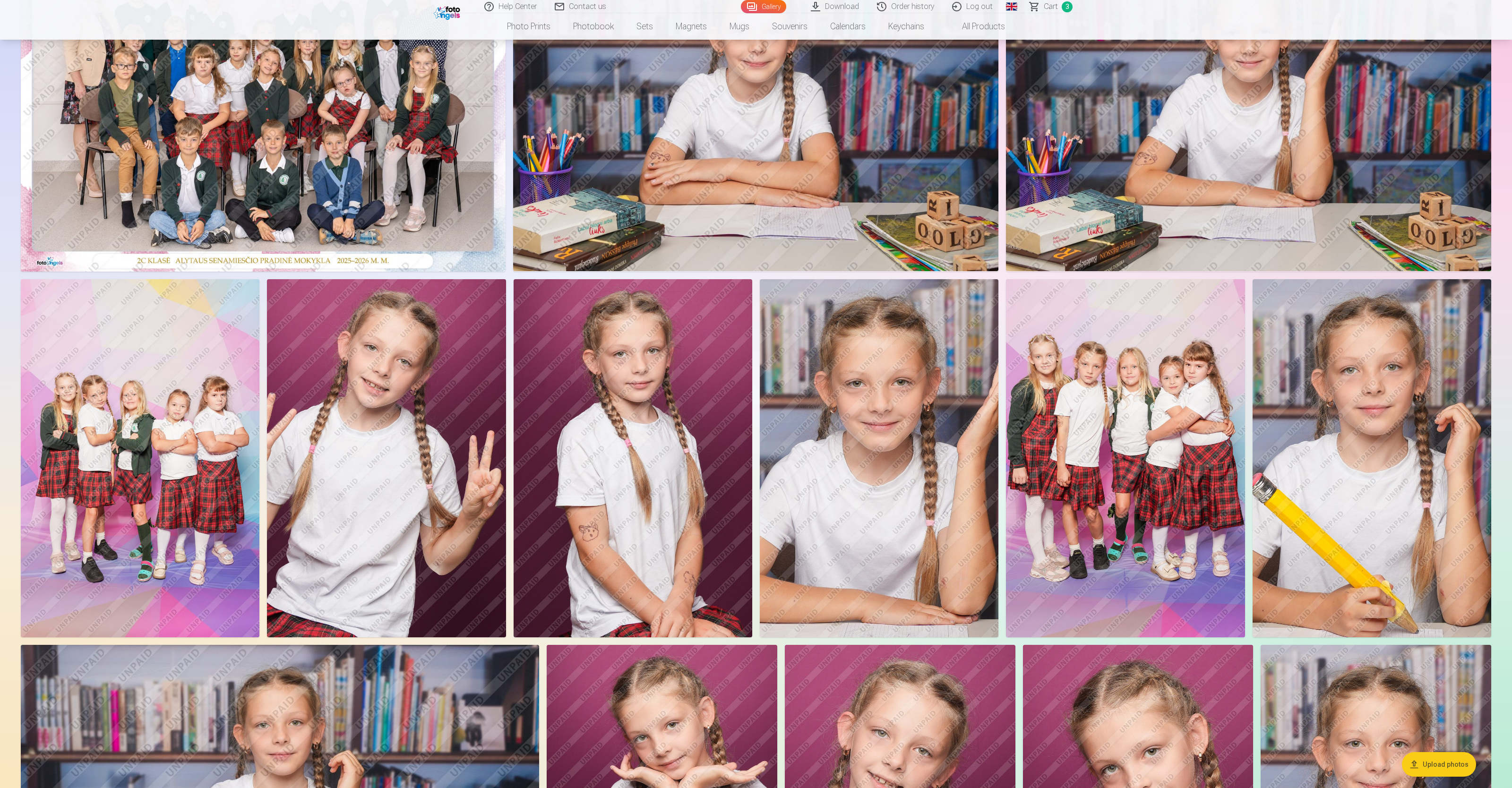
click at [605, 314] on img at bounding box center [1372, 458] width 239 height 358
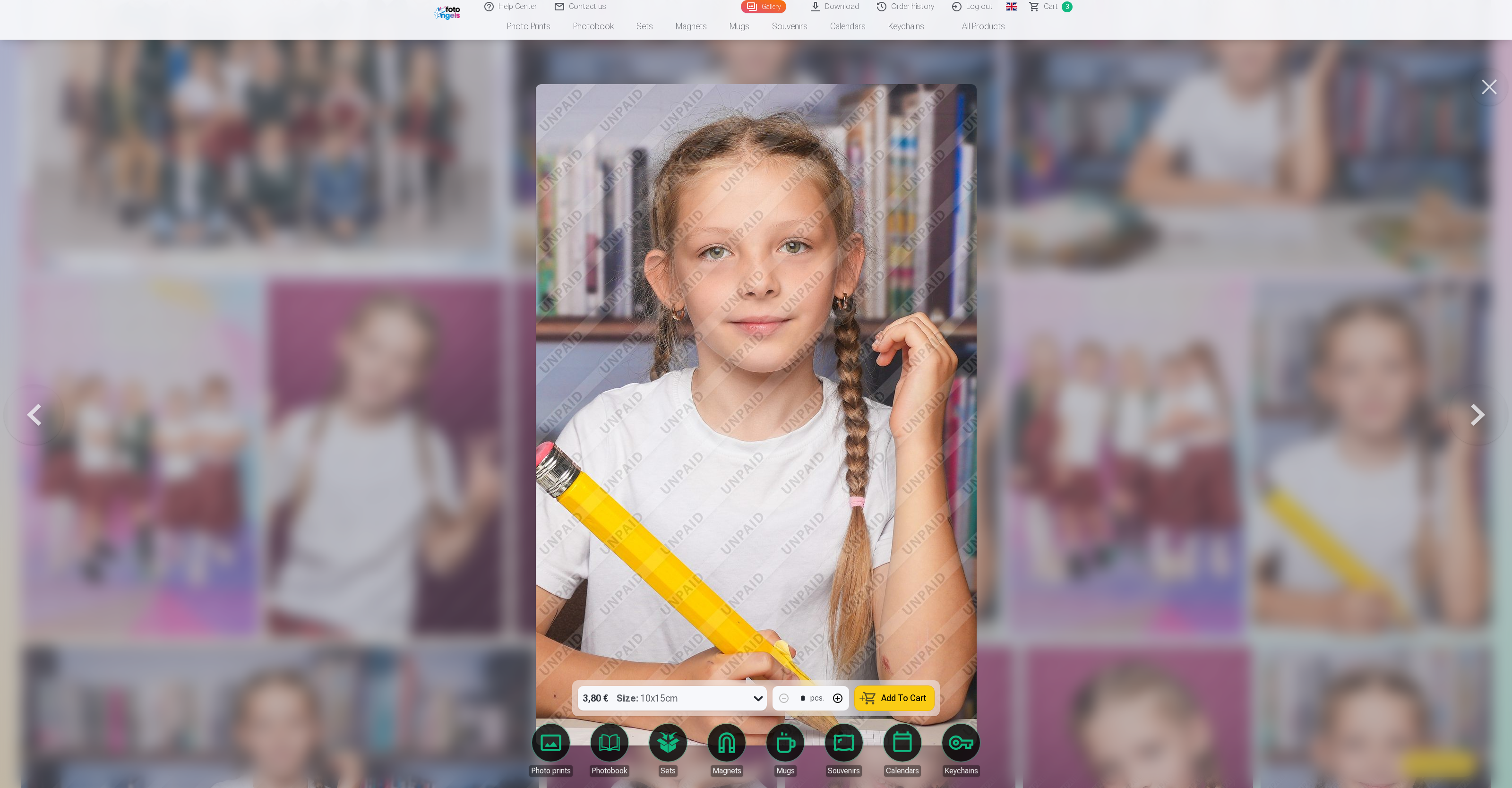
click at [605, 314] on button at bounding box center [1478, 414] width 60 height 512
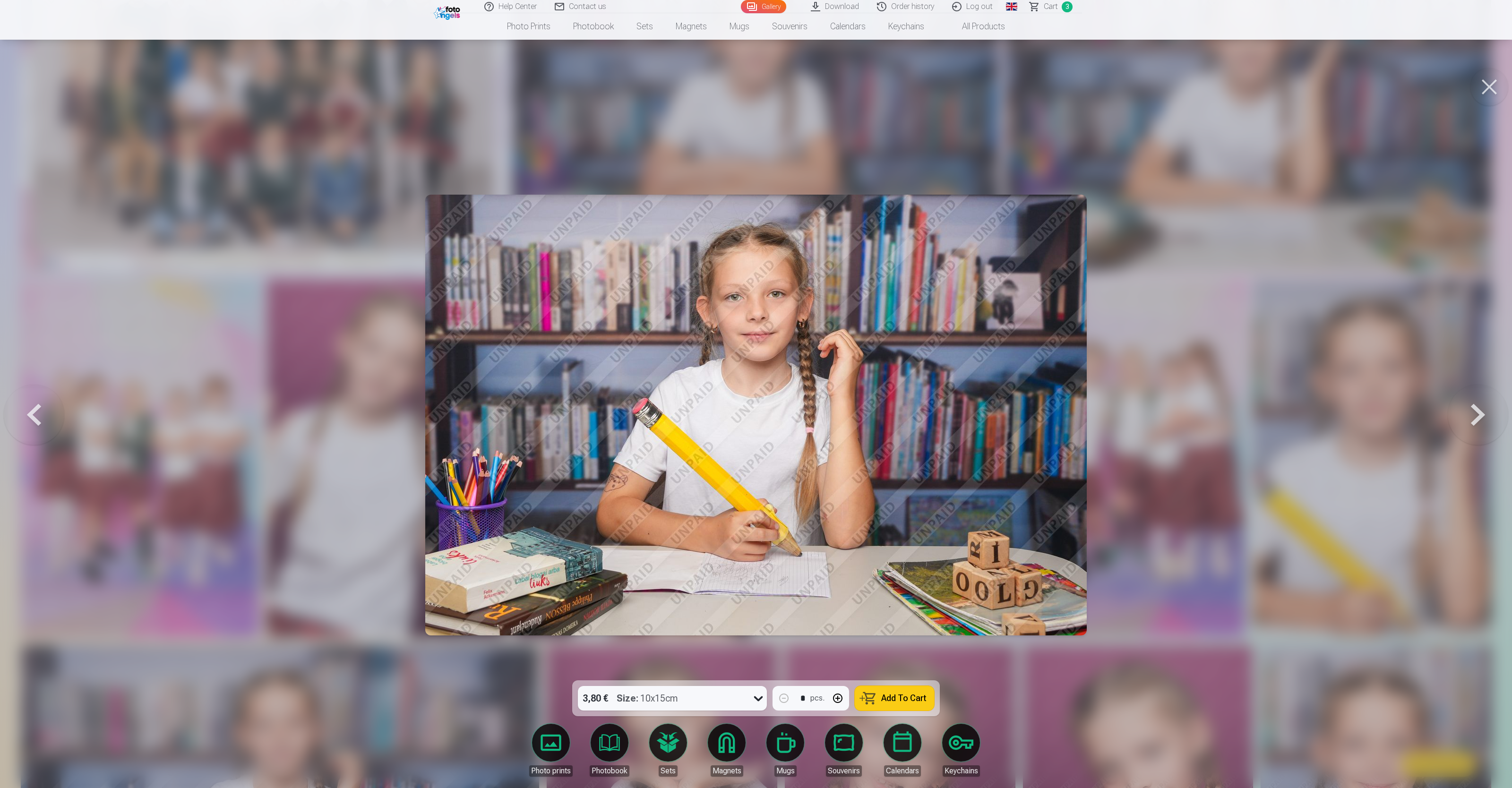
click at [16, 314] on button at bounding box center [33, 414] width 60 height 512
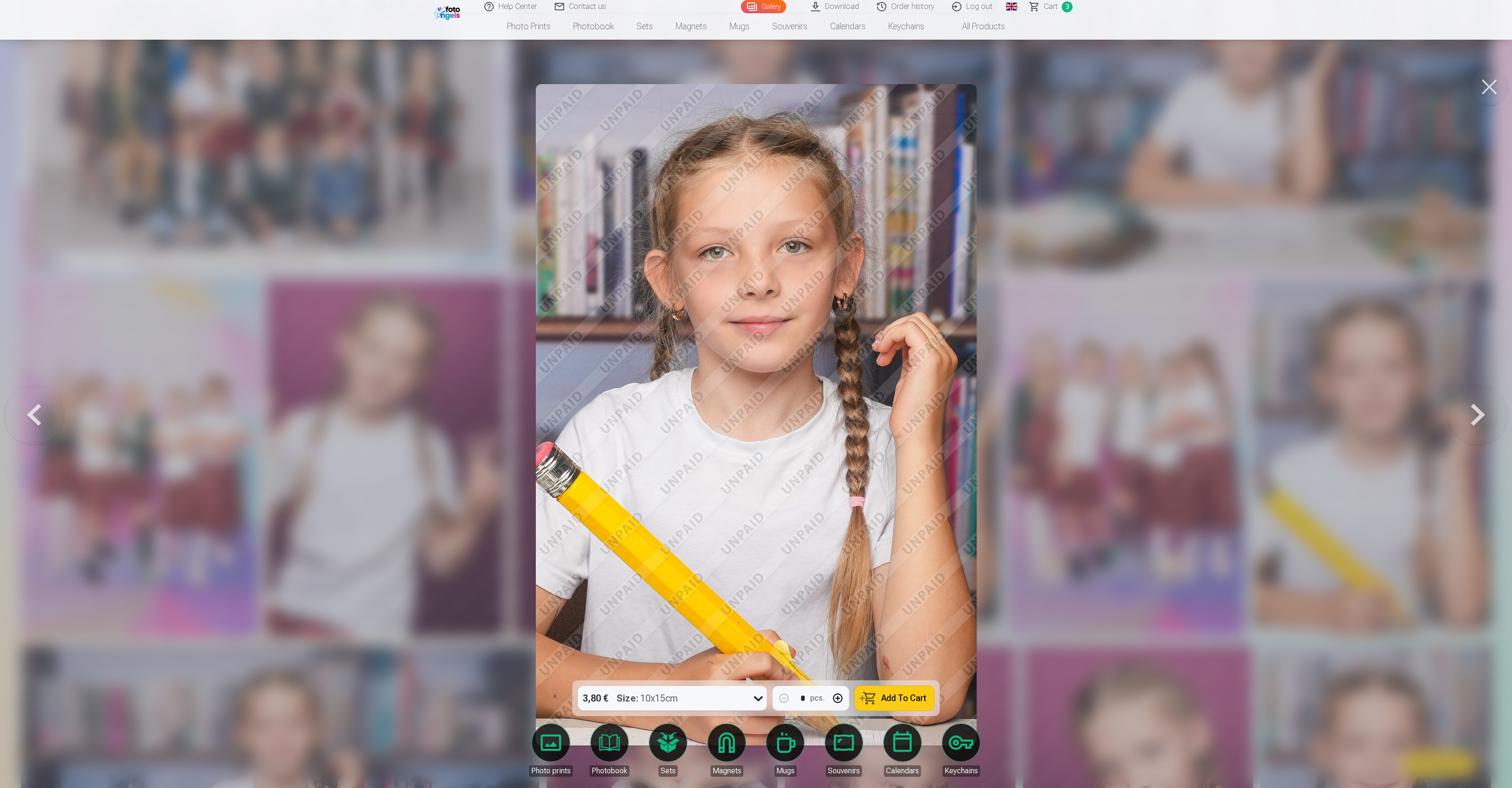
click at [605, 314] on link "Mugs" at bounding box center [785, 750] width 53 height 53
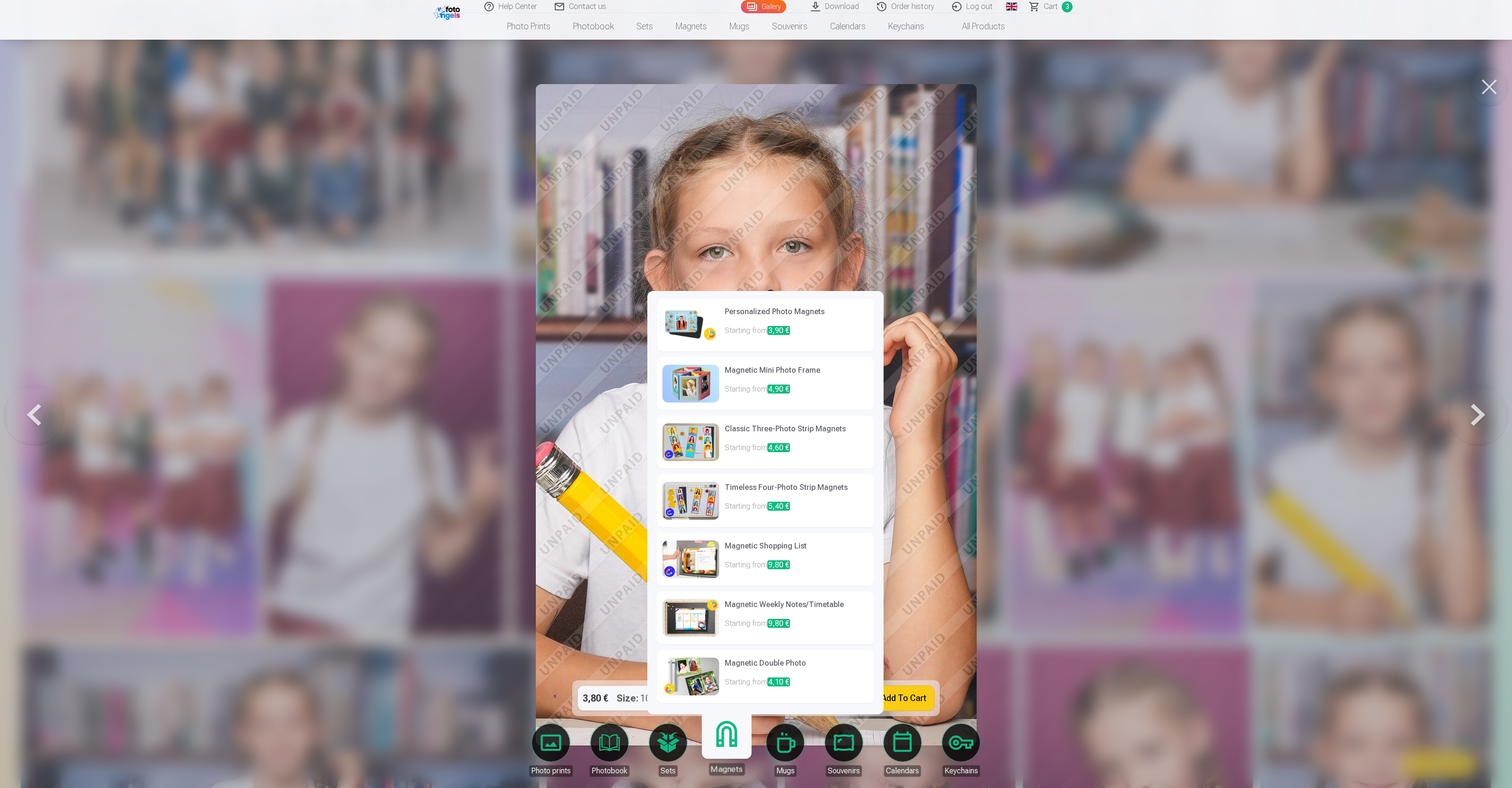
click at [605, 314] on link "Mugs" at bounding box center [785, 750] width 53 height 53
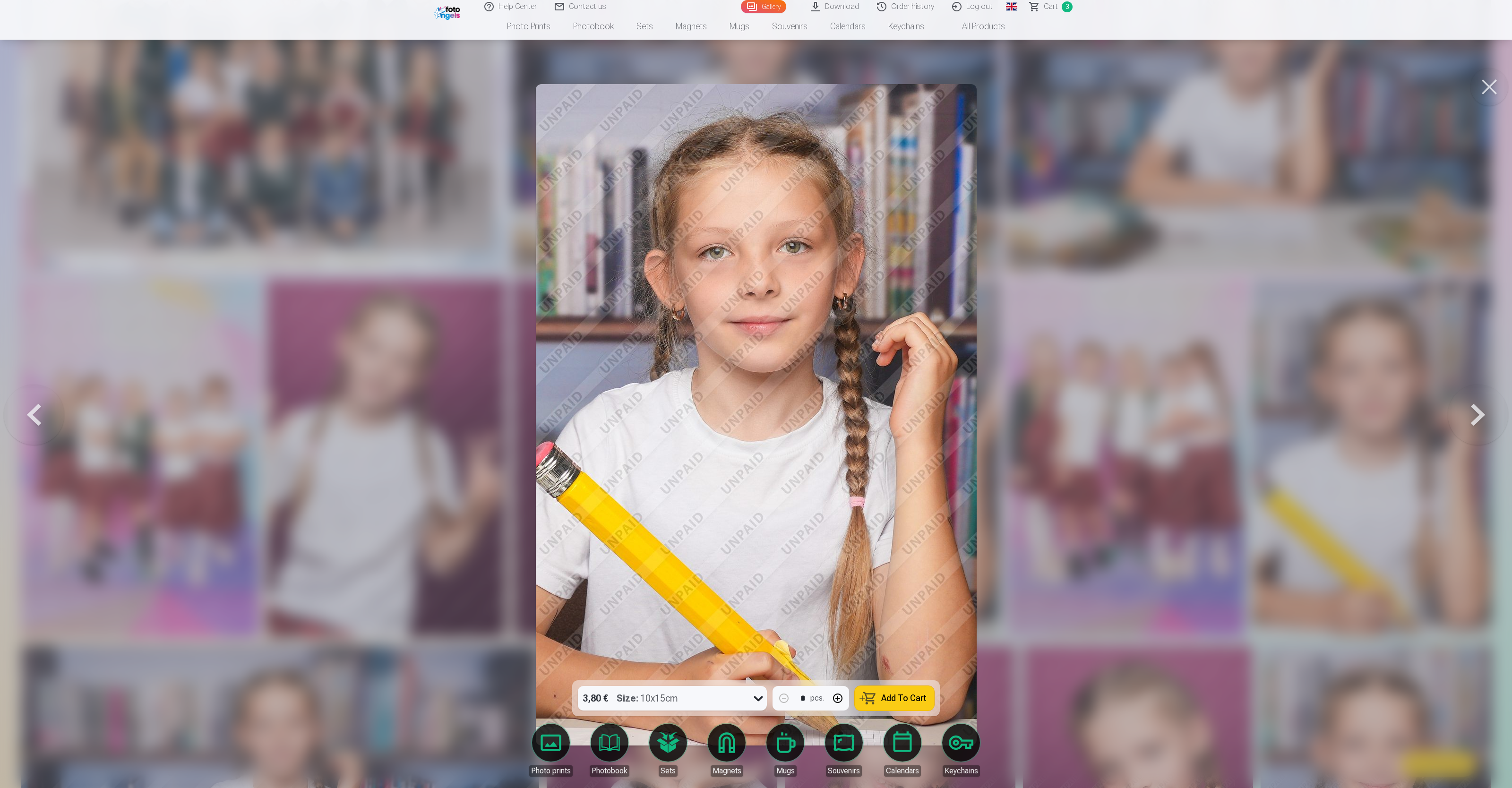
click at [333, 314] on div at bounding box center [756, 394] width 1512 height 788
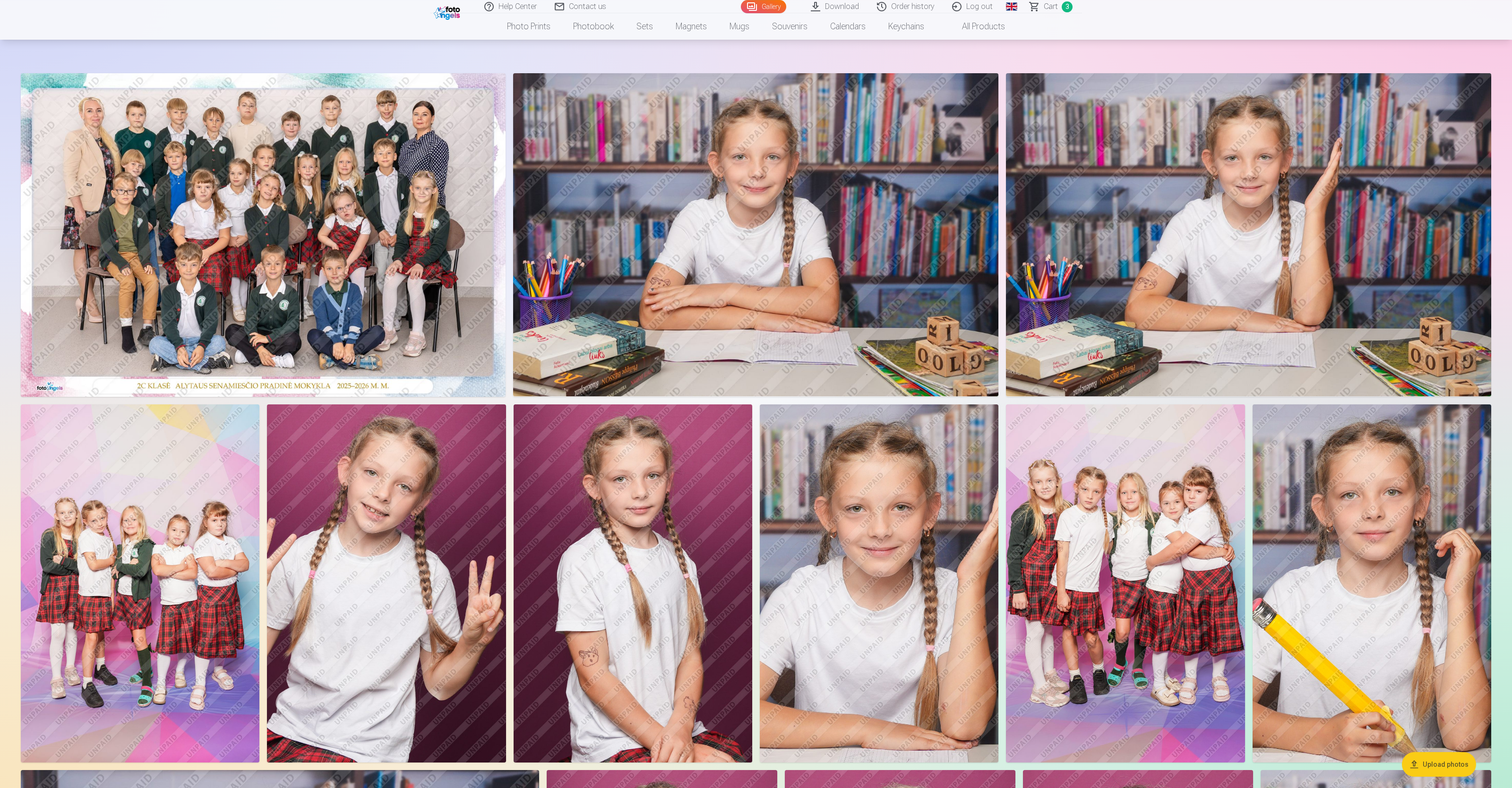
scroll to position [104, 0]
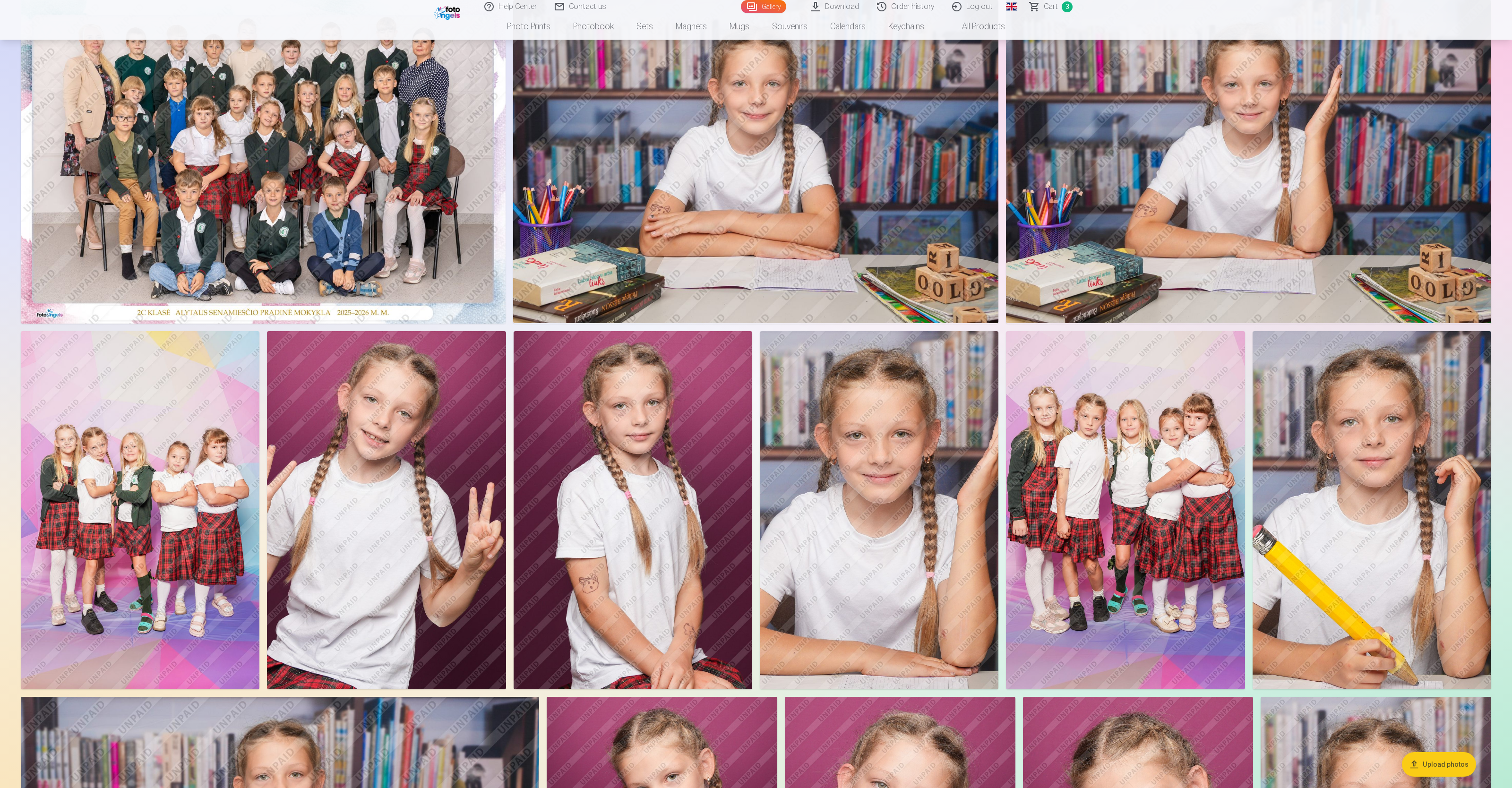
click at [605, 314] on img at bounding box center [1372, 510] width 239 height 358
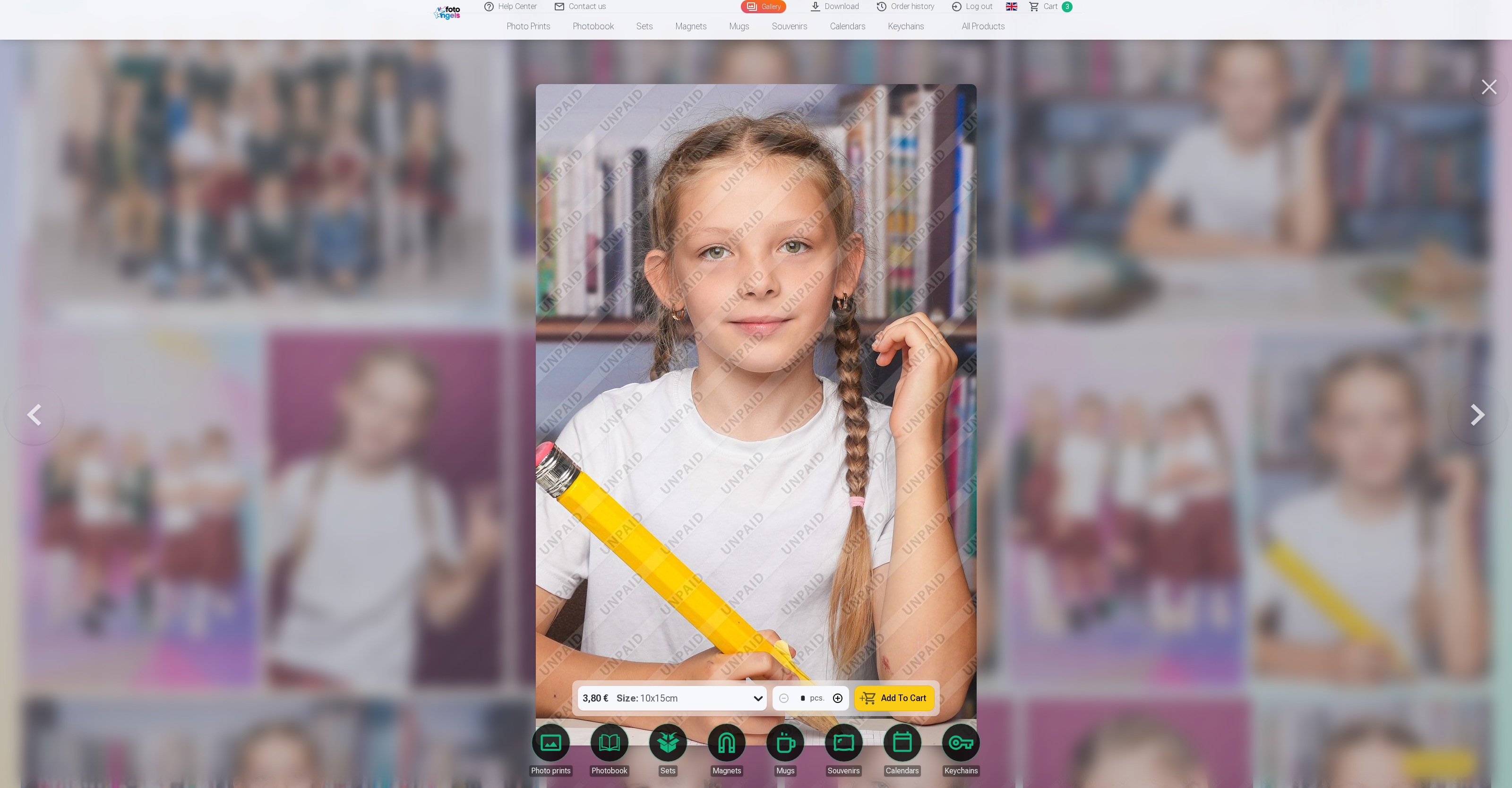
click at [605, 314] on button "Add To Cart" at bounding box center [894, 698] width 79 height 25
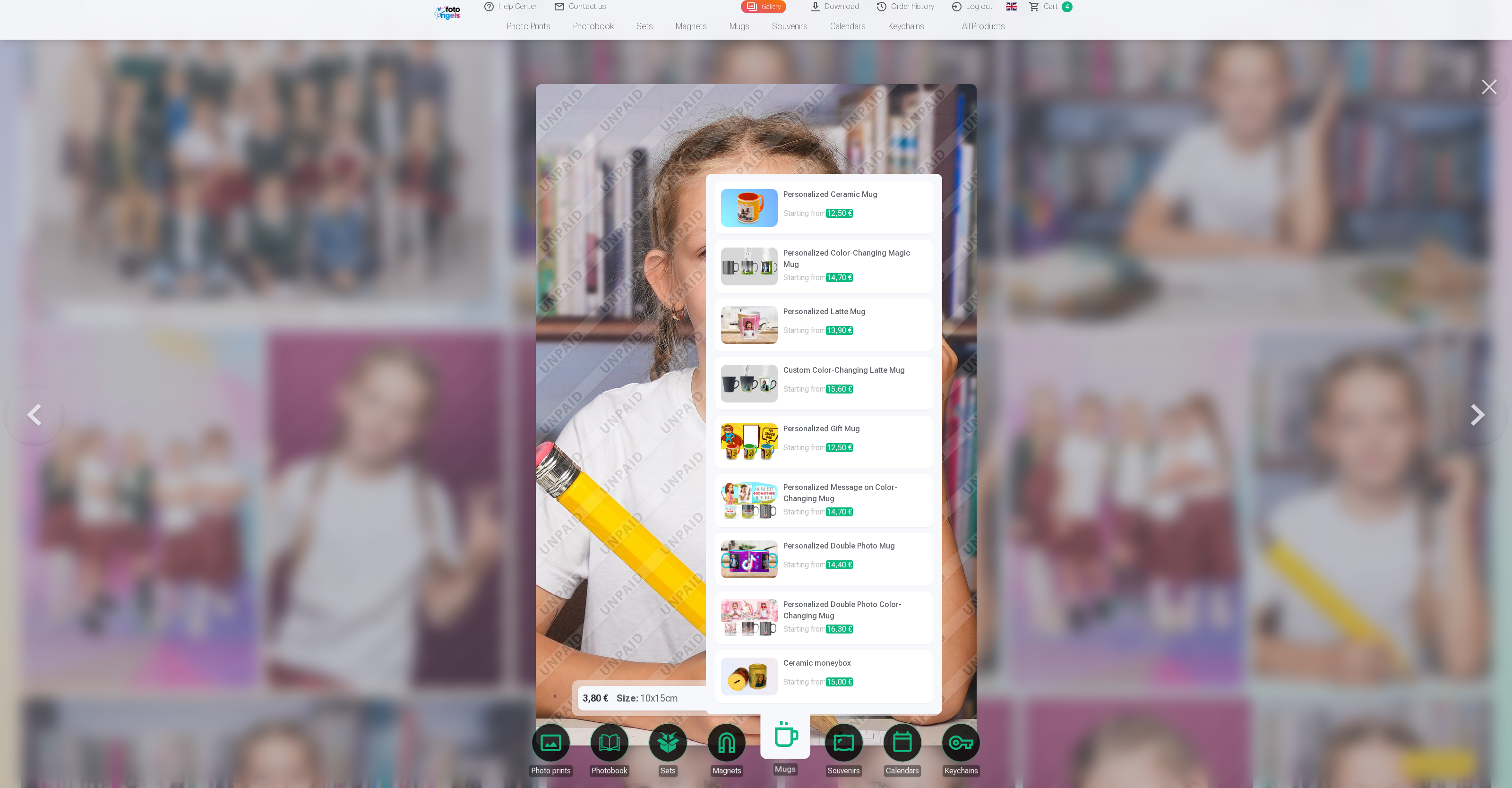
click at [605, 314] on link "Mugs" at bounding box center [785, 746] width 58 height 58
click at [605, 207] on img at bounding box center [749, 208] width 57 height 38
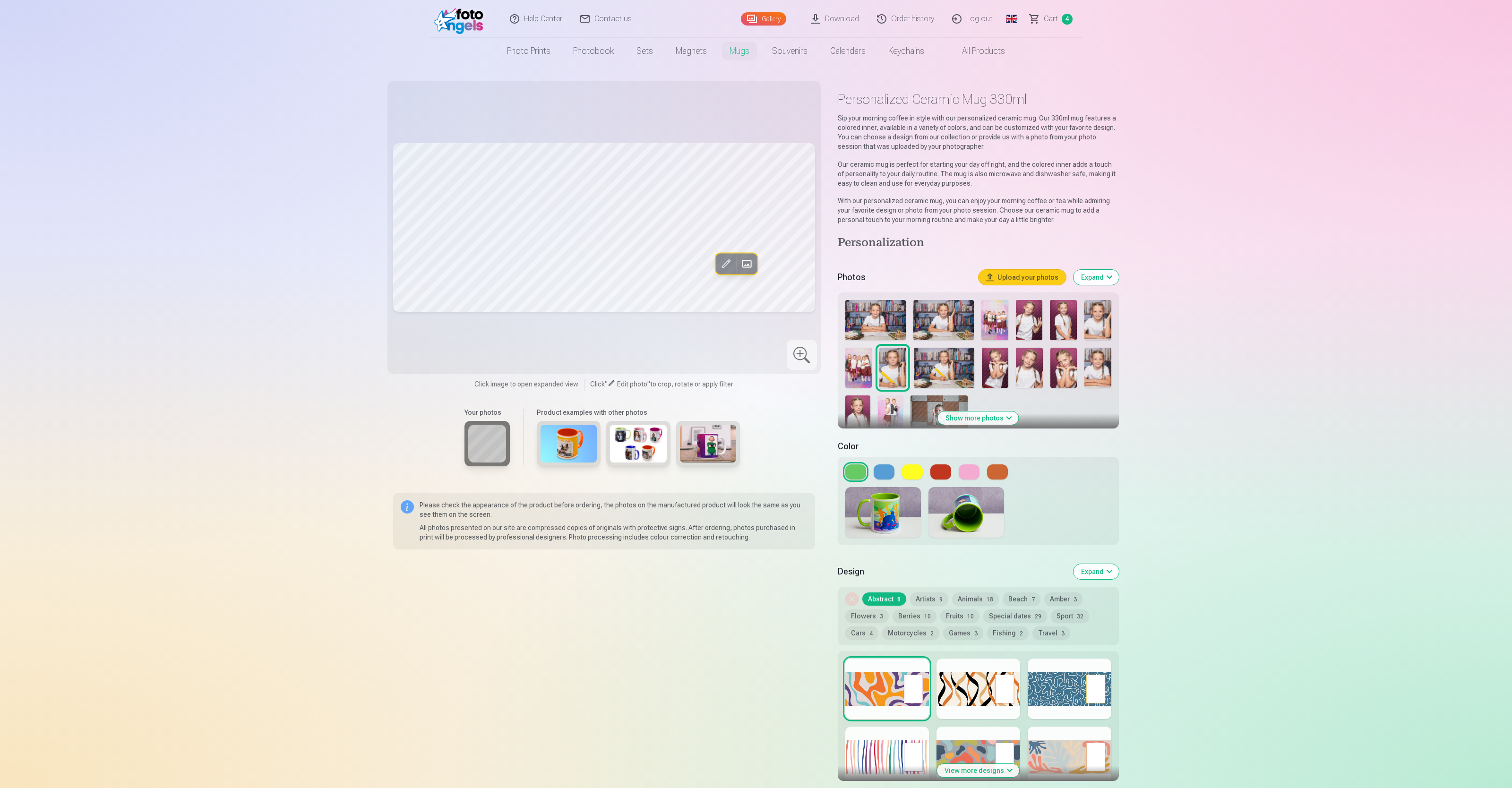
click at [562, 314] on img at bounding box center [569, 444] width 57 height 38
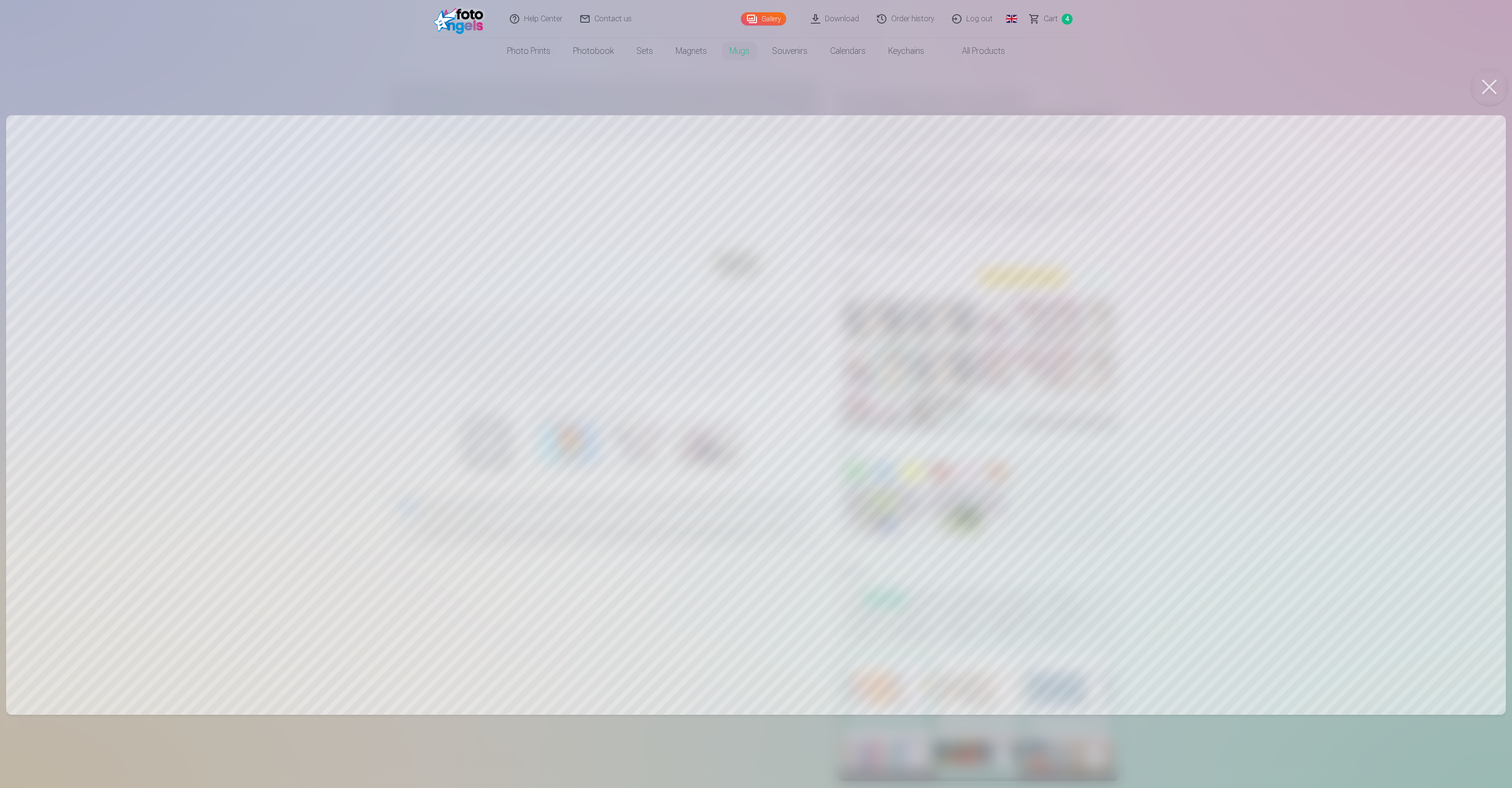
click at [605, 314] on div at bounding box center [756, 394] width 1512 height 788
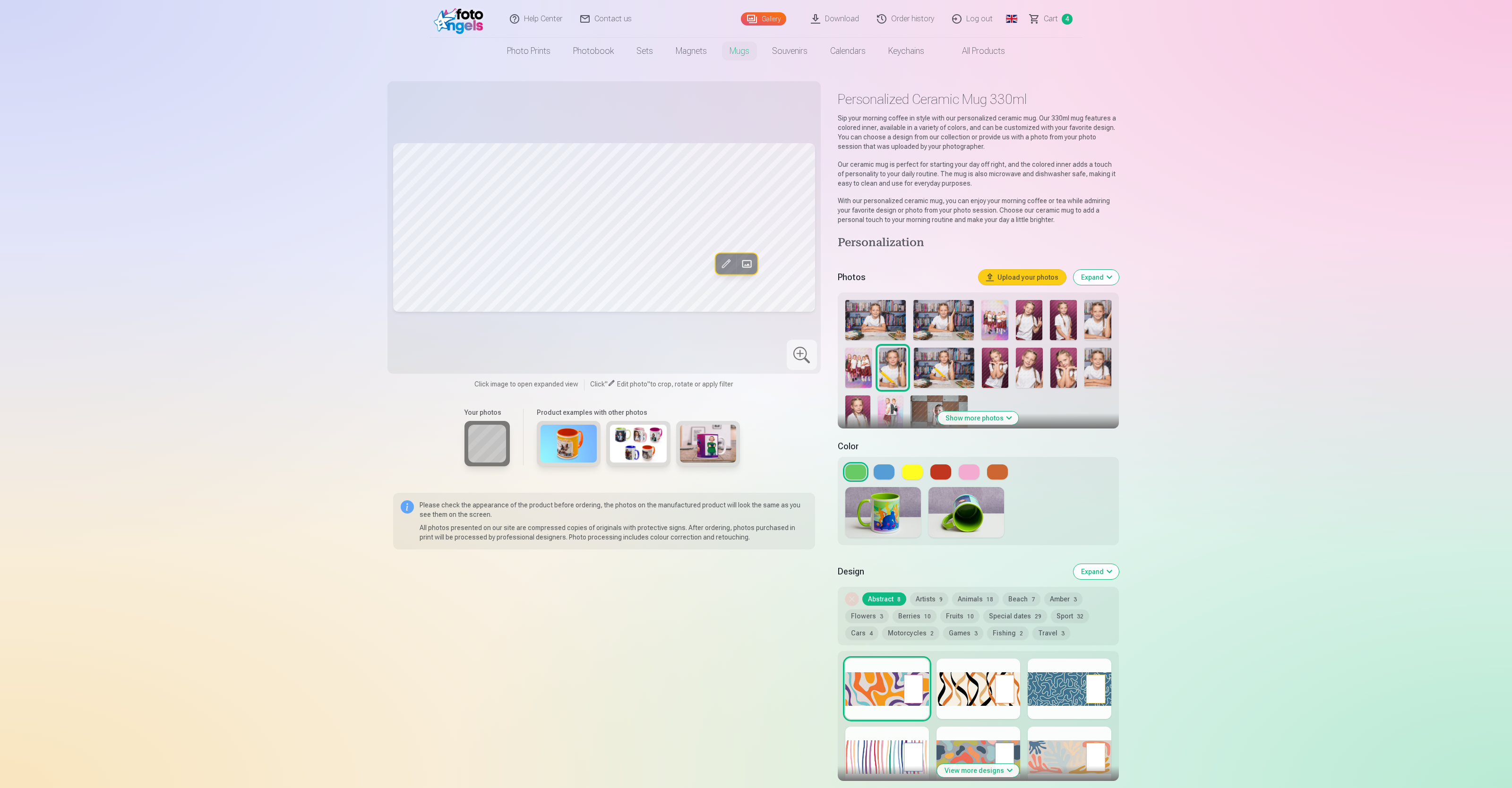
click at [605, 261] on span at bounding box center [747, 263] width 15 height 15
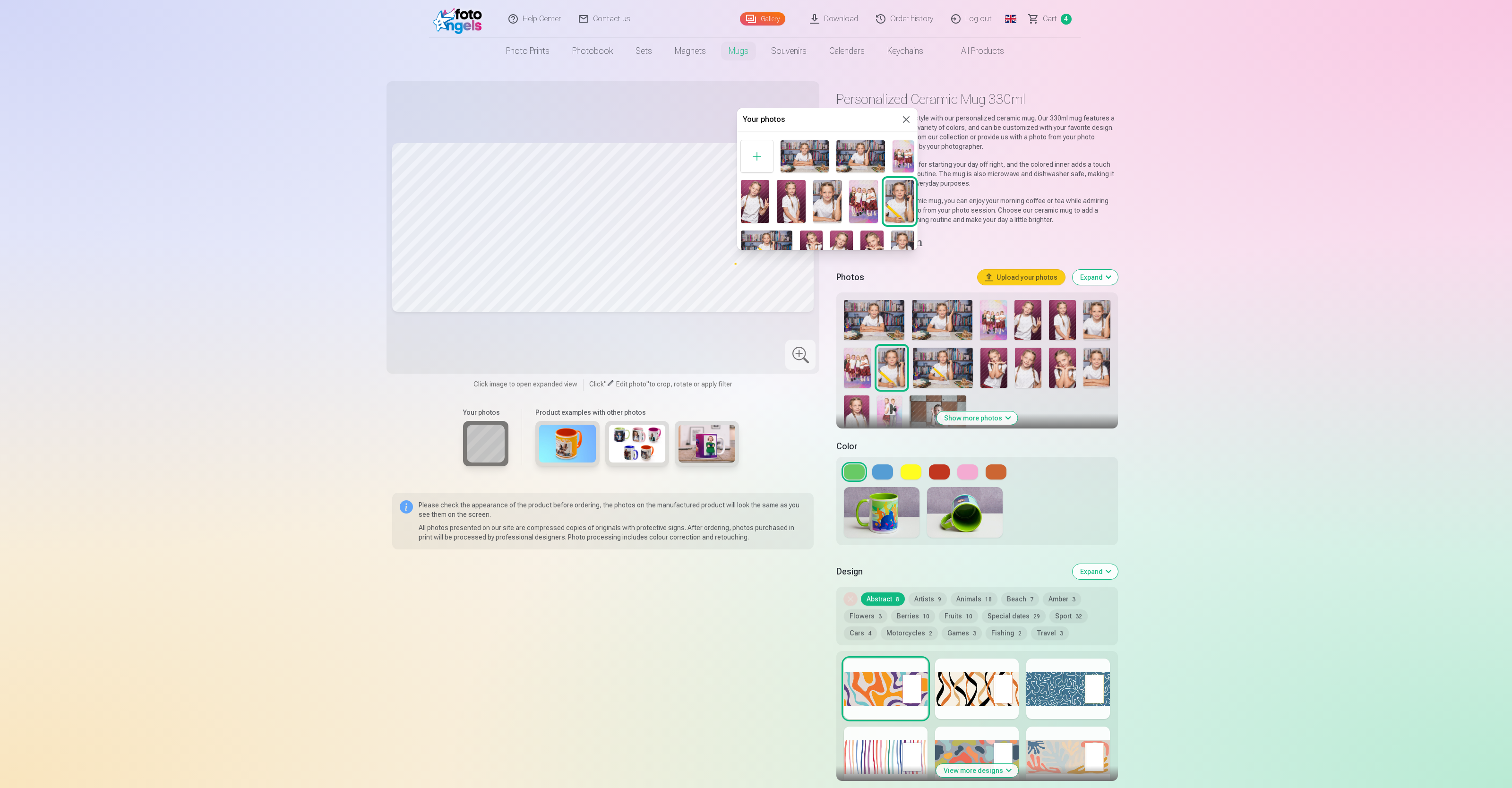
click at [585, 242] on div at bounding box center [756, 394] width 1512 height 788
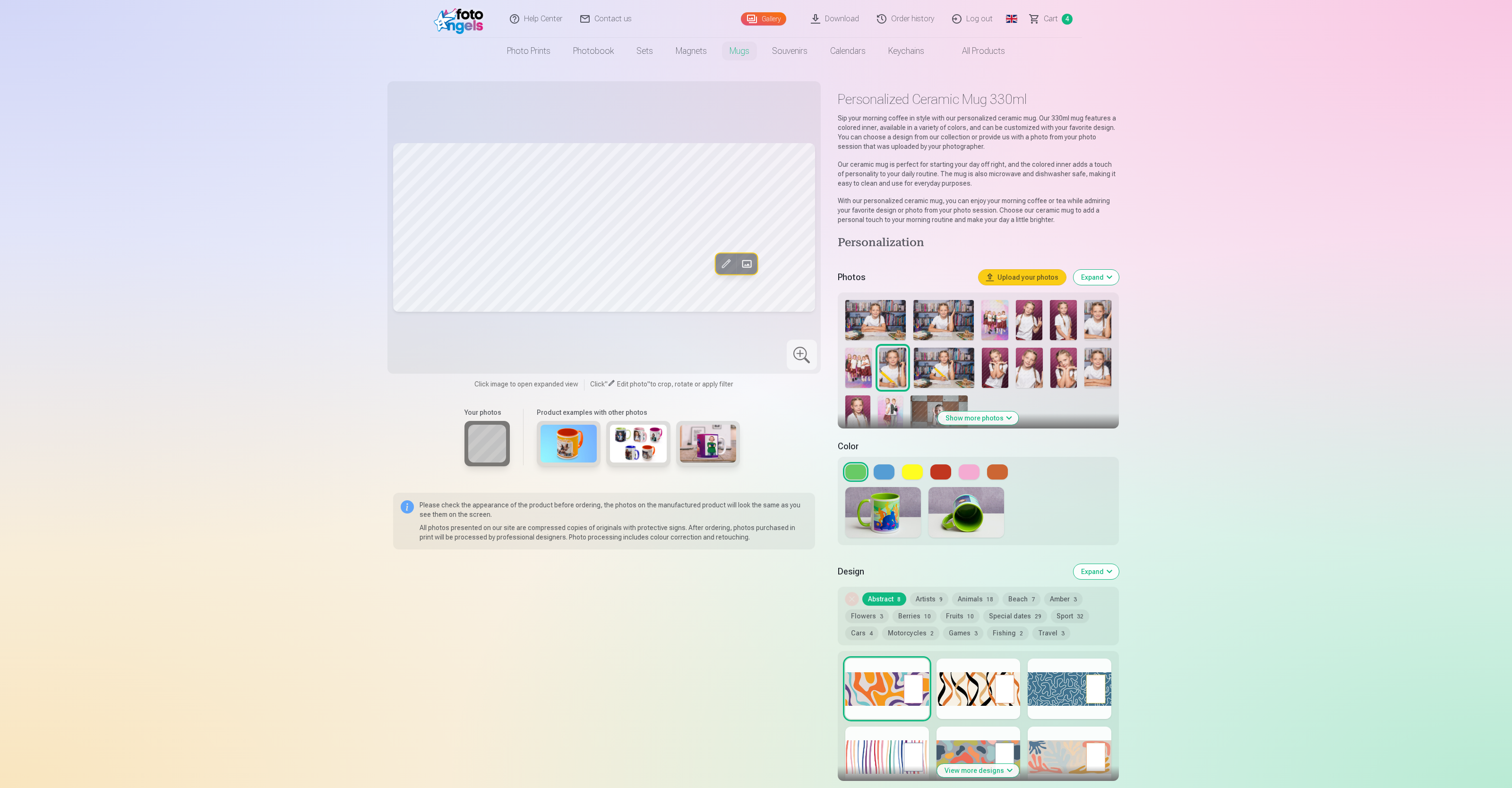
click at [605, 314] on img at bounding box center [708, 444] width 57 height 38
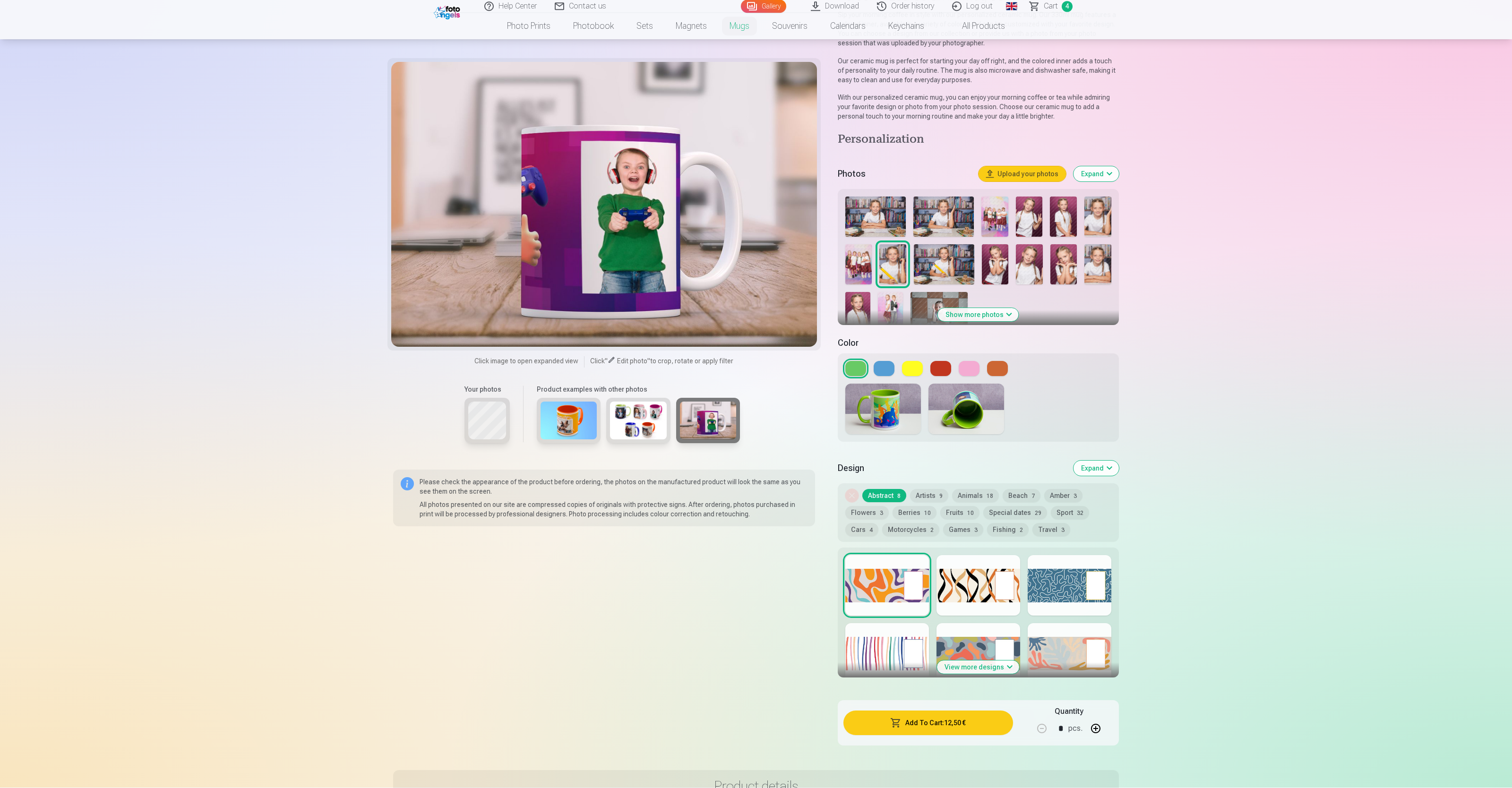
scroll to position [104, 0]
click at [605, 314] on div at bounding box center [978, 584] width 83 height 60
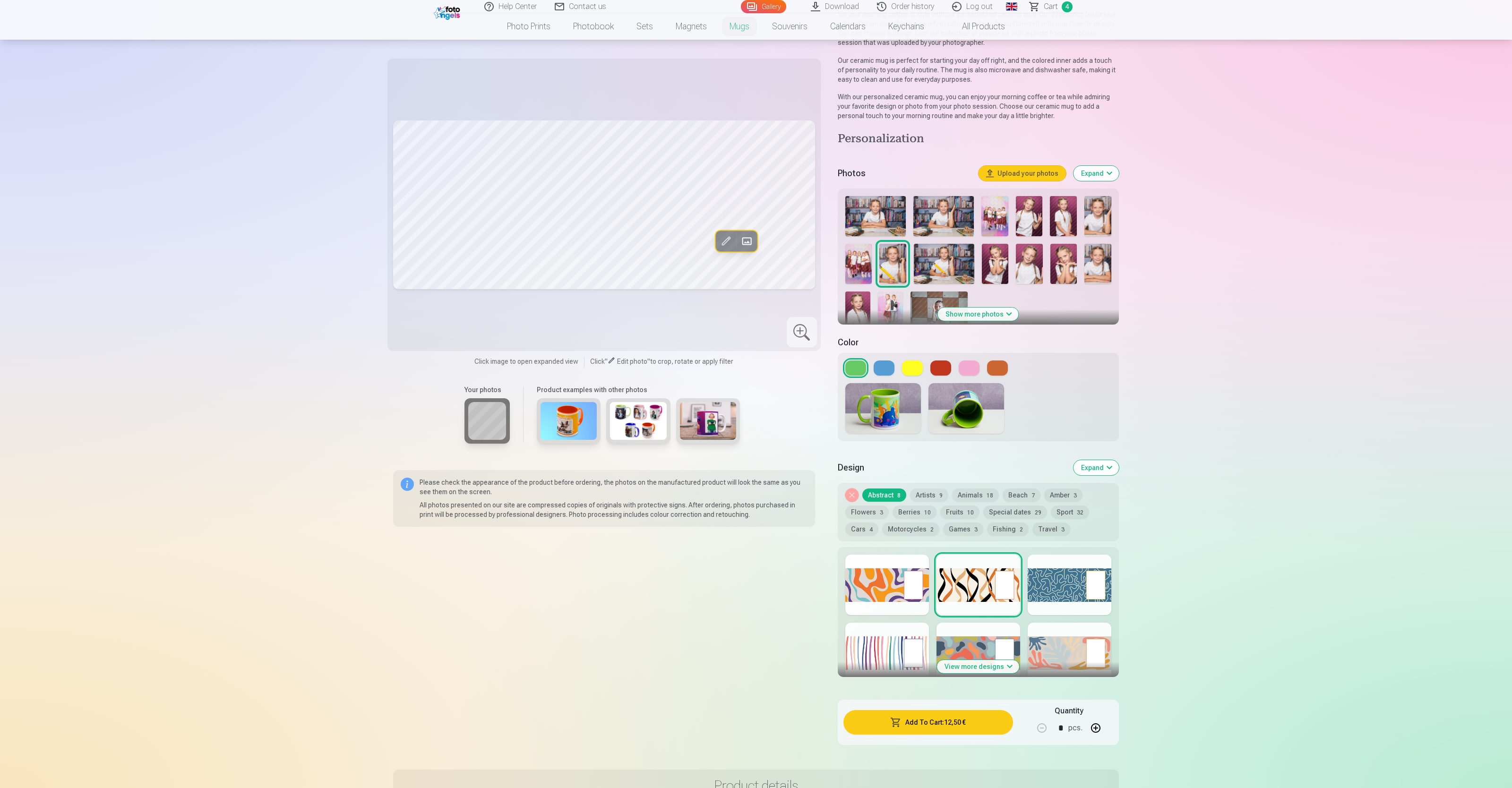
drag, startPoint x: 1085, startPoint y: 577, endPoint x: 1063, endPoint y: 590, distance: 25.6
click at [605, 314] on div at bounding box center [1069, 584] width 83 height 60
click at [605, 314] on div at bounding box center [887, 652] width 83 height 60
click at [605, 314] on div at bounding box center [978, 652] width 83 height 60
click at [605, 314] on div at bounding box center [1069, 652] width 83 height 60
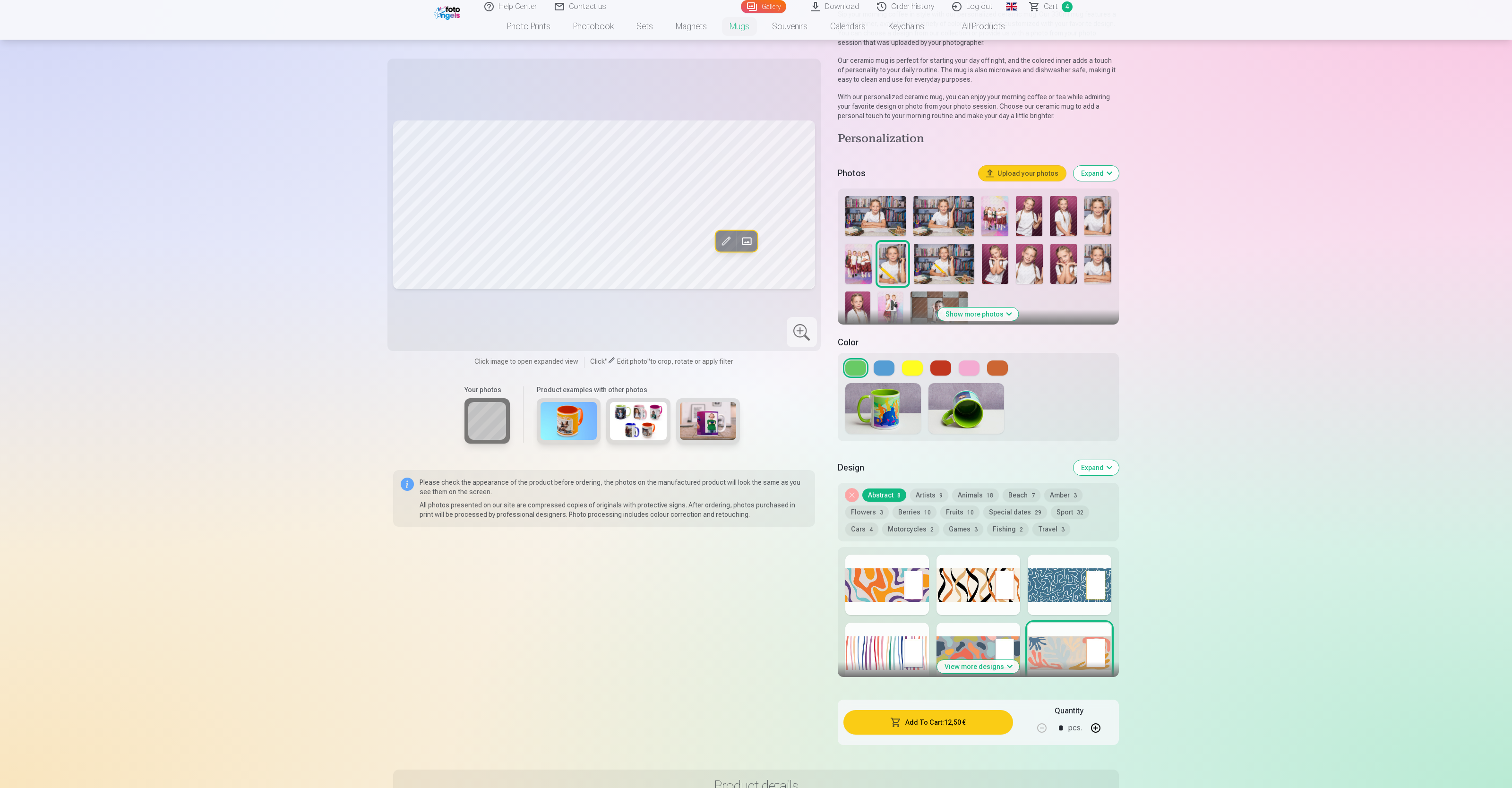
click at [605, 314] on div at bounding box center [802, 332] width 31 height 31
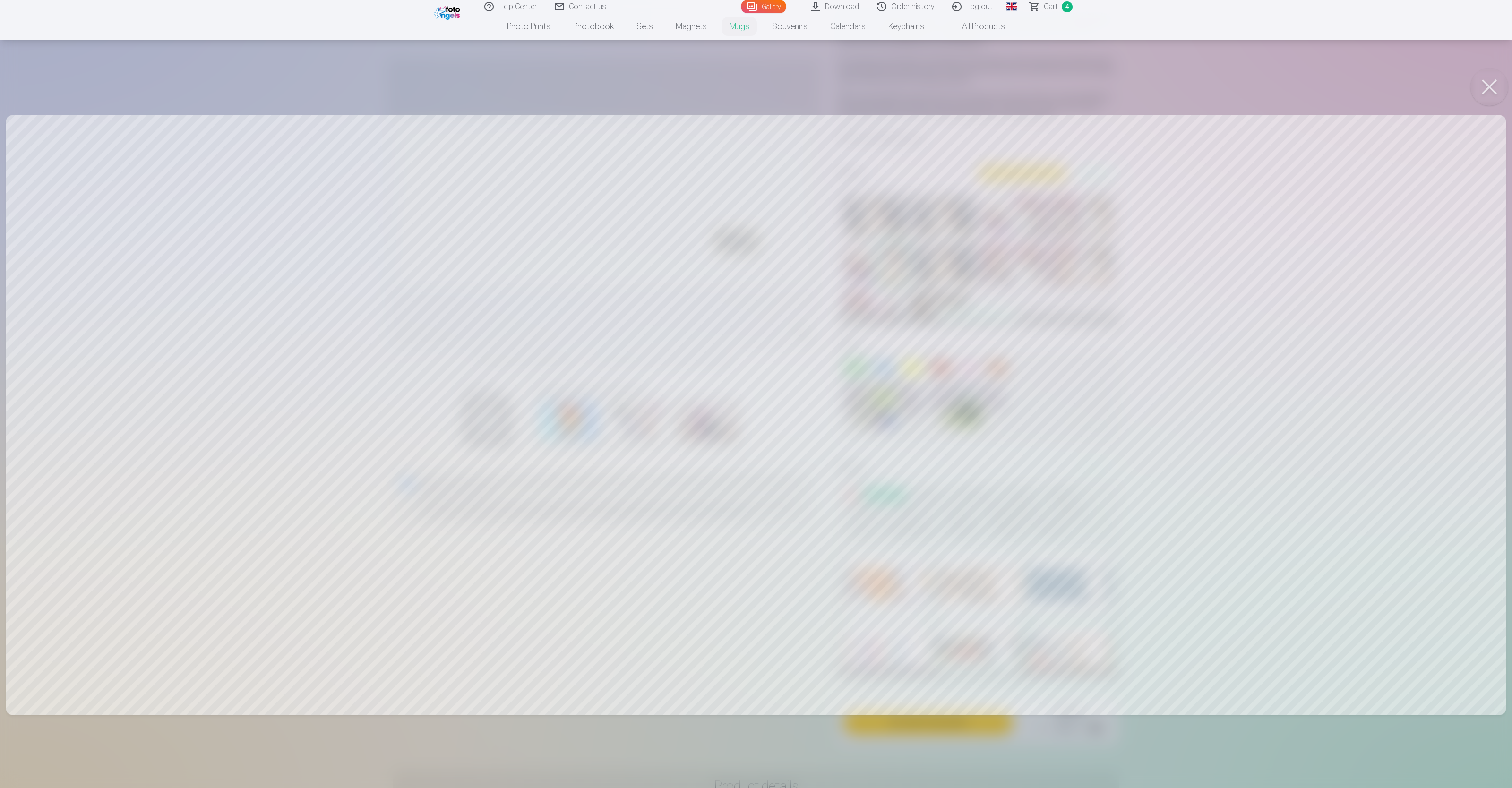
click at [605, 84] on button at bounding box center [1489, 87] width 38 height 38
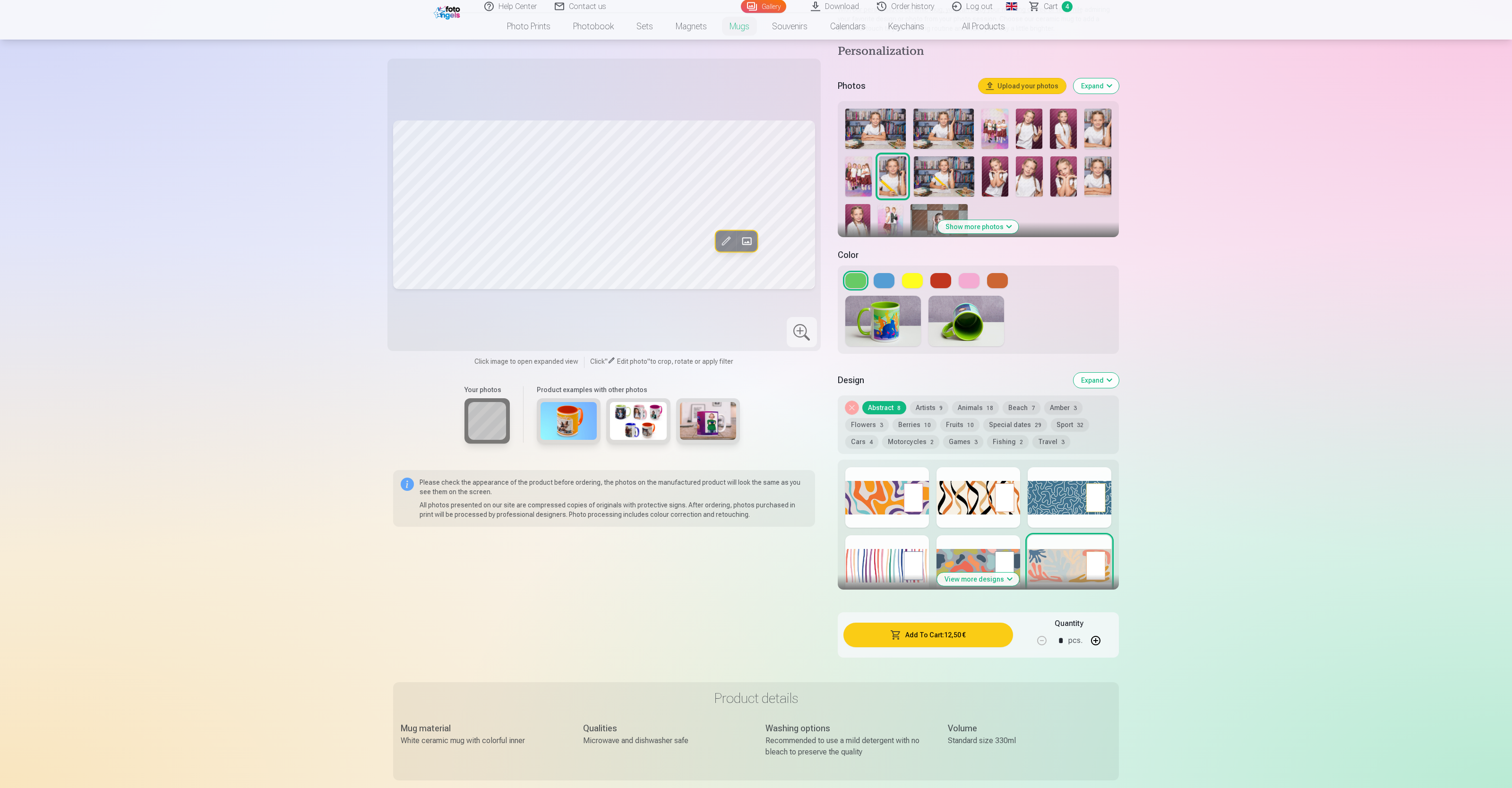
scroll to position [208, 0]
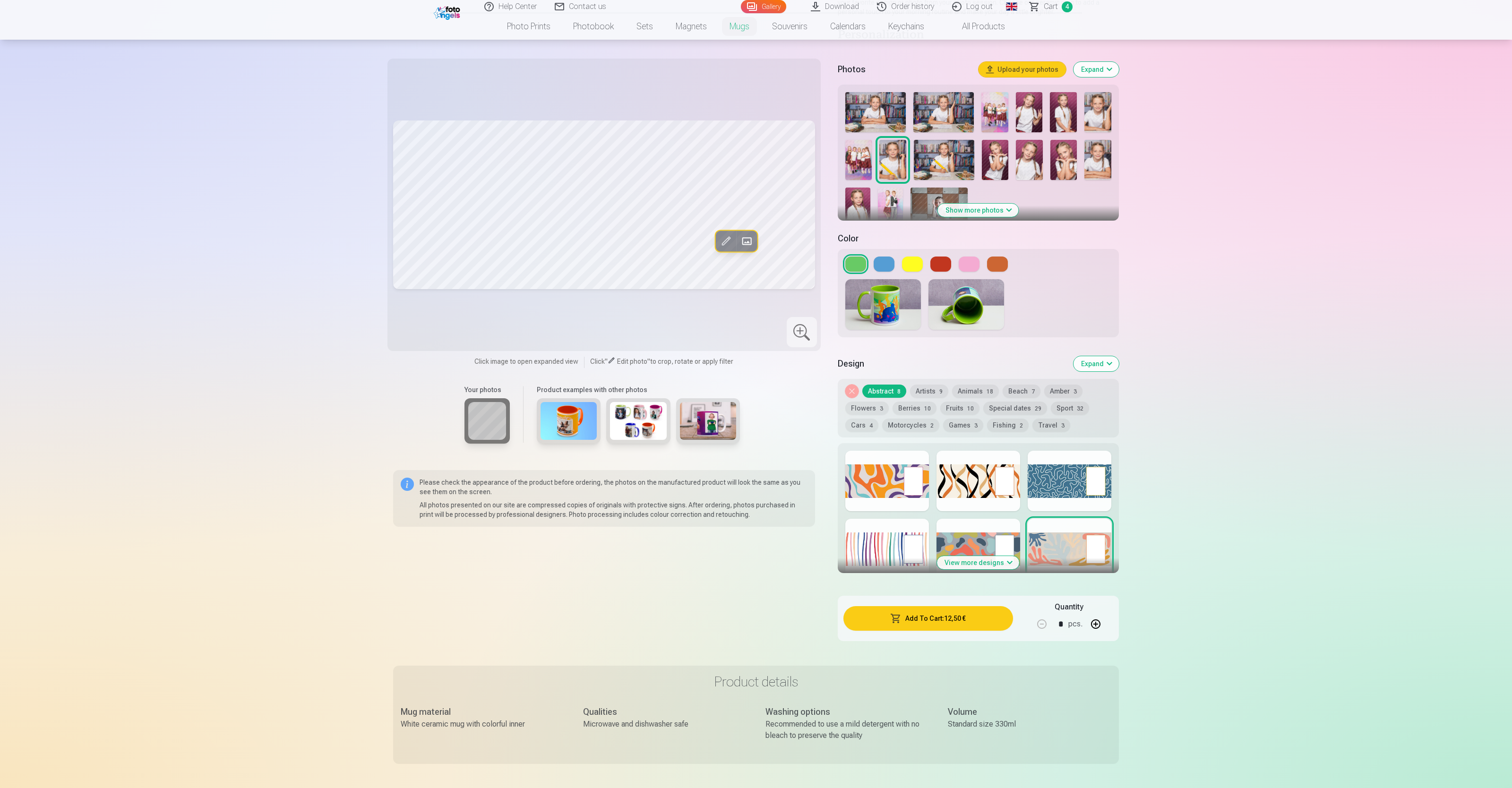
click at [605, 314] on button "Add To Cart : 12,50 €" at bounding box center [928, 618] width 170 height 25
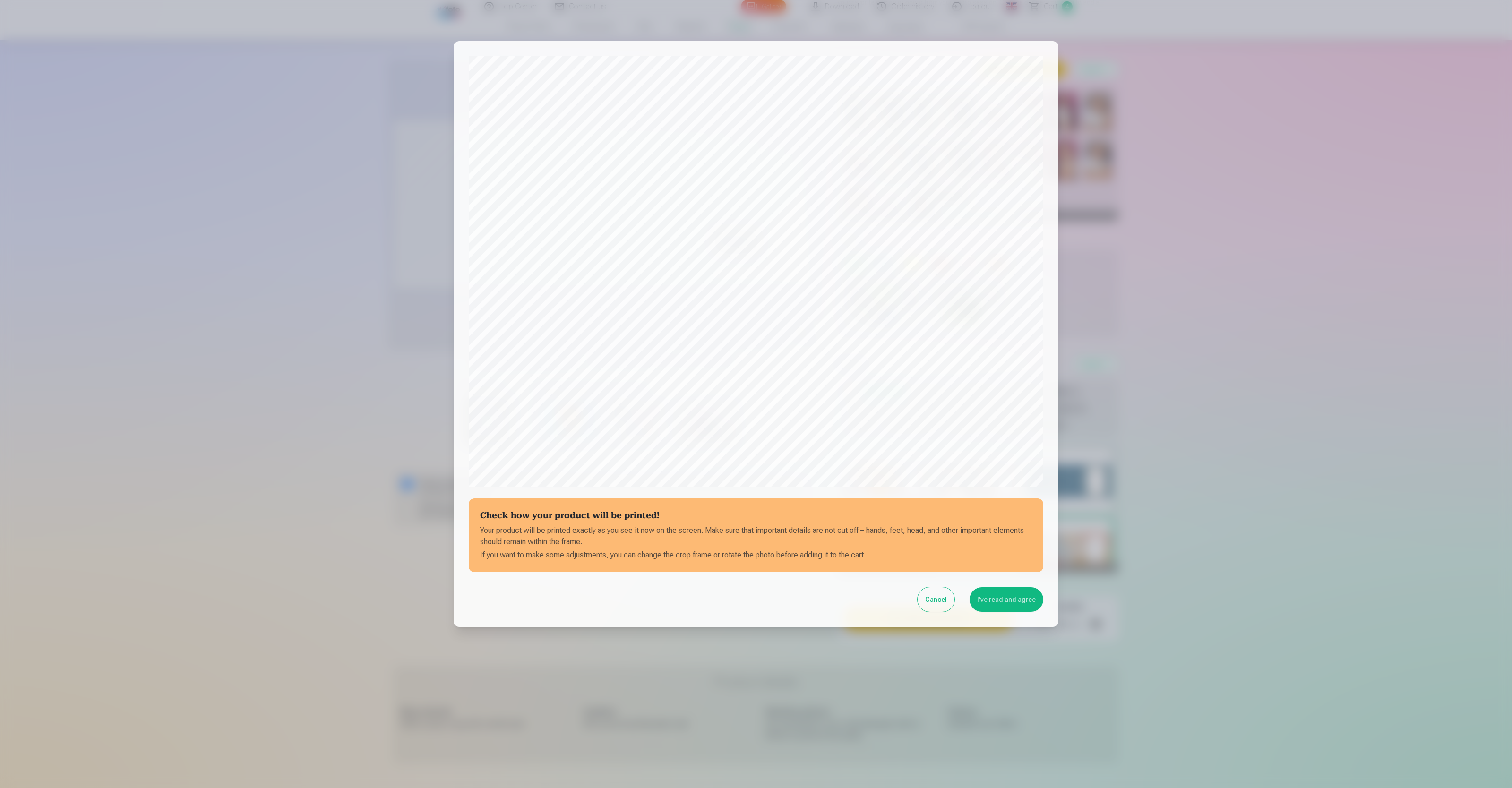
scroll to position [64, 0]
click at [605, 314] on button "I've read and agree" at bounding box center [1007, 599] width 74 height 25
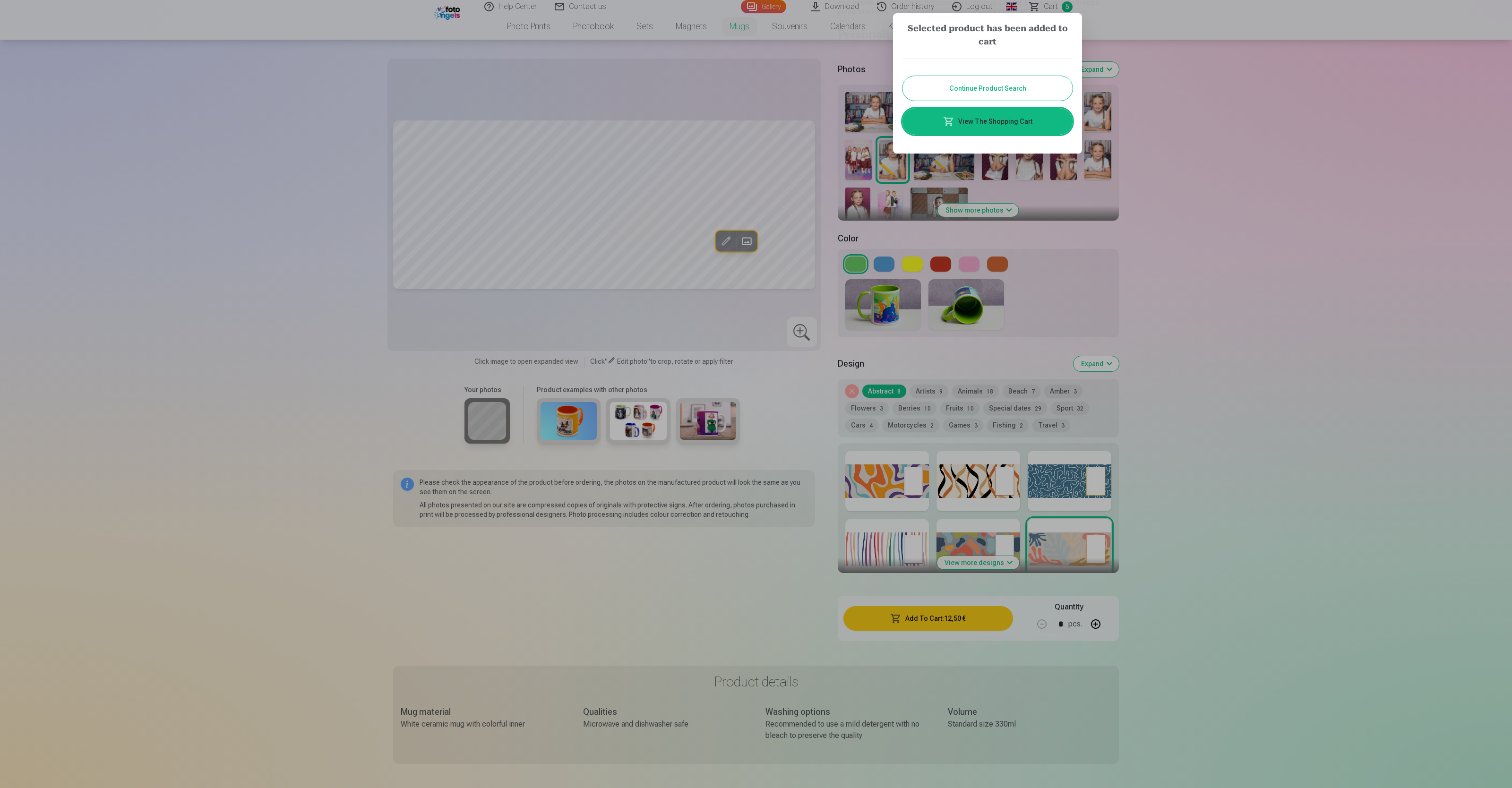
click at [605, 125] on link "View The Shopping Cart" at bounding box center [988, 121] width 170 height 26
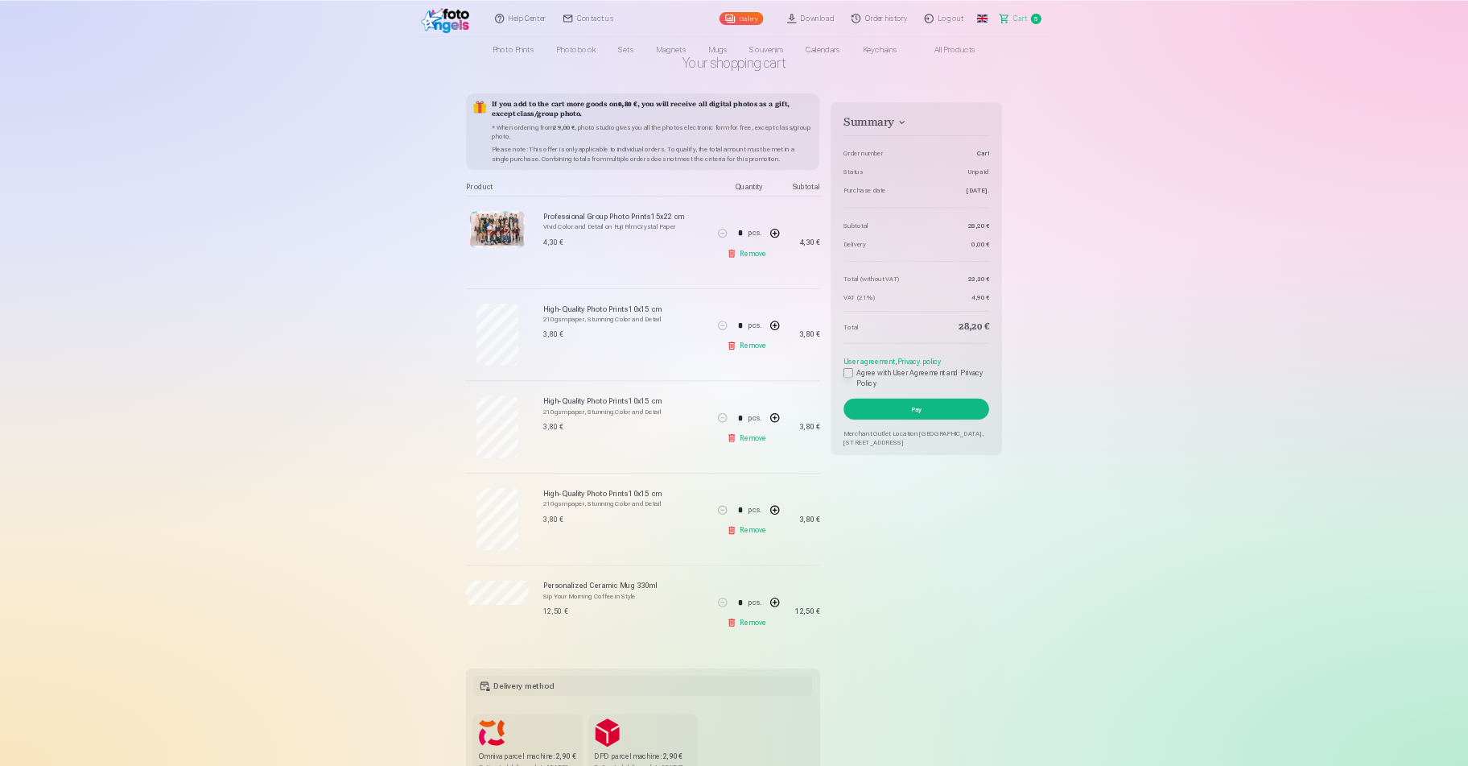
scroll to position [89, 0]
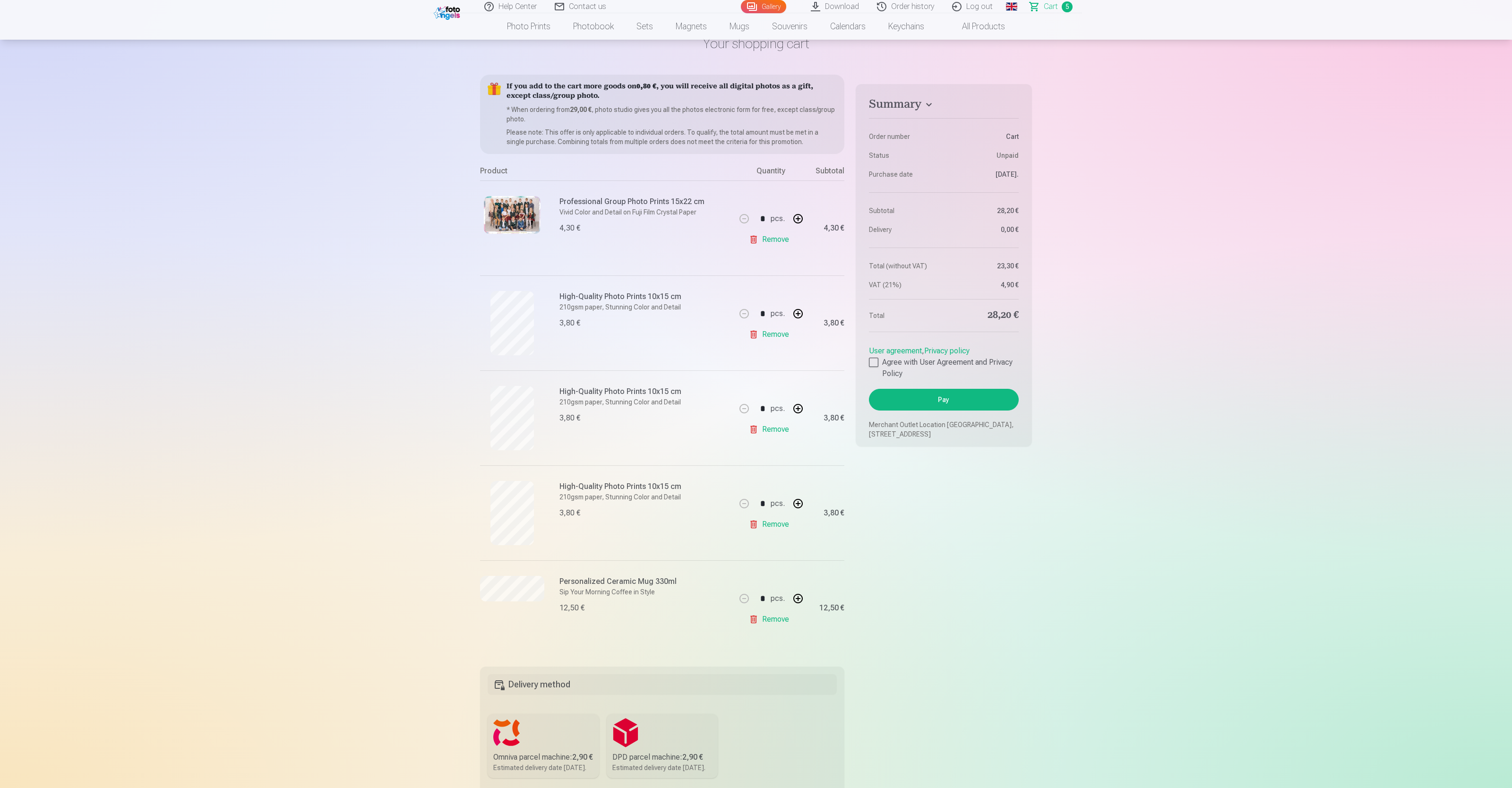
click at [605, 314] on button "Pay" at bounding box center [943, 400] width 150 height 22
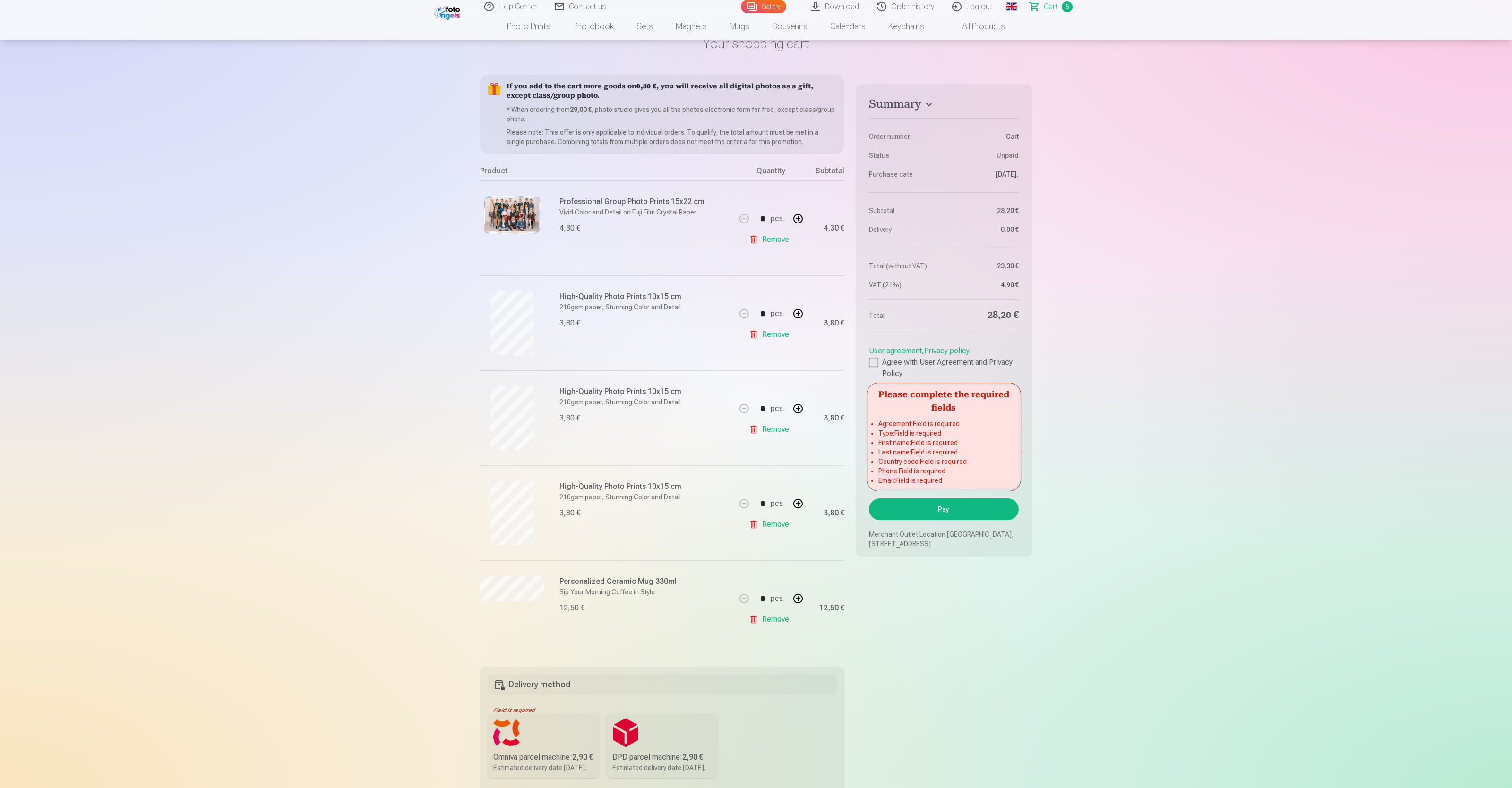
click at [605, 314] on link "User agreement" at bounding box center [895, 350] width 53 height 9
click at [605, 314] on div at bounding box center [873, 362] width 9 height 9
click at [605, 314] on button "Pay" at bounding box center [943, 499] width 150 height 22
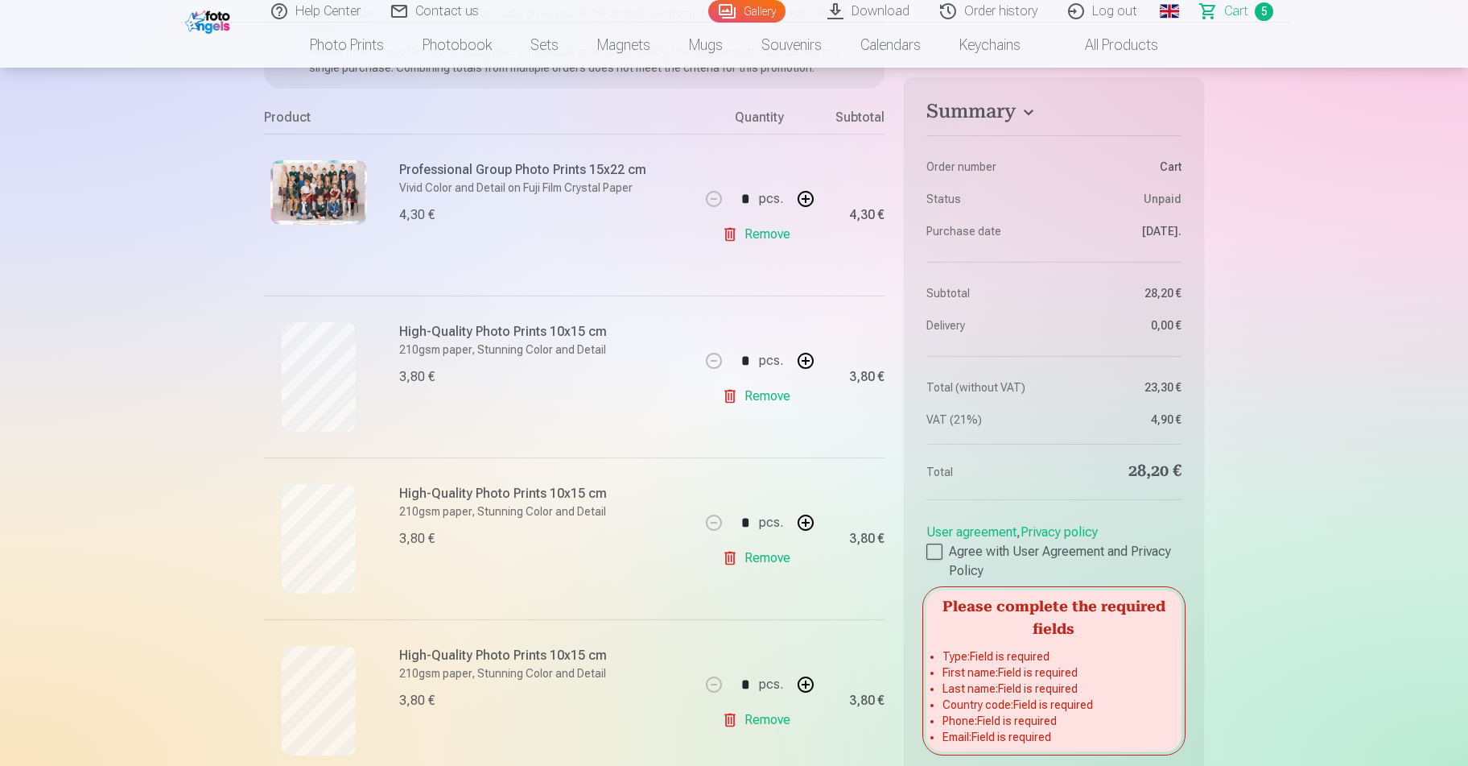
scroll to position [0, 0]
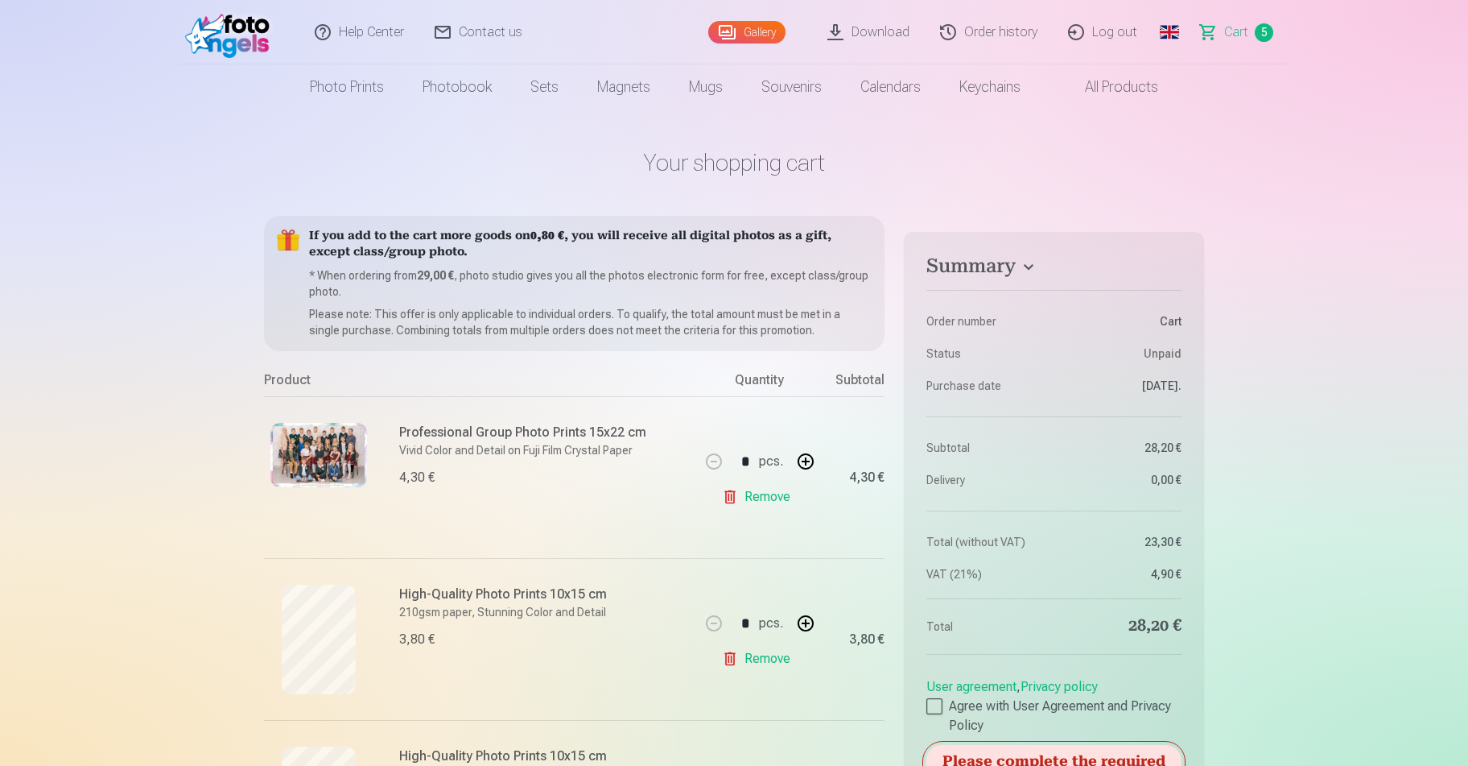
click at [1030, 30] on span "5" at bounding box center [1264, 32] width 19 height 19
click at [1030, 25] on span "5" at bounding box center [1264, 32] width 19 height 19
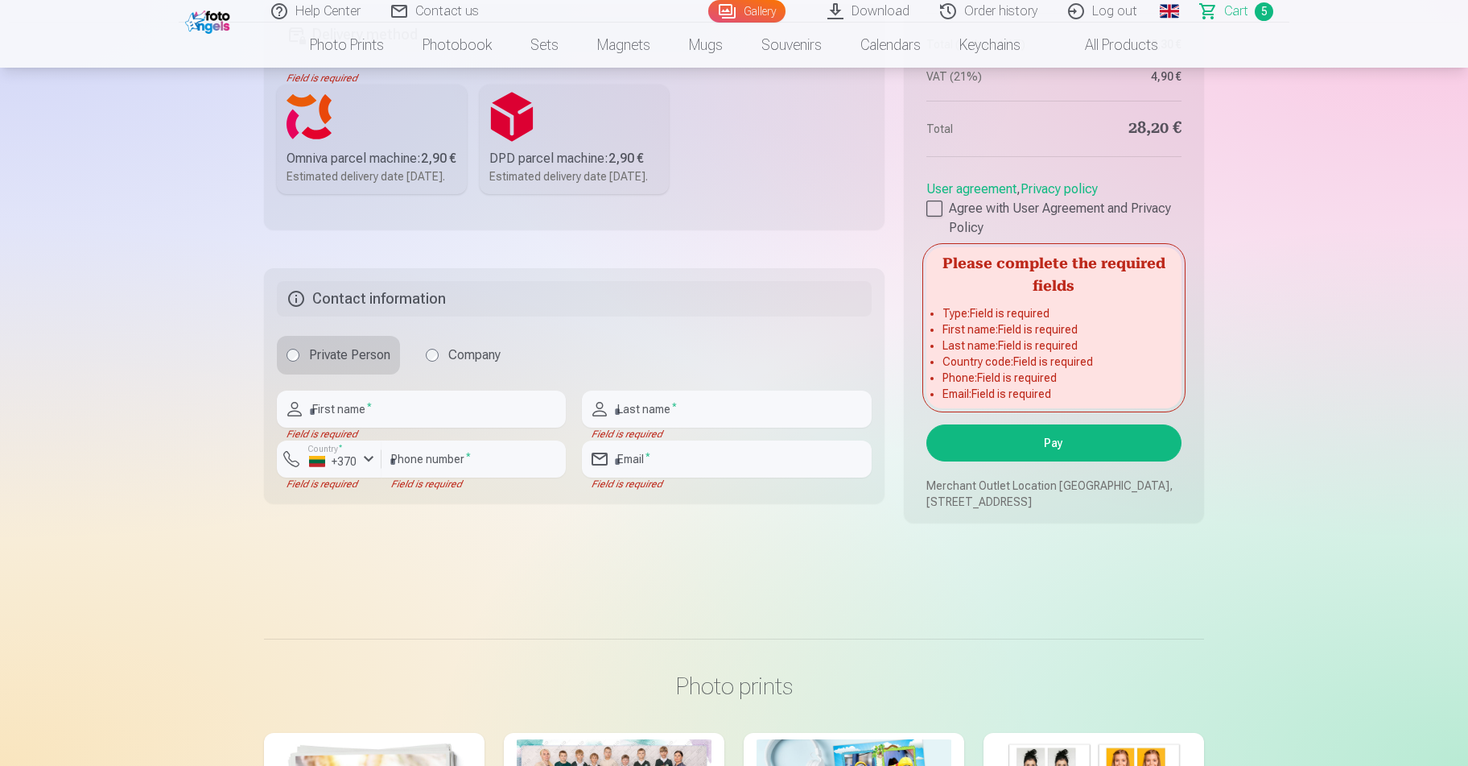
scroll to position [1569, 0]
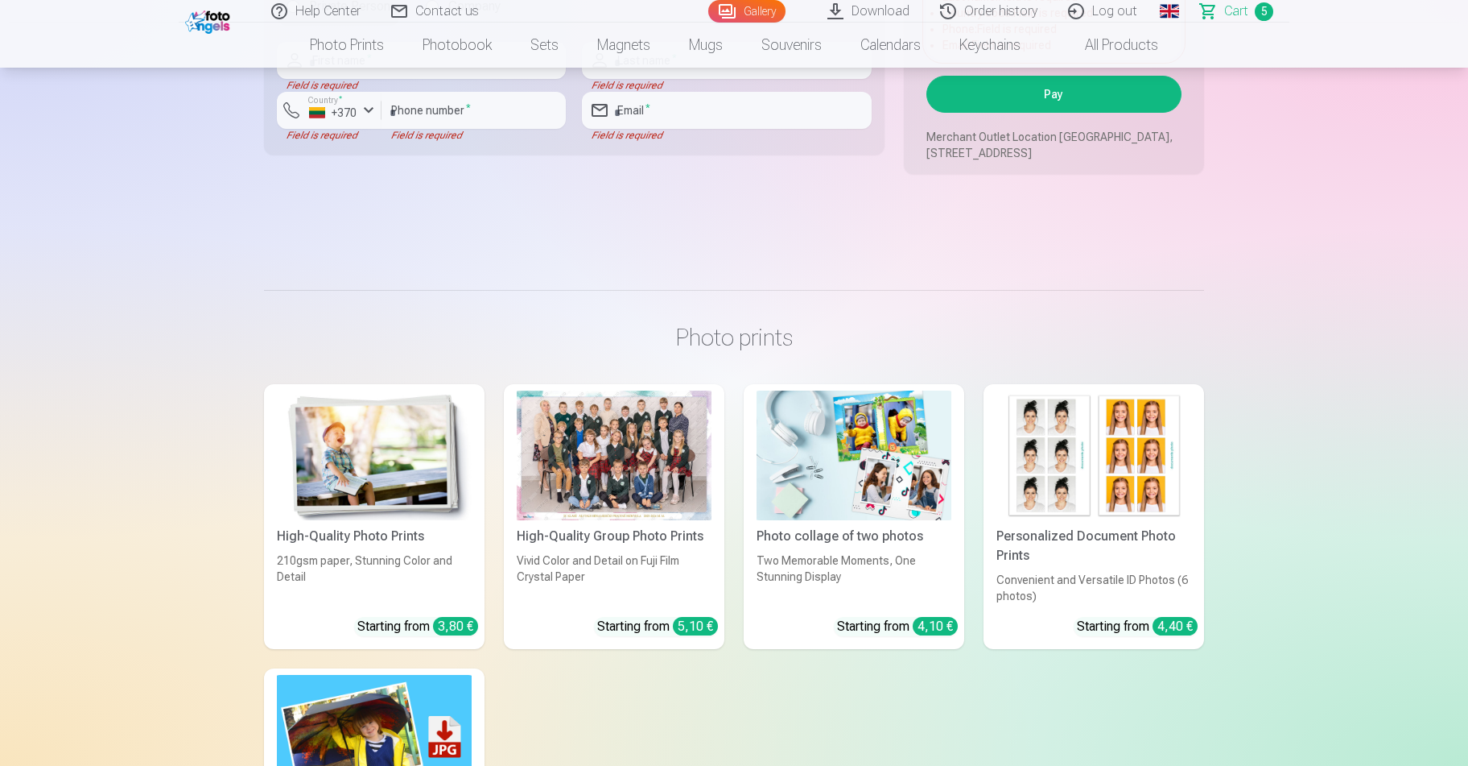
click at [1030, 113] on button "Pay" at bounding box center [1054, 94] width 255 height 37
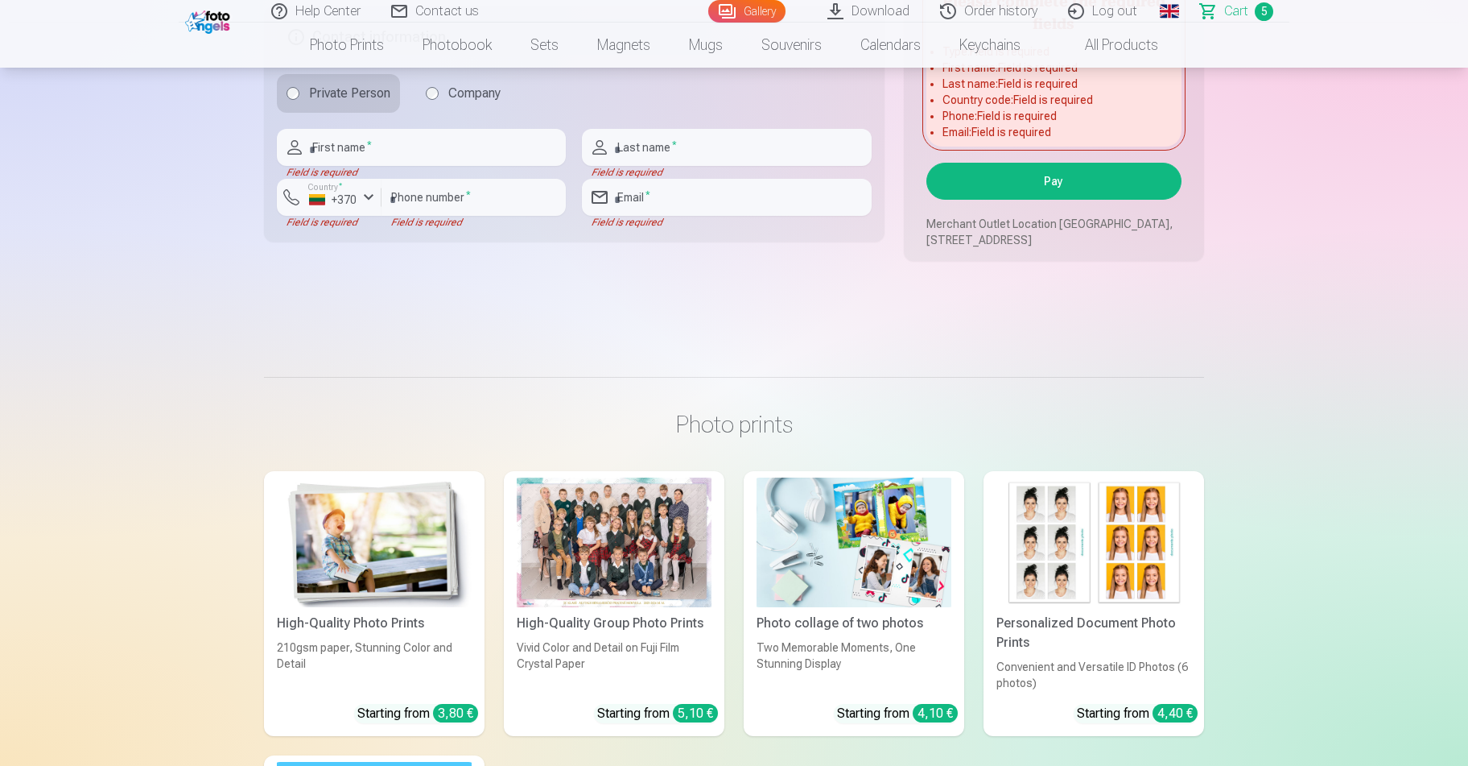
scroll to position [1133, 0]
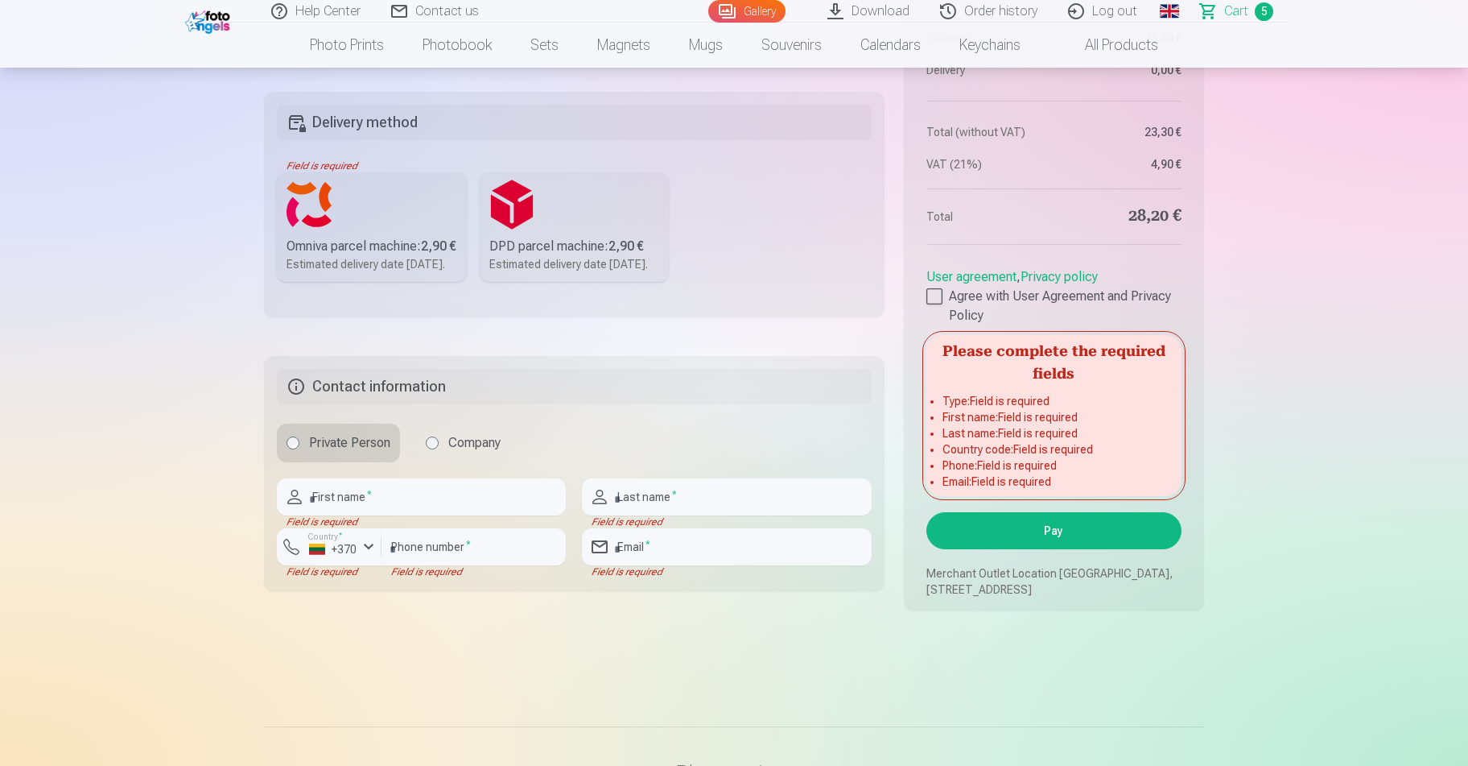
click at [1007, 536] on button "Pay" at bounding box center [1054, 530] width 255 height 37
click at [1030, 425] on li "First name : Field is required" at bounding box center [1054, 417] width 223 height 16
click at [972, 386] on h5 "Please complete the required fields" at bounding box center [1054, 361] width 255 height 52
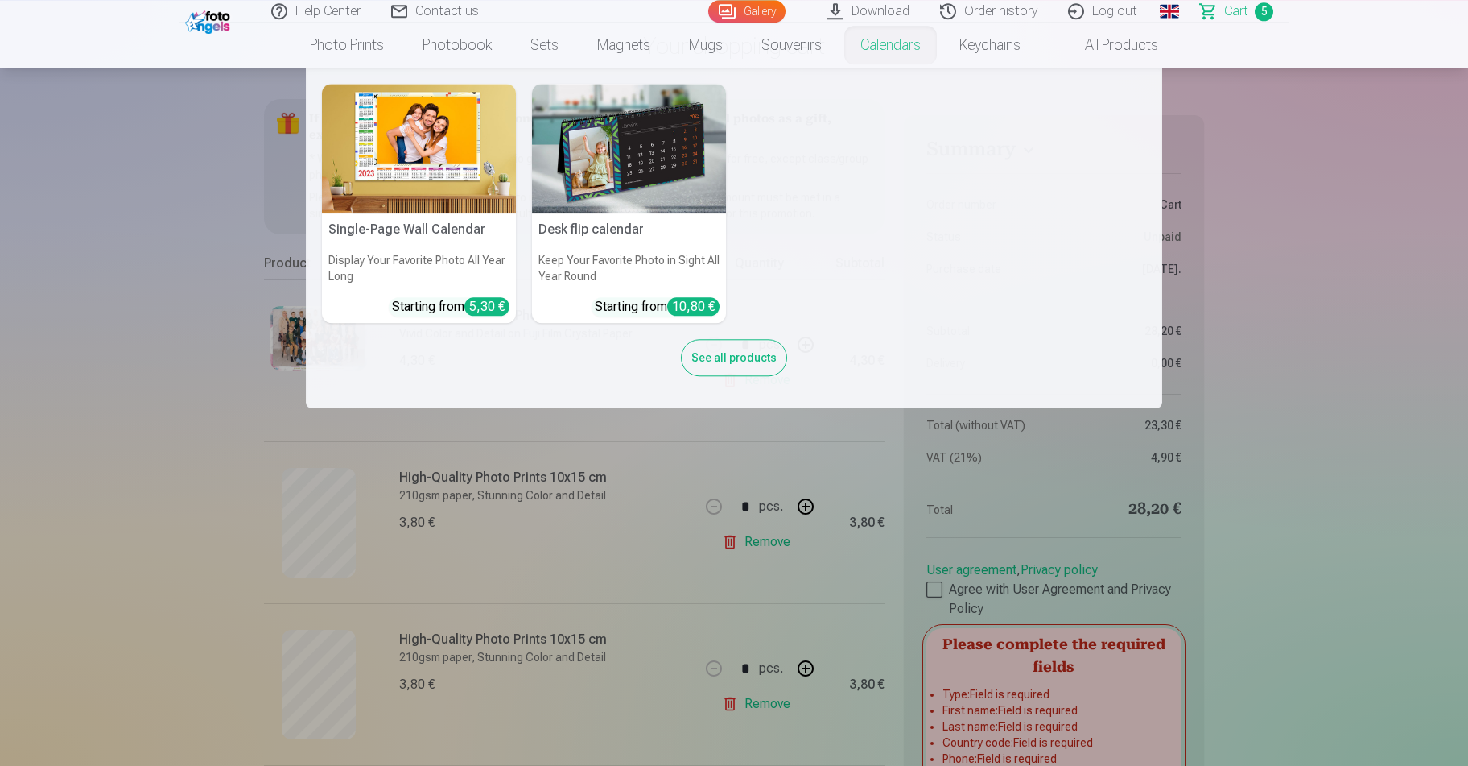
scroll to position [0, 0]
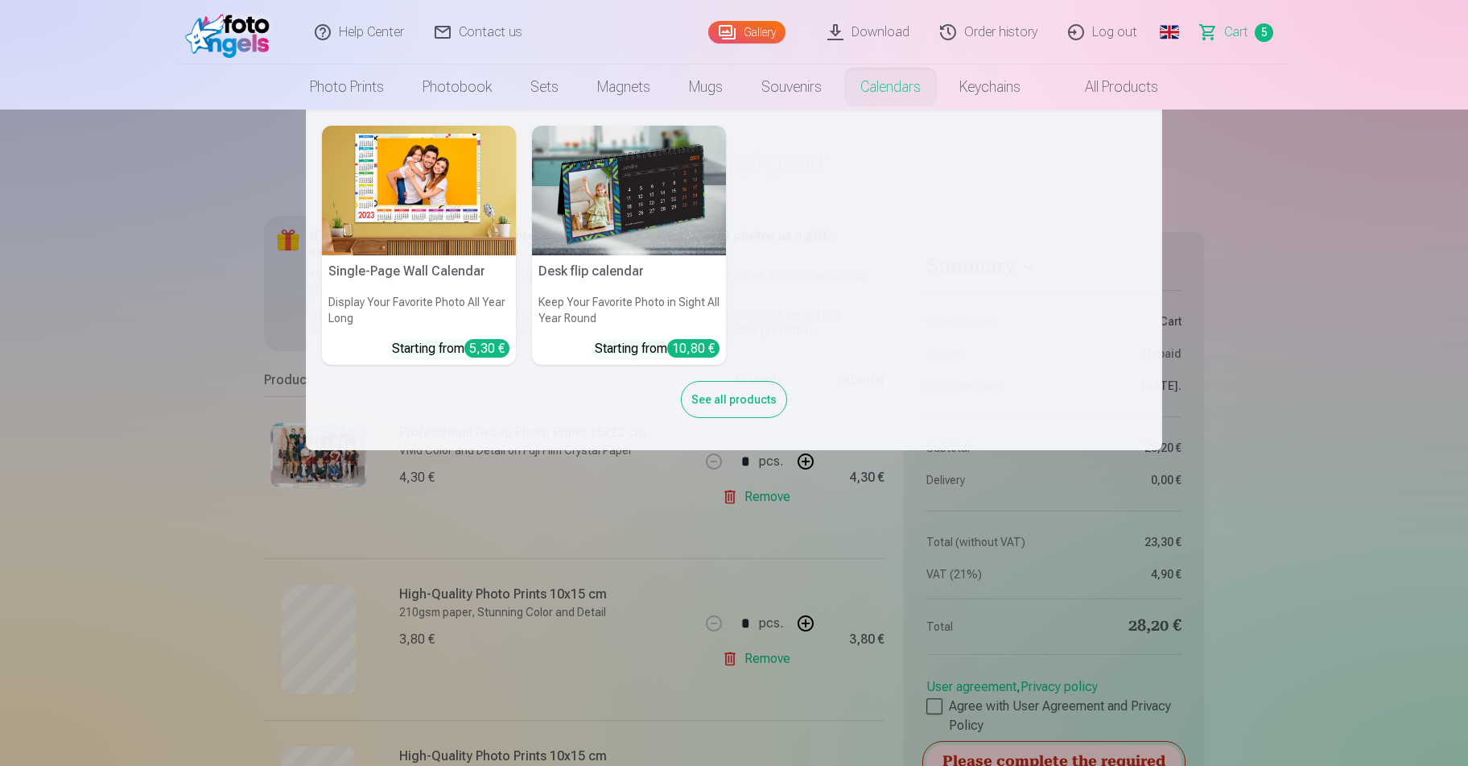
click at [1030, 262] on nav "Single-Page Wall Calendar Display Your Favorite Photo All Year Long Starting fr…" at bounding box center [734, 279] width 1468 height 341
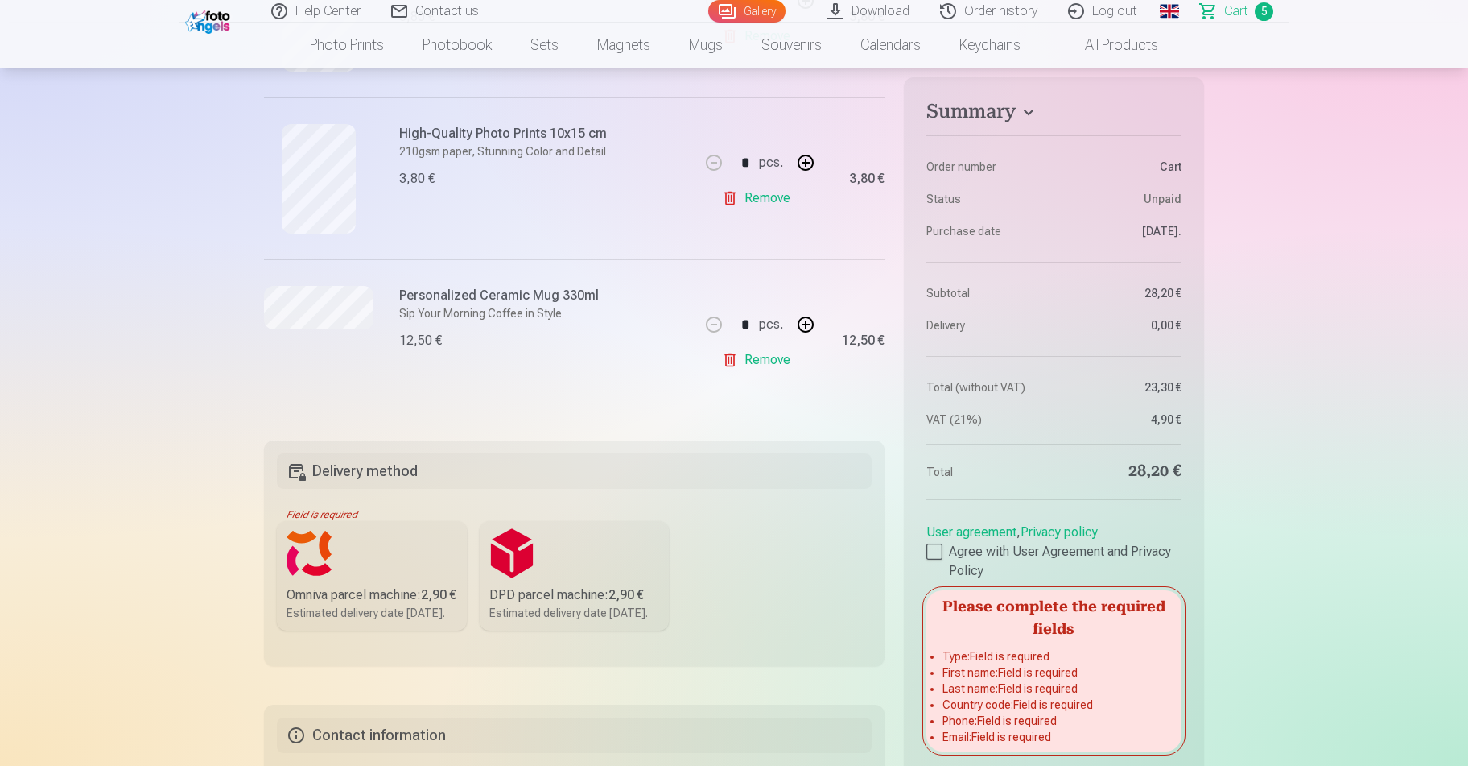
scroll to position [1133, 0]
